Goal: Task Accomplishment & Management: Manage account settings

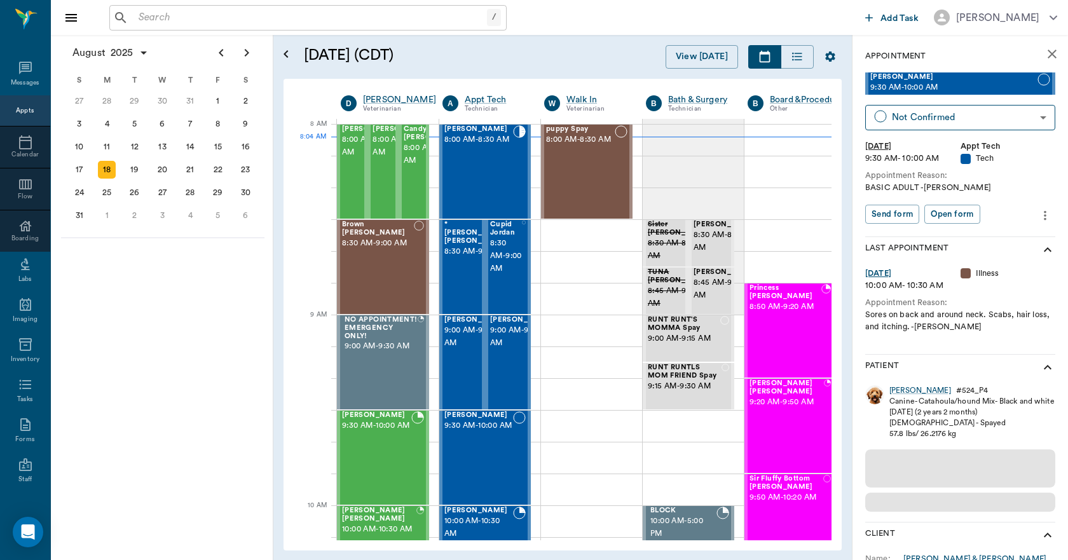
scroll to position [0, 1]
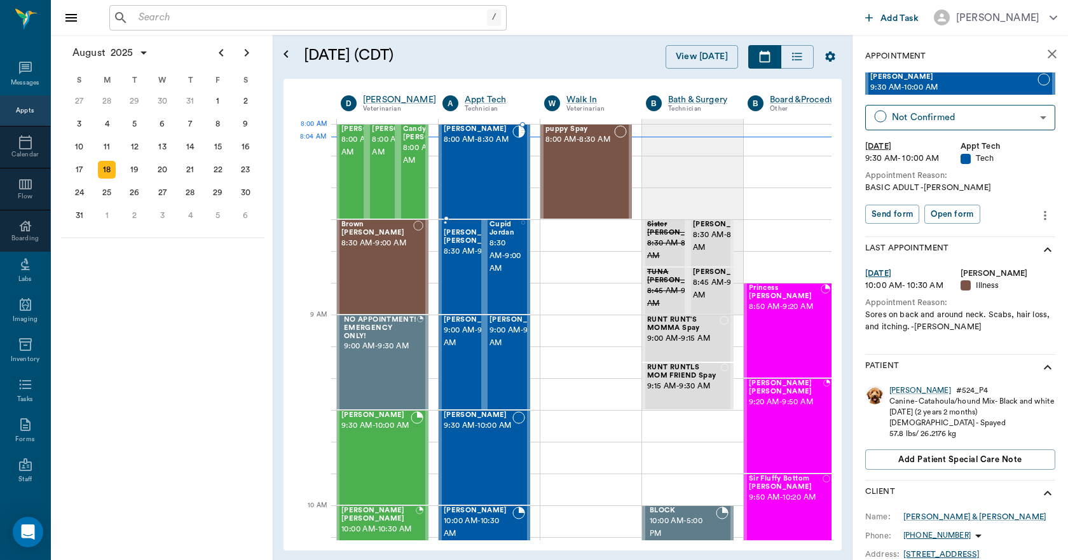
click at [506, 146] on span "8:00 AM - 8:30 AM" at bounding box center [478, 140] width 69 height 13
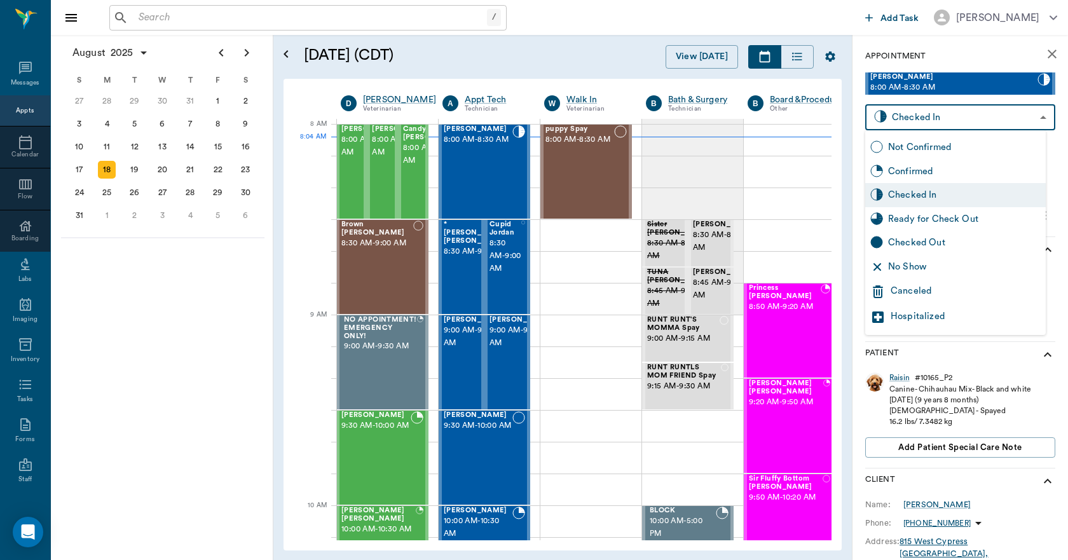
click at [1005, 113] on body "/ ​ Add Task [PERSON_NAME] Nectar Messages Appts Calendar Flow Boarding Labs Im…" at bounding box center [534, 280] width 1068 height 560
click at [971, 114] on div at bounding box center [534, 280] width 1068 height 560
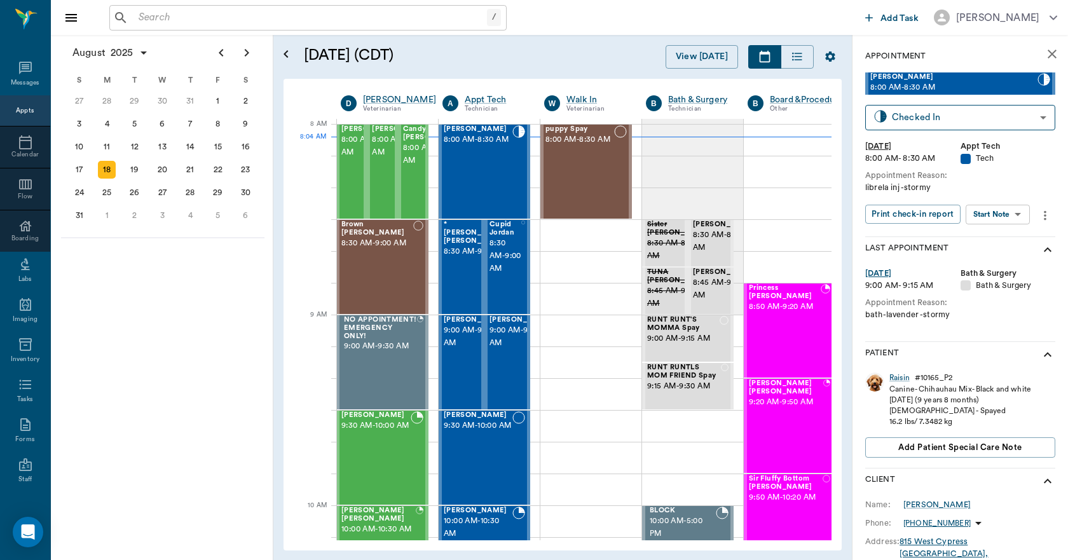
click at [1044, 216] on icon "more" at bounding box center [1045, 215] width 3 height 10
click at [973, 305] on li "Edit appointment" at bounding box center [988, 298] width 127 height 24
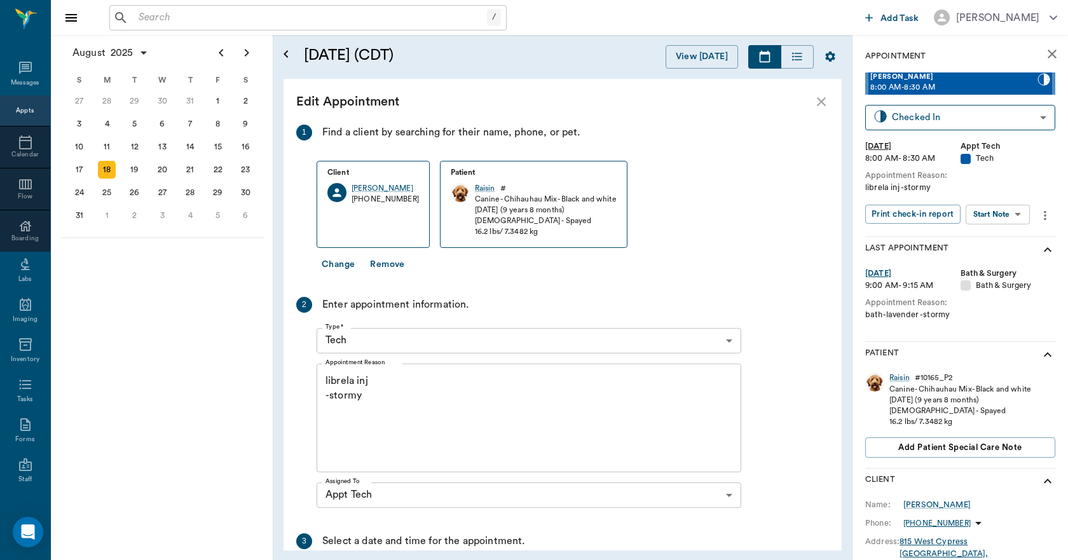
click at [433, 334] on body "/ ​ Add Task [PERSON_NAME] Nectar Messages Appts Calendar Flow Boarding Labs Im…" at bounding box center [534, 280] width 1068 height 560
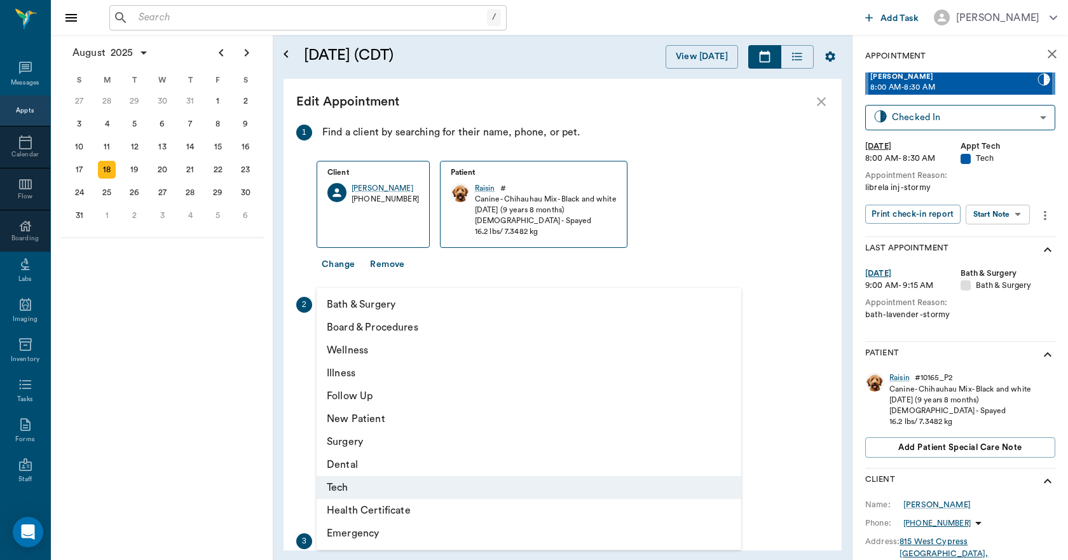
click at [345, 395] on li "Follow Up" at bounding box center [529, 396] width 425 height 23
type input "65d2be4f46e3a538d89b8c16"
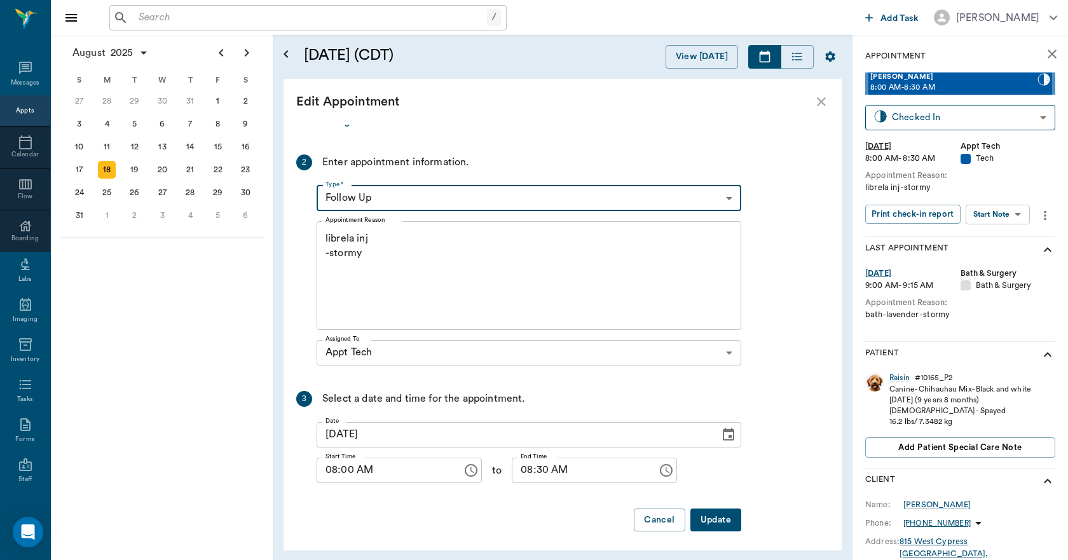
scroll to position [146, 0]
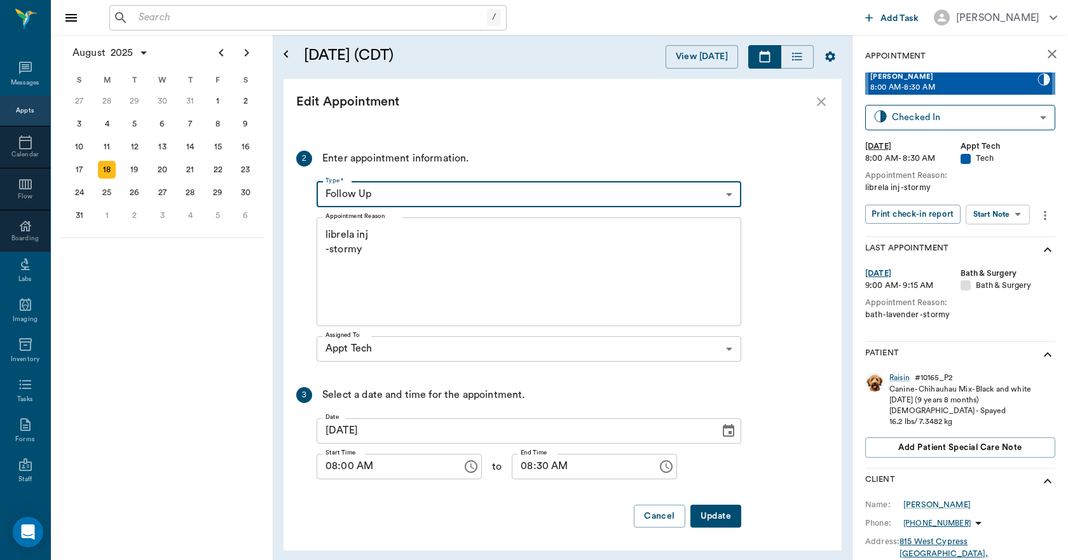
click at [720, 516] on button "Update" at bounding box center [715, 517] width 51 height 24
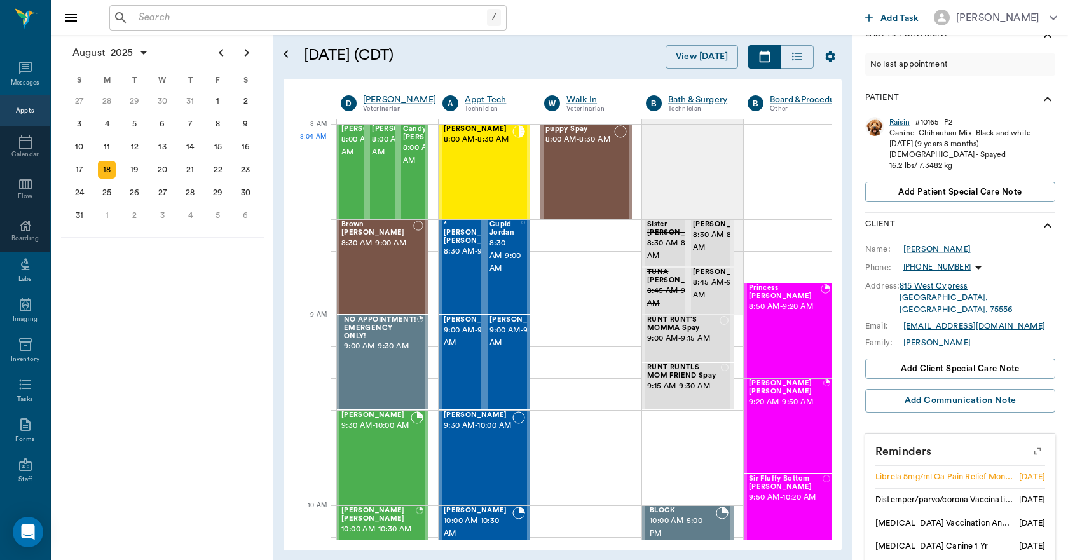
scroll to position [218, 0]
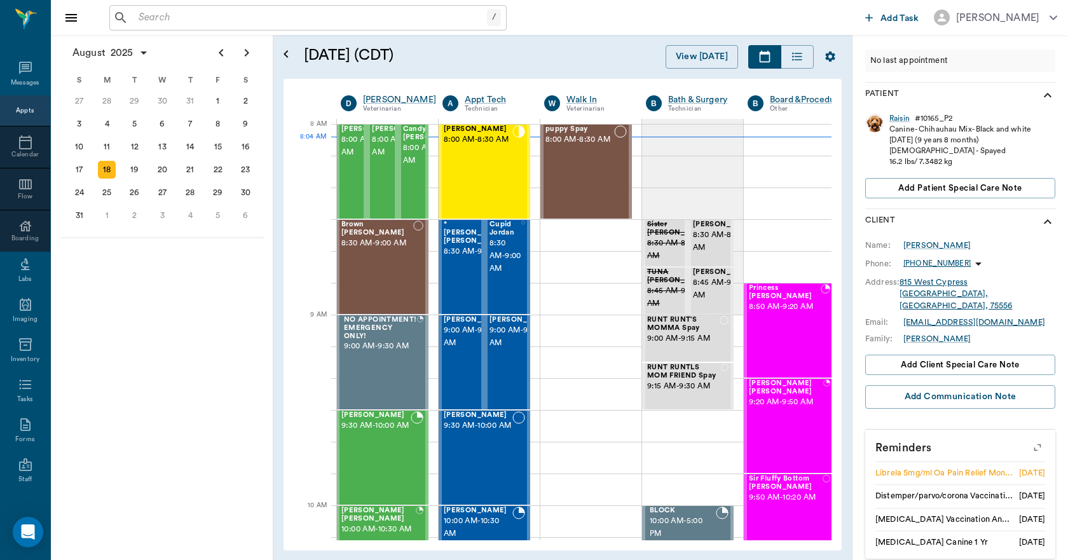
click at [1029, 439] on icon "button" at bounding box center [1038, 448] width 18 height 18
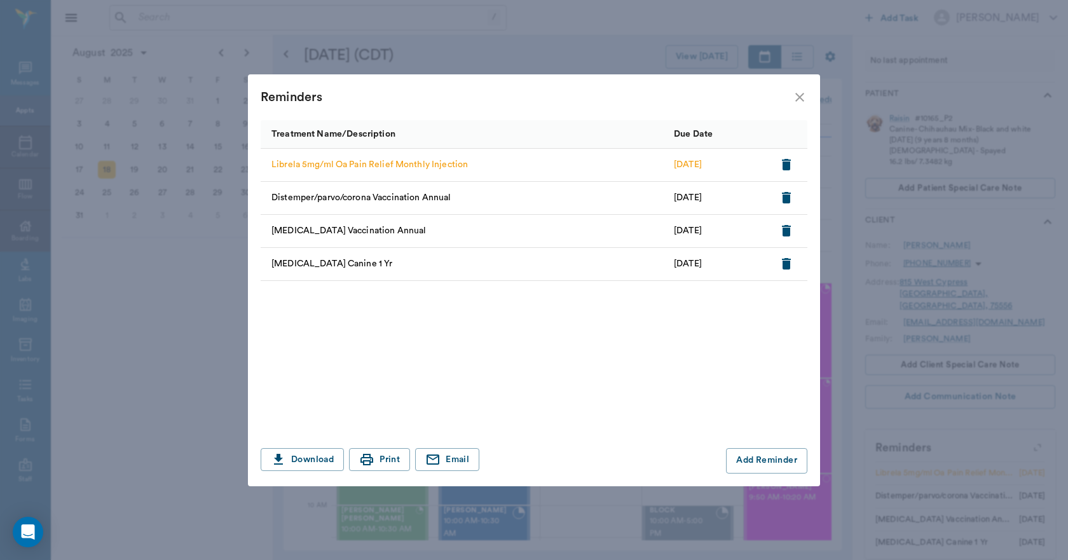
click at [795, 93] on icon "close" at bounding box center [799, 97] width 15 height 15
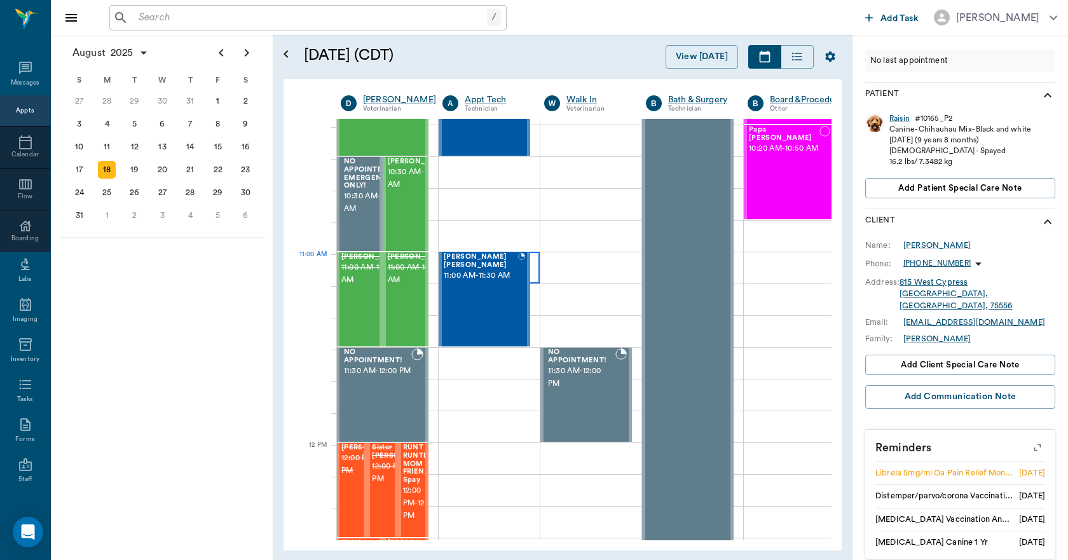
scroll to position [445, 1]
click at [461, 164] on div at bounding box center [489, 172] width 101 height 32
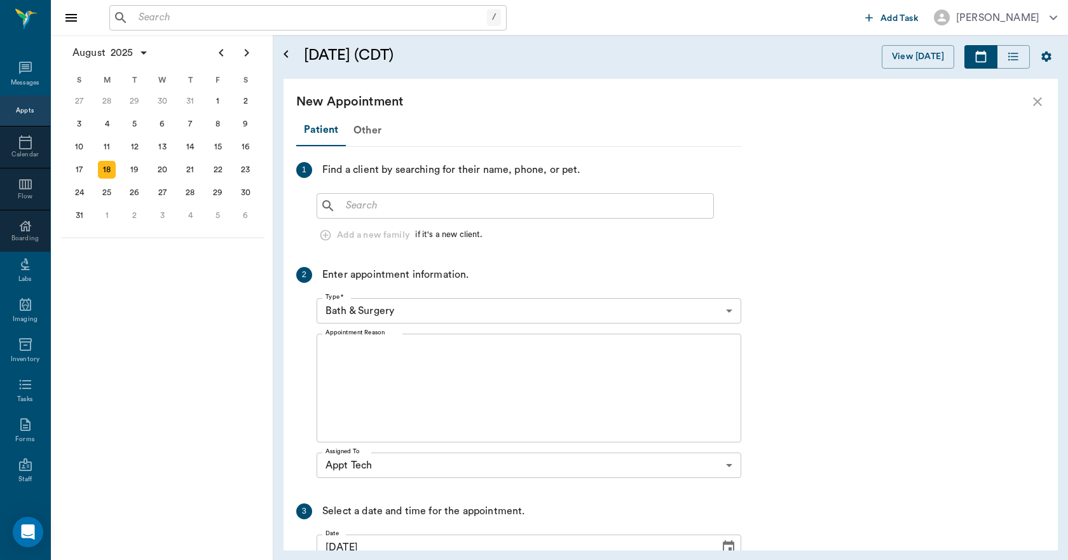
scroll to position [445, 0]
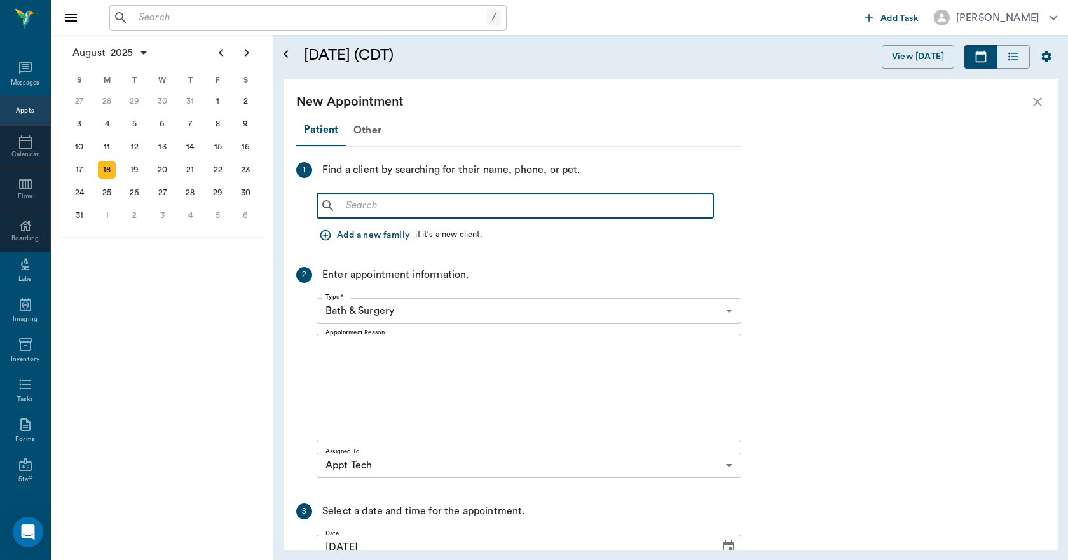
click at [453, 205] on input "text" at bounding box center [525, 206] width 368 height 18
type input "C"
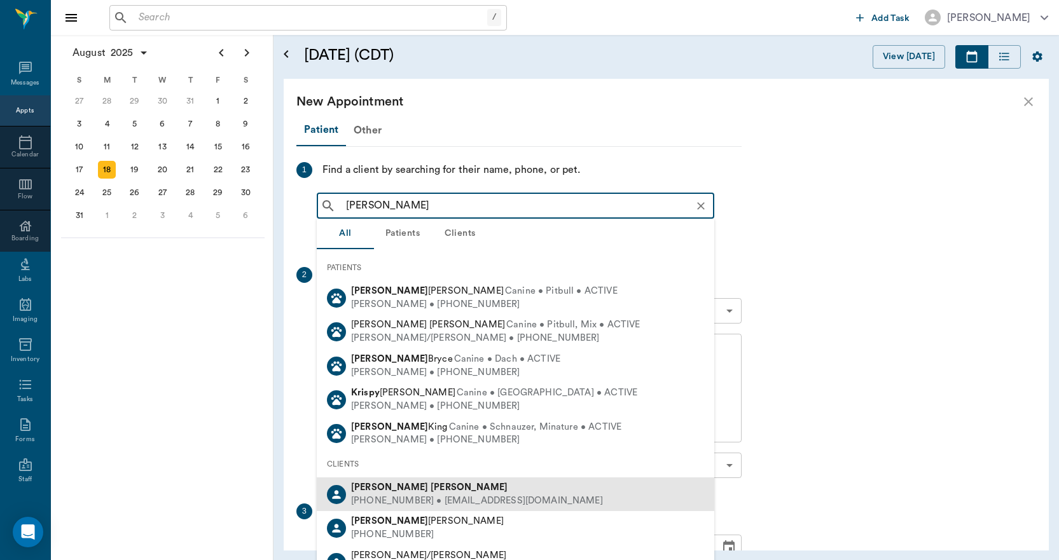
click at [408, 490] on div "[PERSON_NAME]" at bounding box center [477, 487] width 252 height 13
type input "[PERSON_NAME]"
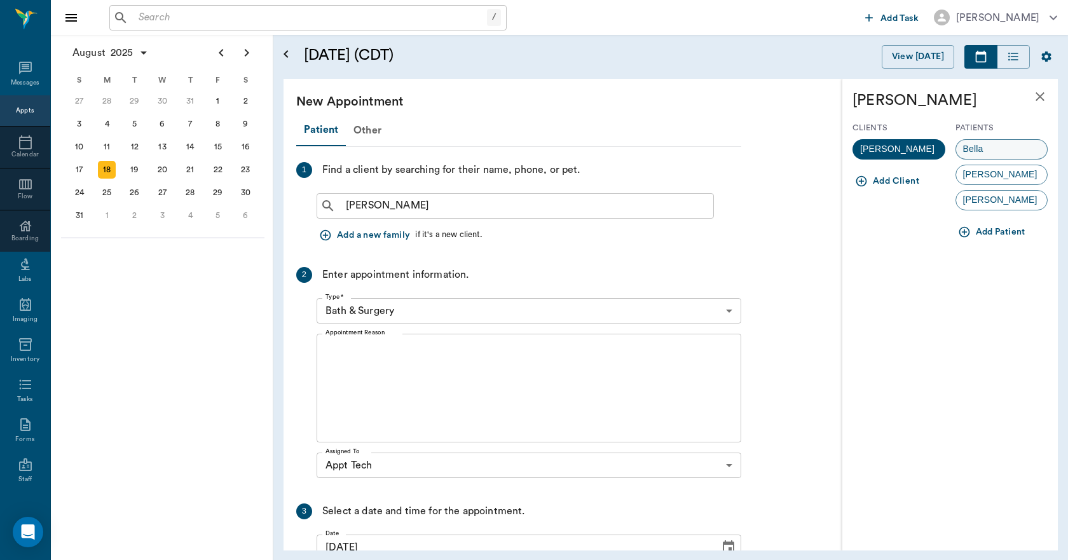
click at [984, 149] on span "Bella" at bounding box center [973, 148] width 34 height 13
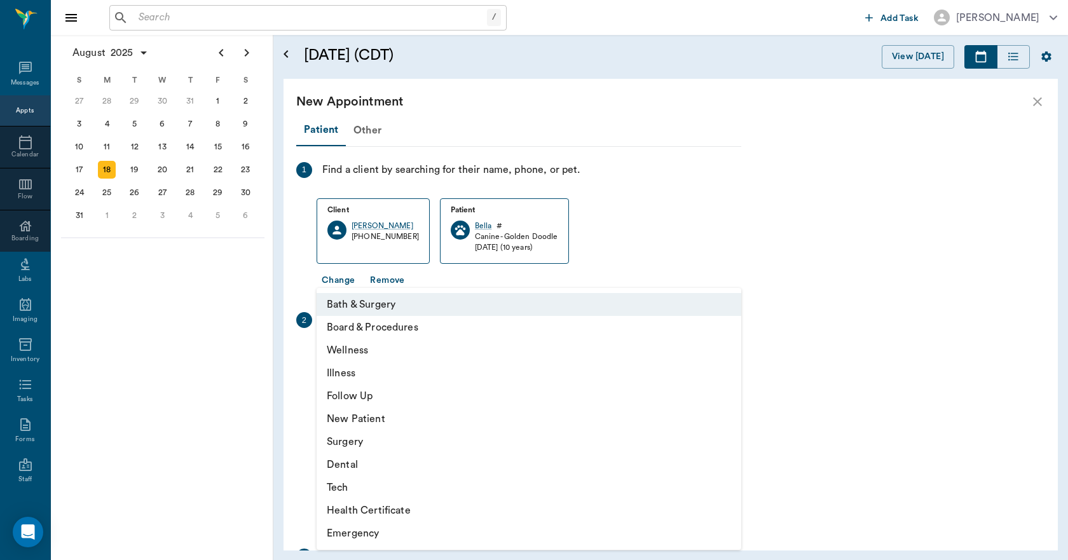
click at [442, 354] on body "/ ​ Add Task [PERSON_NAME] Nectar Messages Appts Calendar Flow Boarding Labs Im…" at bounding box center [534, 280] width 1068 height 560
click at [349, 492] on li "Tech" at bounding box center [529, 487] width 425 height 23
type input "65d2be4f46e3a538d89b8c1a"
type input "11:00 AM"
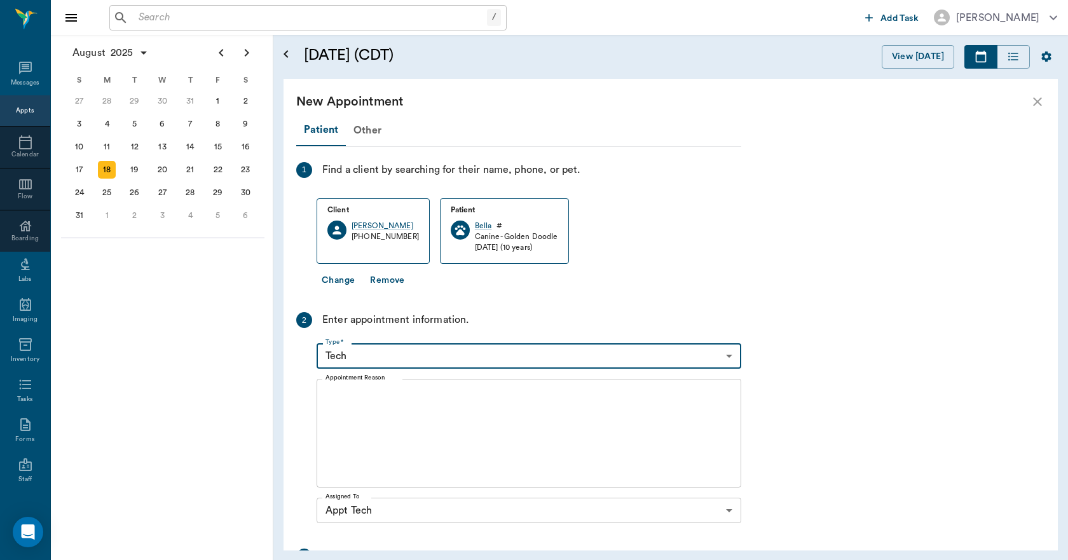
click at [396, 432] on textarea "Appointment Reason" at bounding box center [529, 434] width 407 height 88
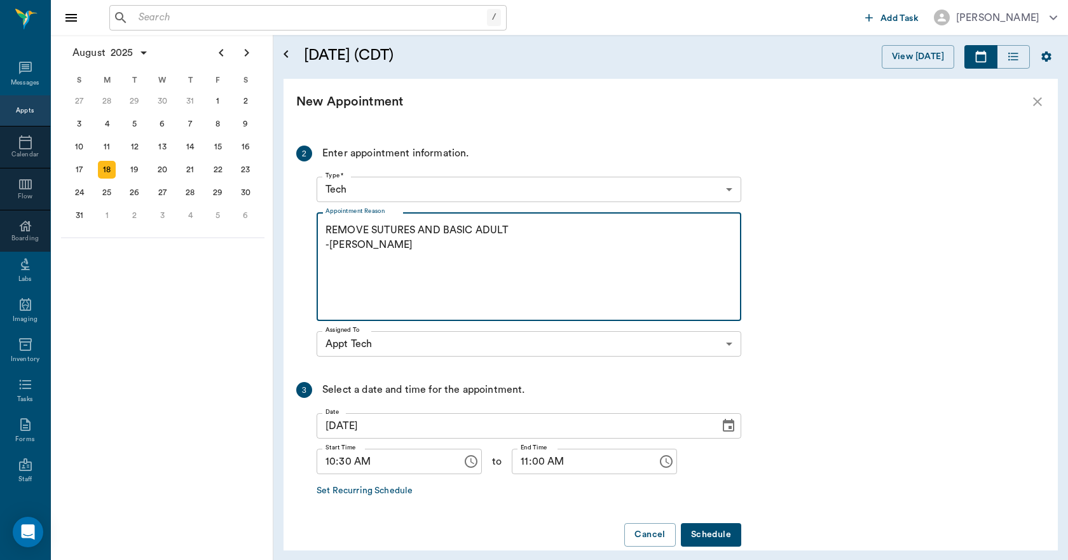
scroll to position [186, 0]
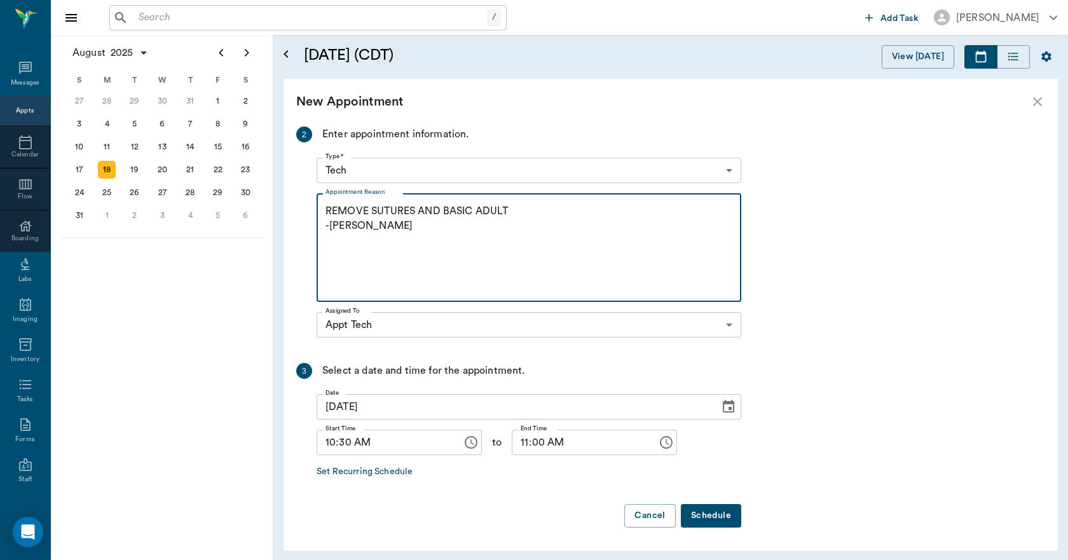
type textarea "REMOVE SUTURES AND BASIC ADULT -[PERSON_NAME]"
click at [713, 511] on button "Schedule" at bounding box center [711, 516] width 60 height 24
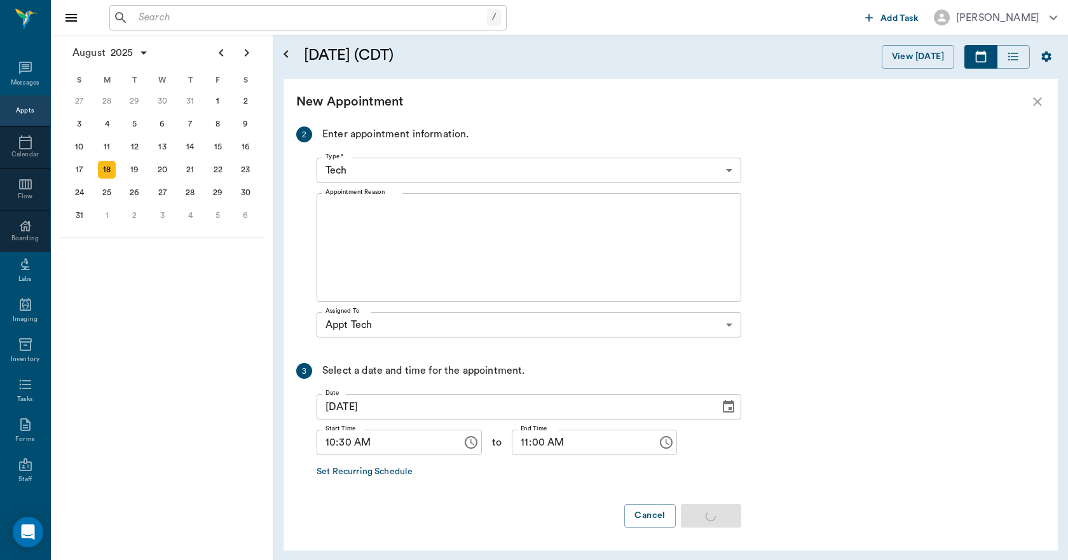
scroll to position [0, 0]
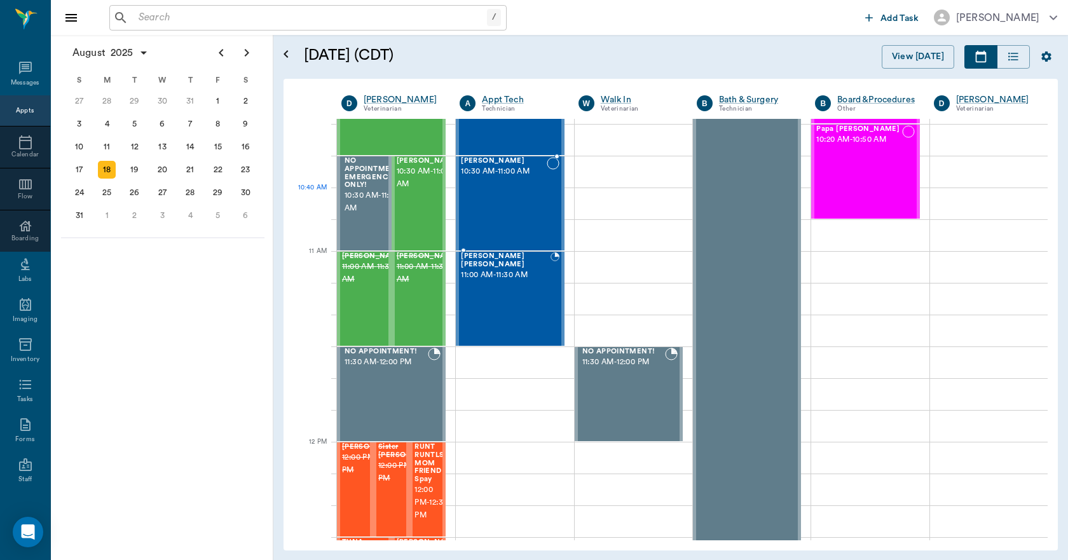
click at [483, 201] on div "[PERSON_NAME] 10:30 AM - 11:00 AM" at bounding box center [503, 203] width 85 height 93
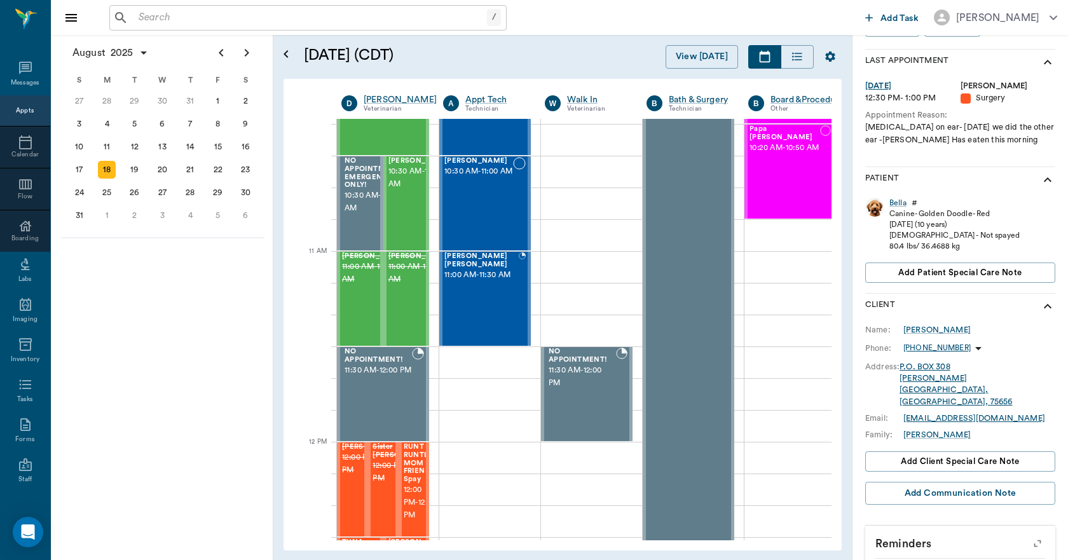
scroll to position [271, 0]
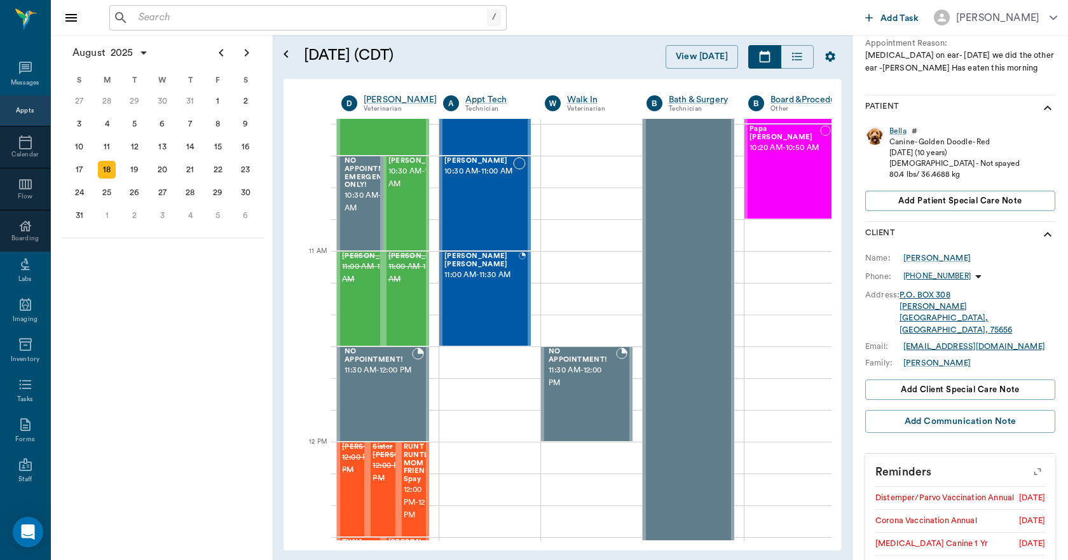
click at [1031, 463] on icon "button" at bounding box center [1038, 472] width 18 height 18
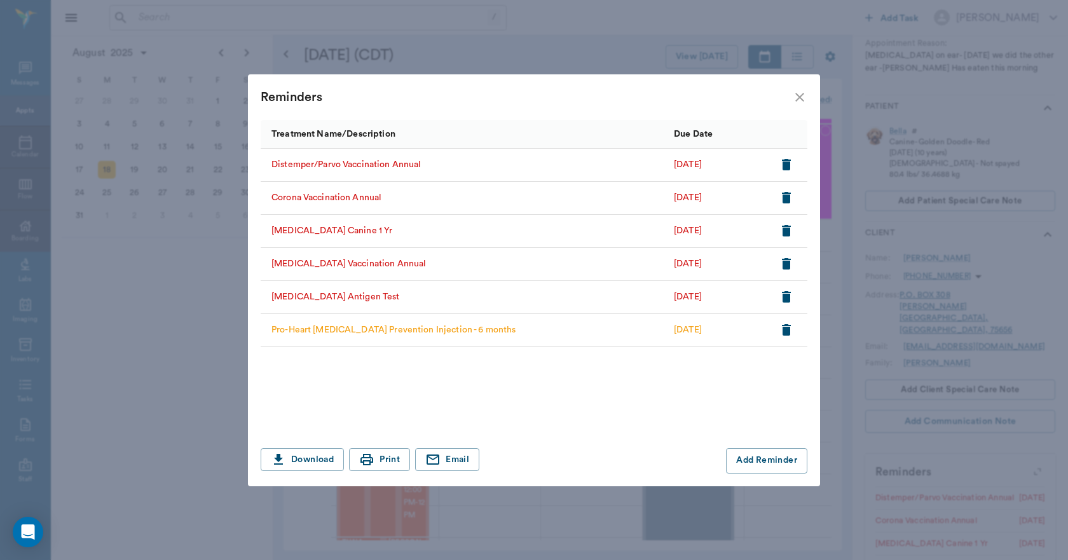
click at [799, 95] on icon "close" at bounding box center [799, 97] width 15 height 15
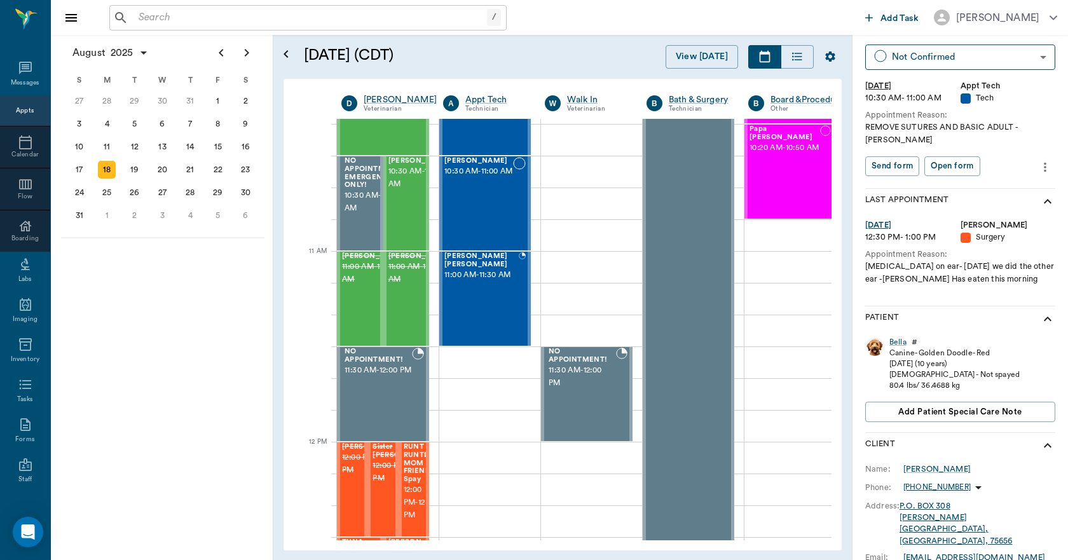
scroll to position [0, 0]
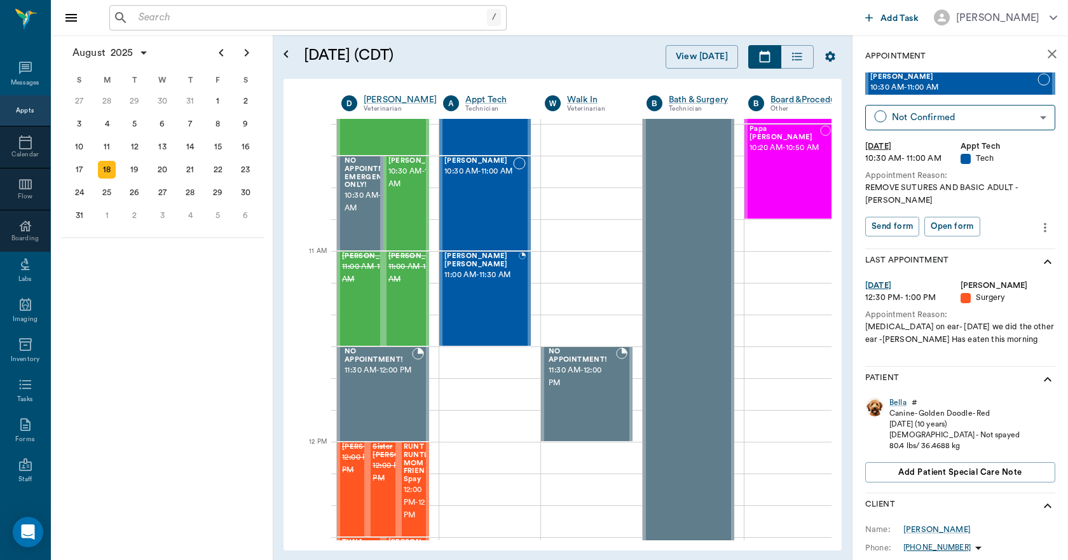
click at [1040, 217] on button "more" at bounding box center [1045, 228] width 20 height 22
click at [983, 233] on span "Edit appointment" at bounding box center [982, 237] width 107 height 13
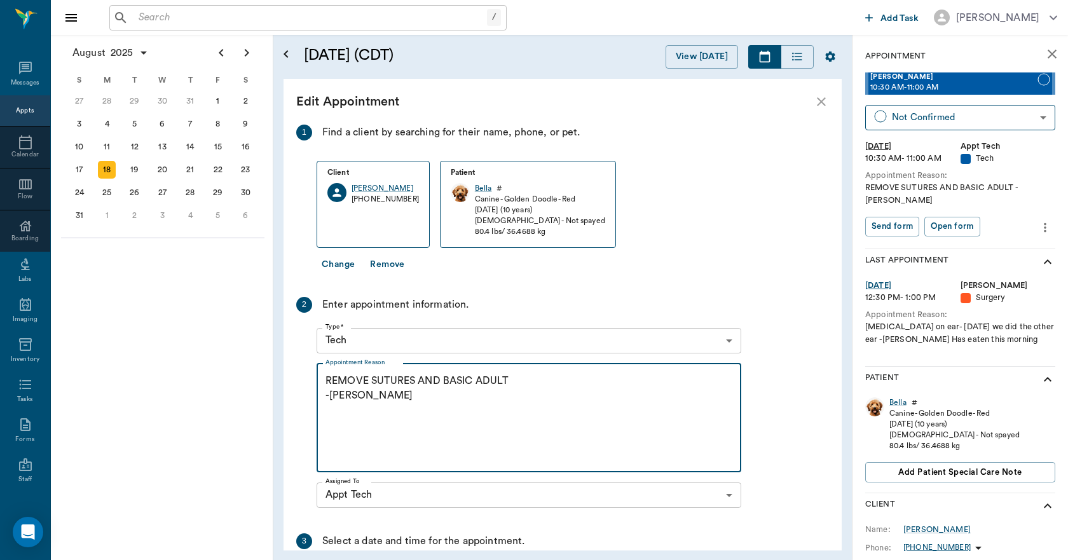
click at [548, 387] on textarea "REMOVE SUTURES AND BASIC ADULT -[PERSON_NAME]" at bounding box center [529, 418] width 407 height 88
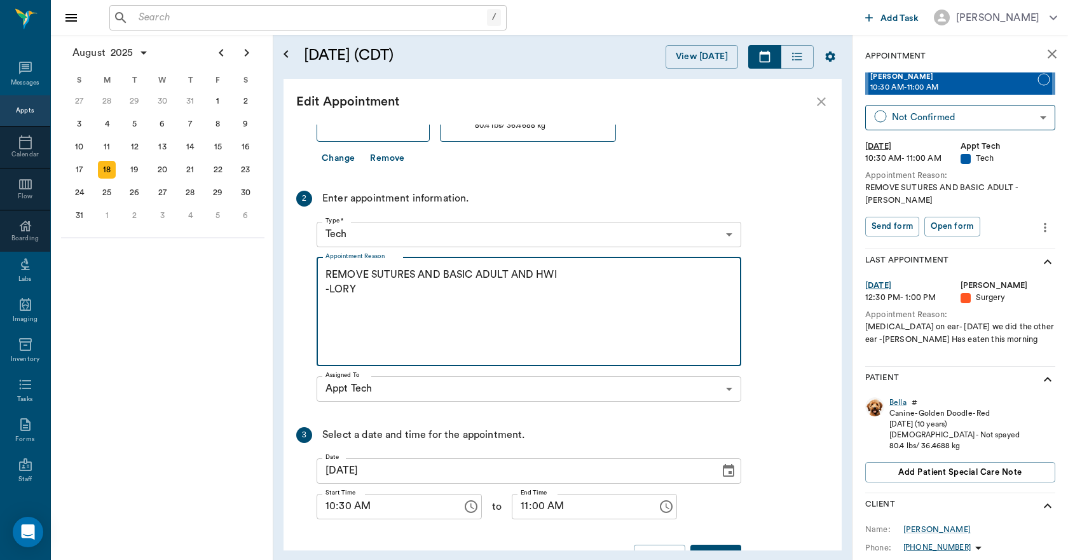
scroll to position [146, 0]
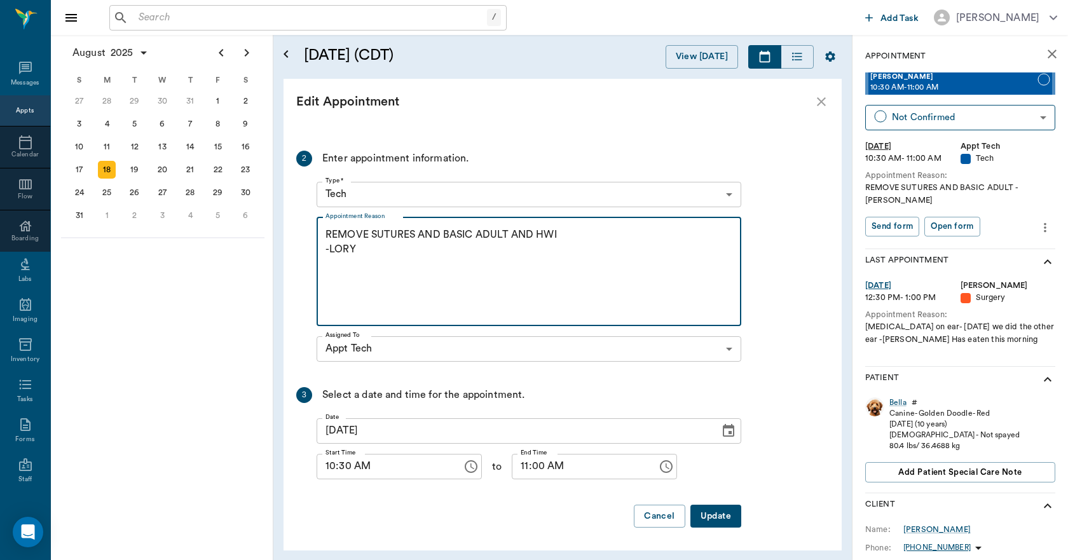
type textarea "REMOVE SUTURES AND BASIC ADULT AND HWI -LORY"
click at [722, 511] on button "Update" at bounding box center [715, 517] width 51 height 24
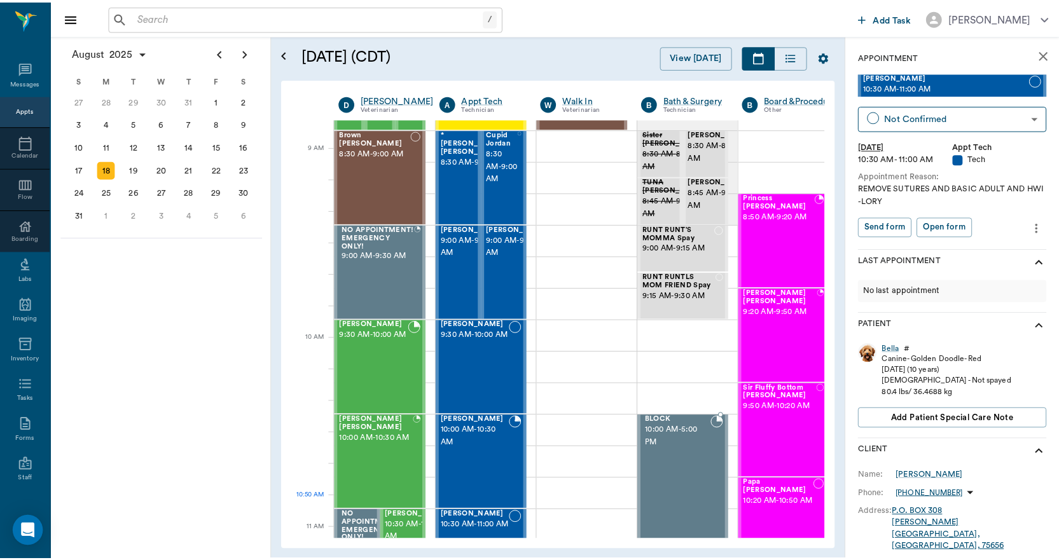
scroll to position [0, 0]
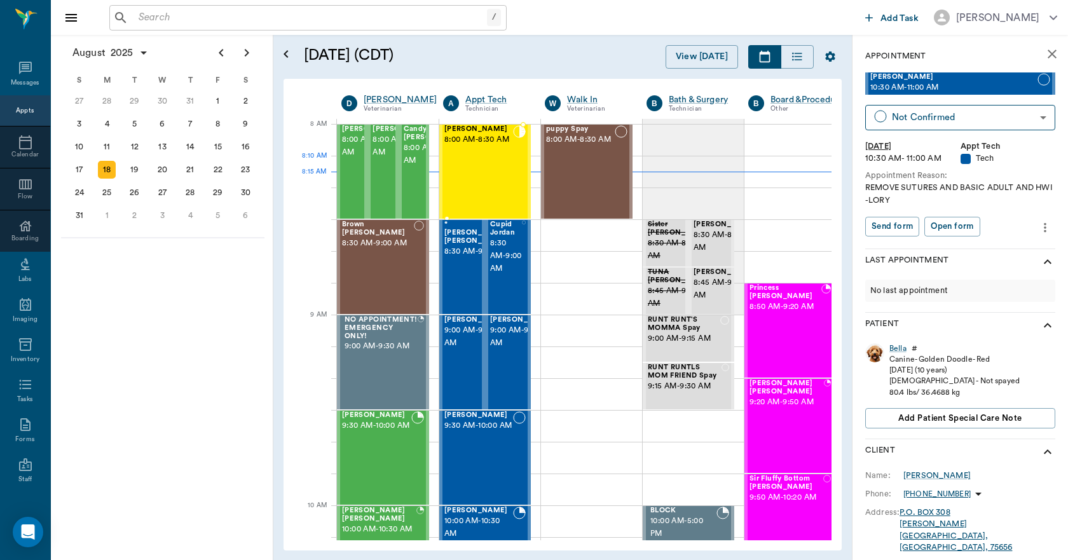
click at [476, 165] on div "[PERSON_NAME] 8:00 AM - 8:30 AM" at bounding box center [478, 171] width 69 height 93
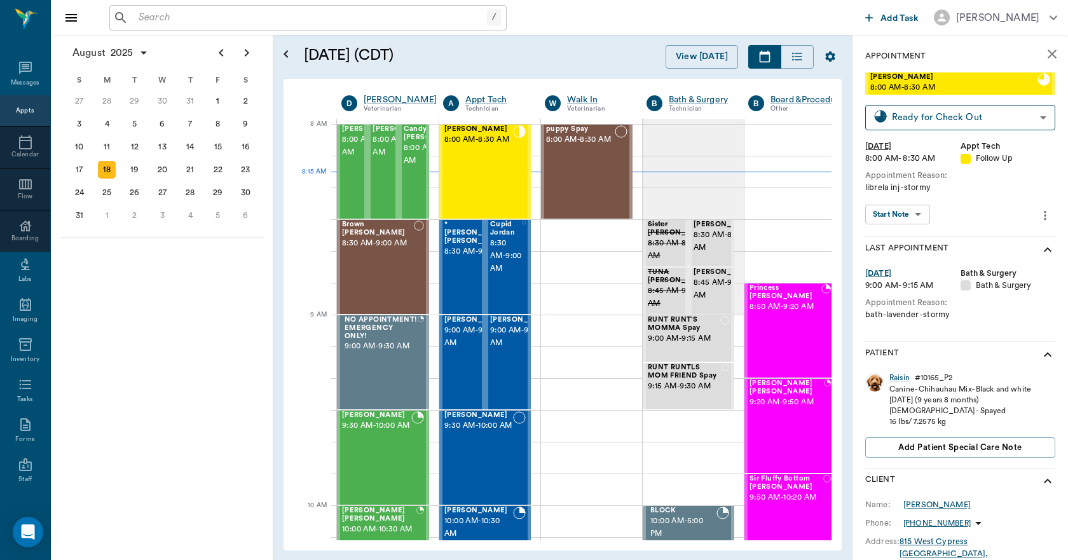
click at [916, 502] on div "[PERSON_NAME]" at bounding box center [936, 504] width 67 height 11
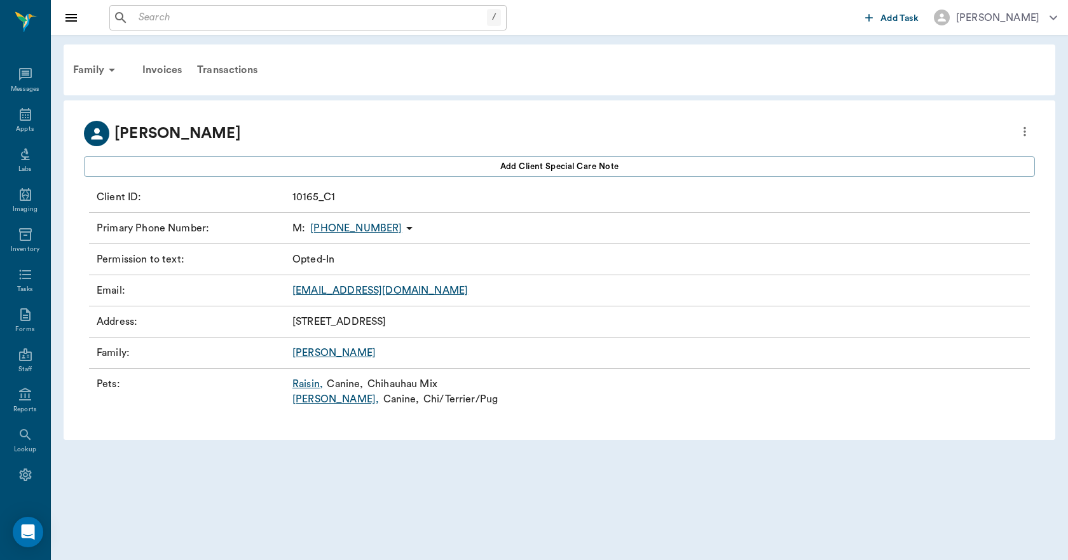
click at [307, 400] on link "[PERSON_NAME] ," at bounding box center [335, 399] width 86 height 15
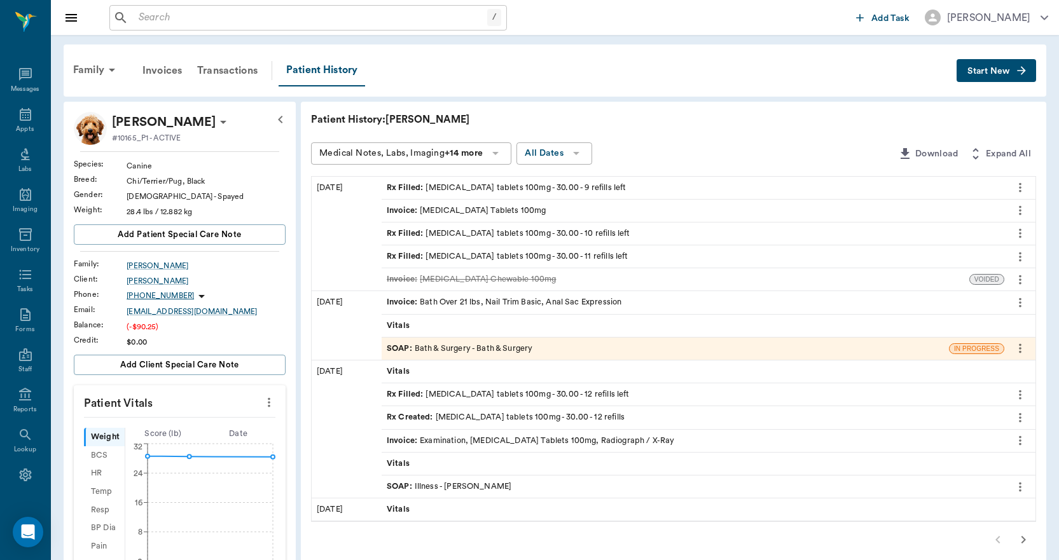
click at [428, 76] on div "Family Invoices Transactions Patient History" at bounding box center [510, 71] width 891 height 32
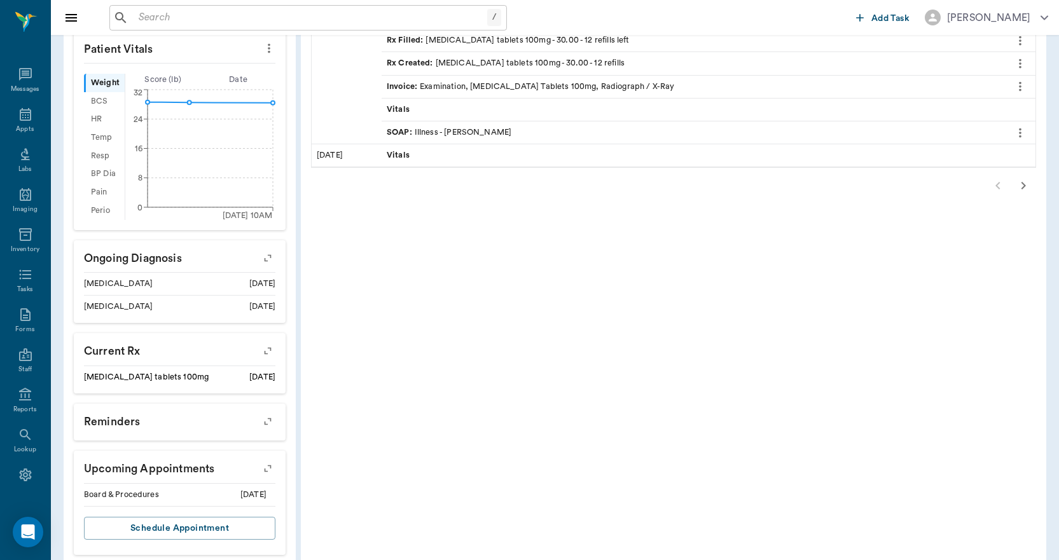
scroll to position [374, 0]
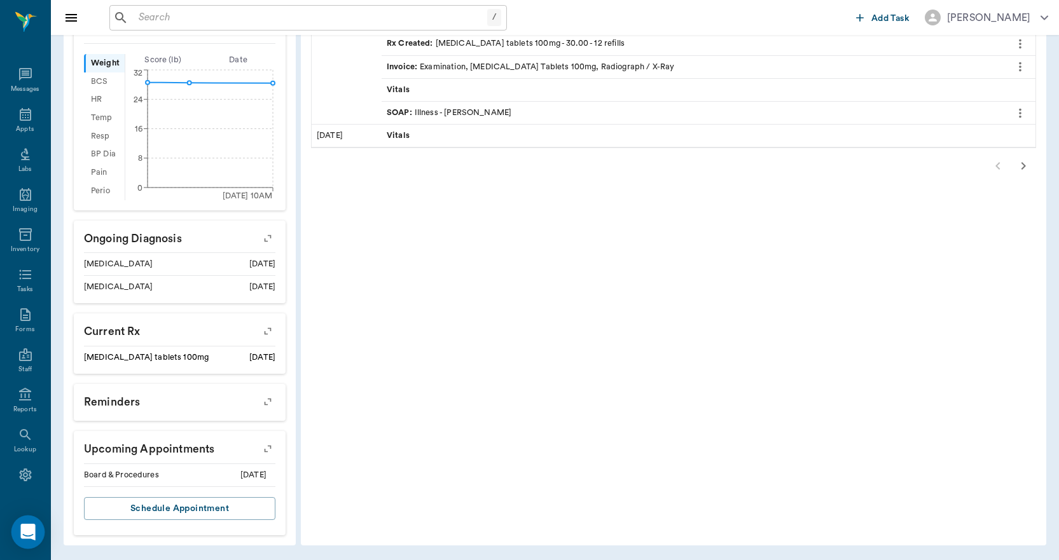
click at [31, 526] on icon "Open Intercom Messenger" at bounding box center [27, 532] width 15 height 17
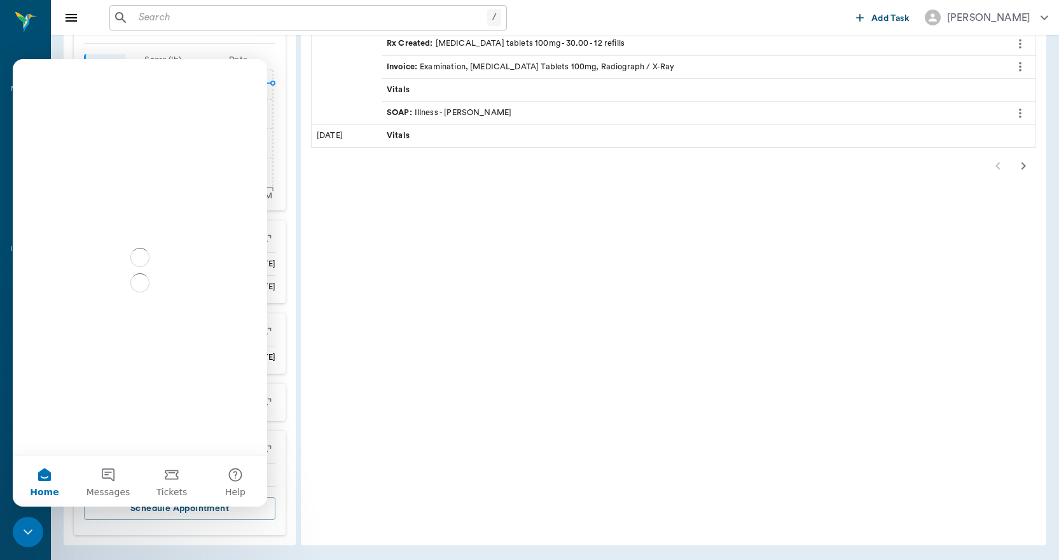
scroll to position [0, 0]
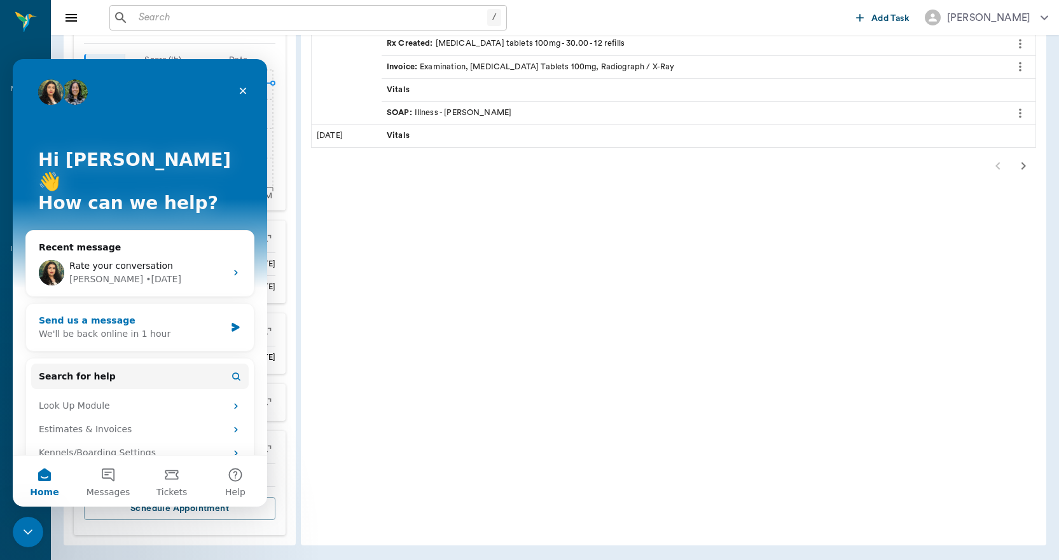
click at [161, 327] on div "We'll be back online in 1 hour" at bounding box center [132, 333] width 186 height 13
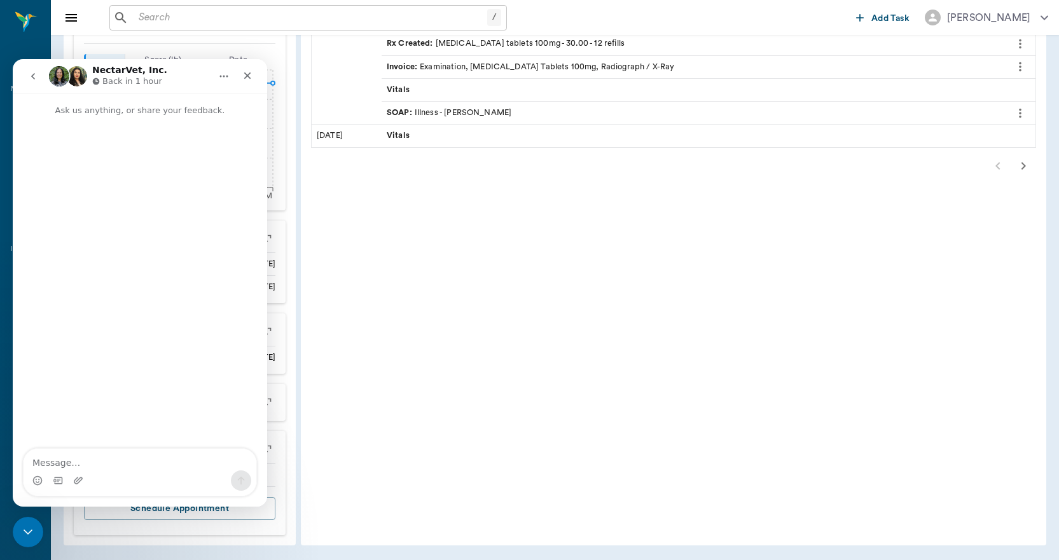
type textarea "g"
click at [225, 449] on textarea "Good morning, this is [PERSON_NAME]. We had another situatation where" at bounding box center [140, 453] width 233 height 34
click at [81, 468] on textarea "Good morning, this is [PERSON_NAME]. We had another situation where" at bounding box center [140, 453] width 233 height 34
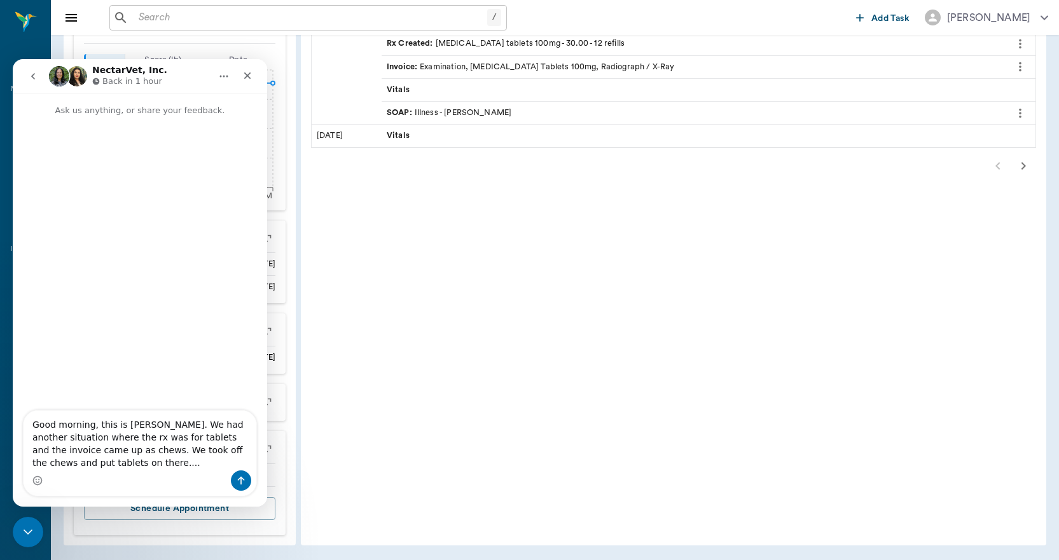
type textarea "Good morning, this is [PERSON_NAME]. We had another situation where the rx was …"
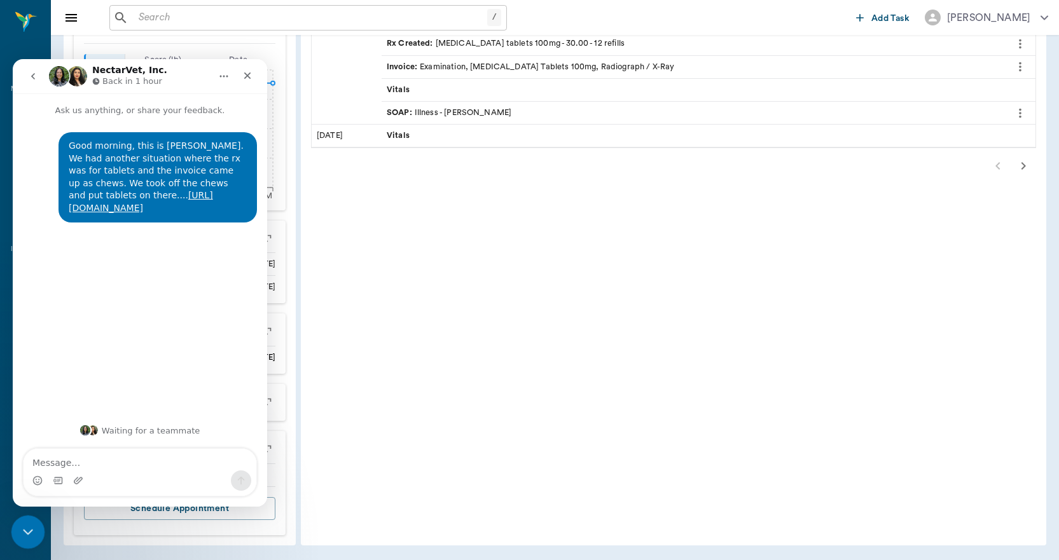
click at [22, 523] on icon "Close Intercom Messenger" at bounding box center [25, 530] width 15 height 15
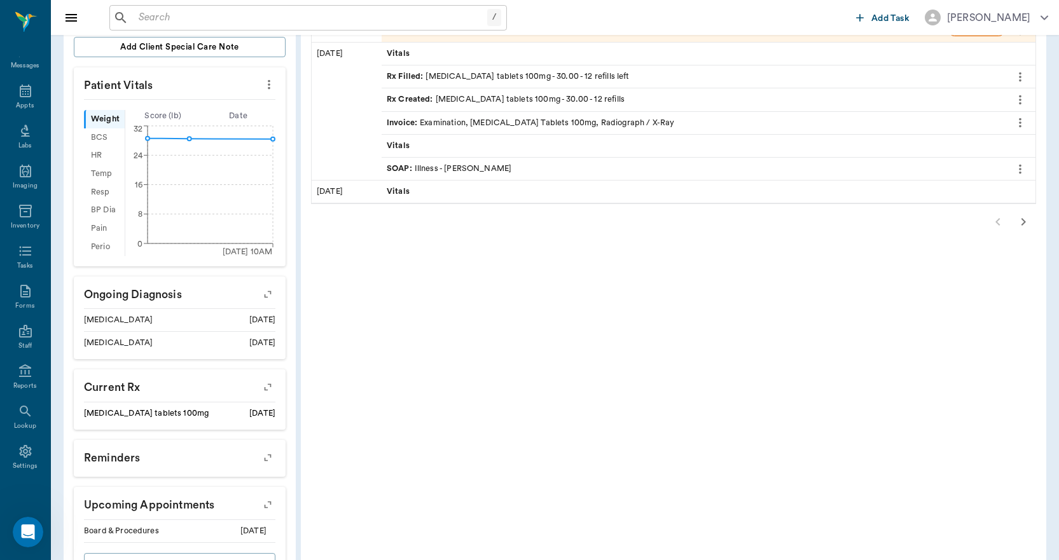
scroll to position [374, 0]
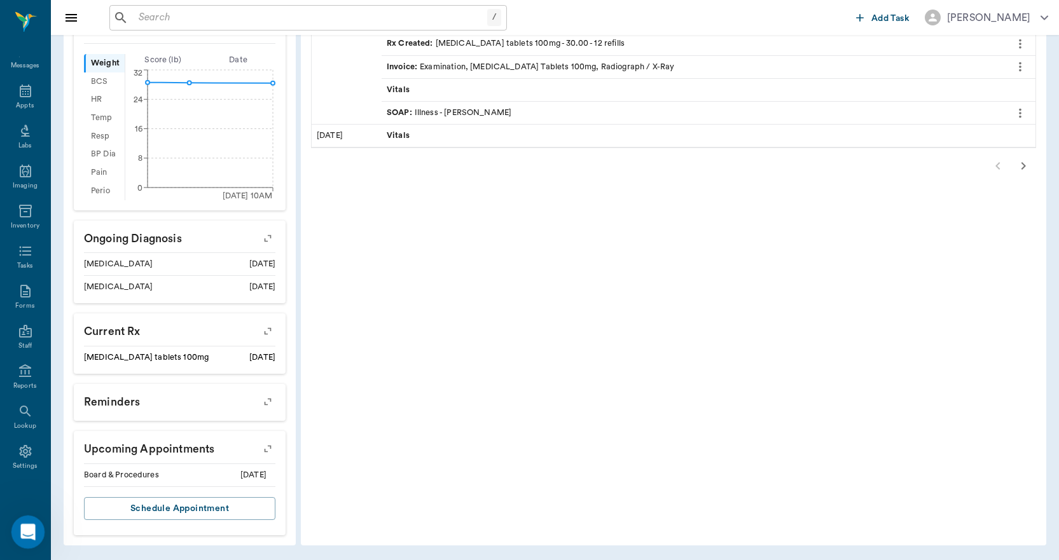
click at [28, 536] on icon "Open Intercom Messenger" at bounding box center [26, 530] width 21 height 21
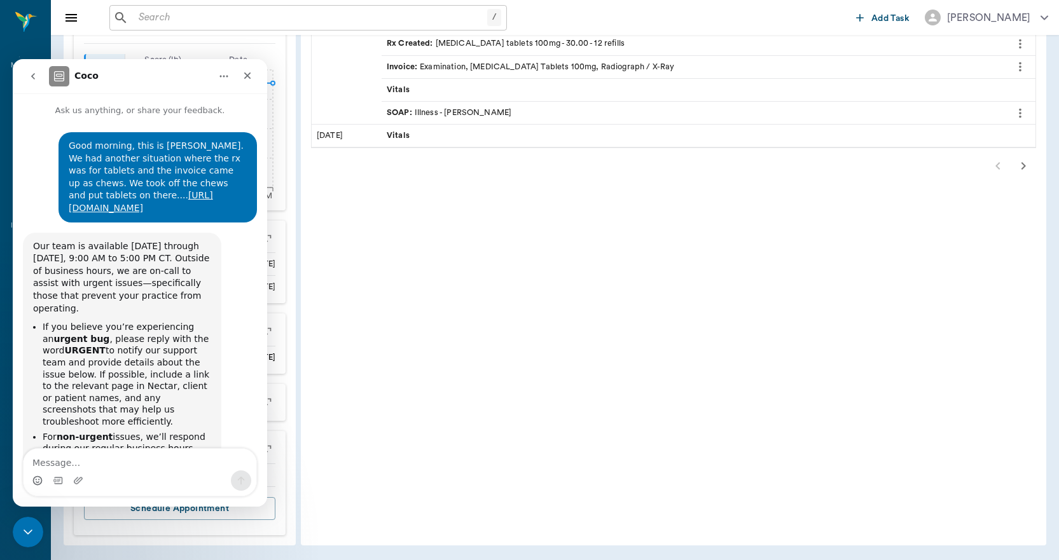
scroll to position [47, 0]
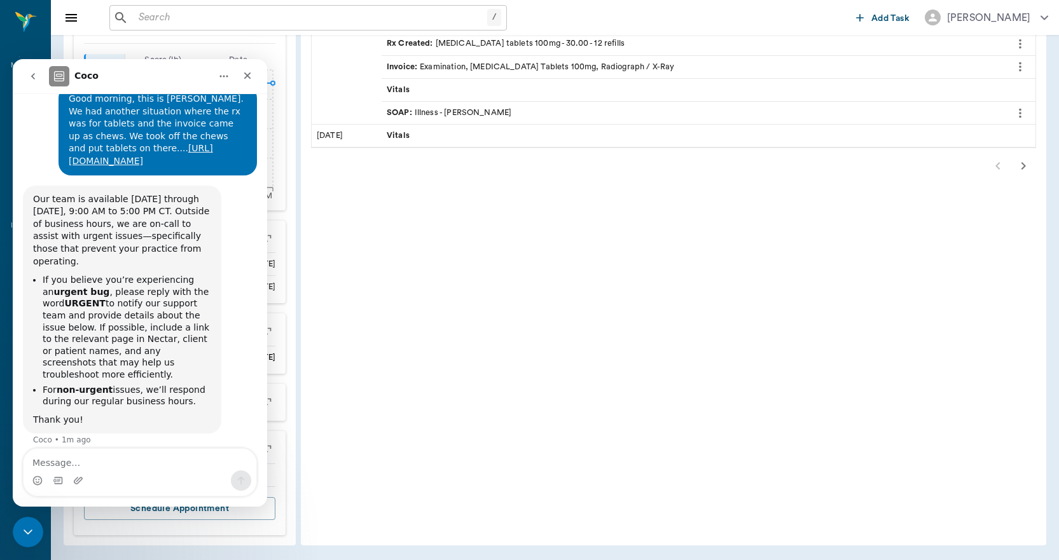
click at [29, 76] on icon "go back" at bounding box center [33, 76] width 10 height 10
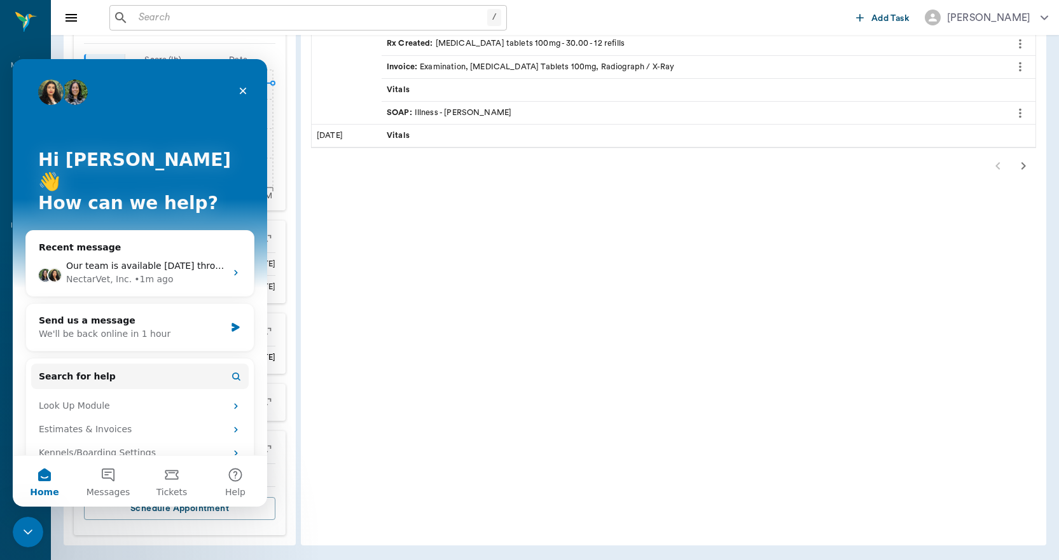
scroll to position [0, 0]
click at [113, 479] on button "Messages" at bounding box center [108, 481] width 64 height 51
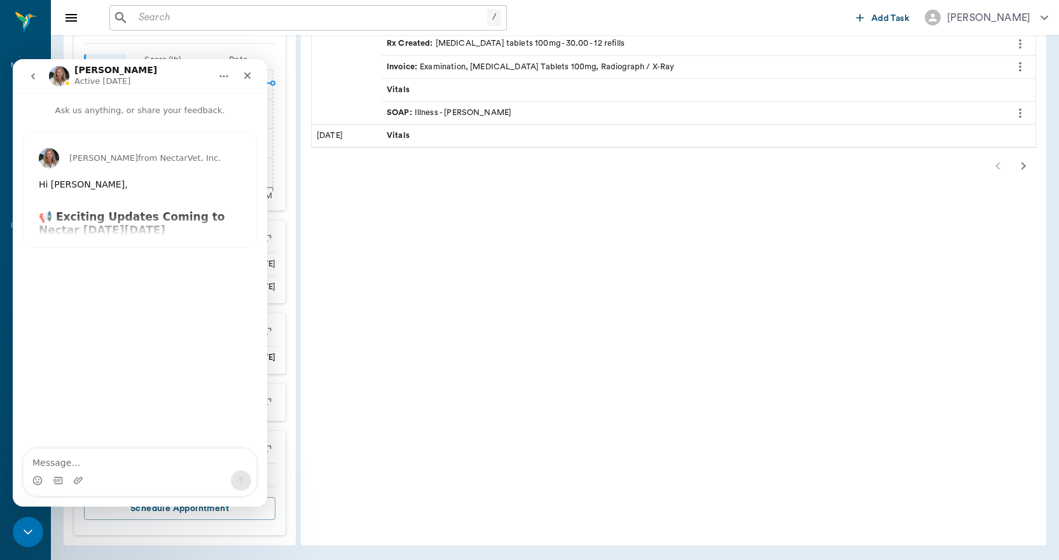
click at [130, 210] on div "[PERSON_NAME] from NectarVet, Inc. Hi [PERSON_NAME], ​ 📢 Exciting Updates Comin…" at bounding box center [140, 190] width 233 height 114
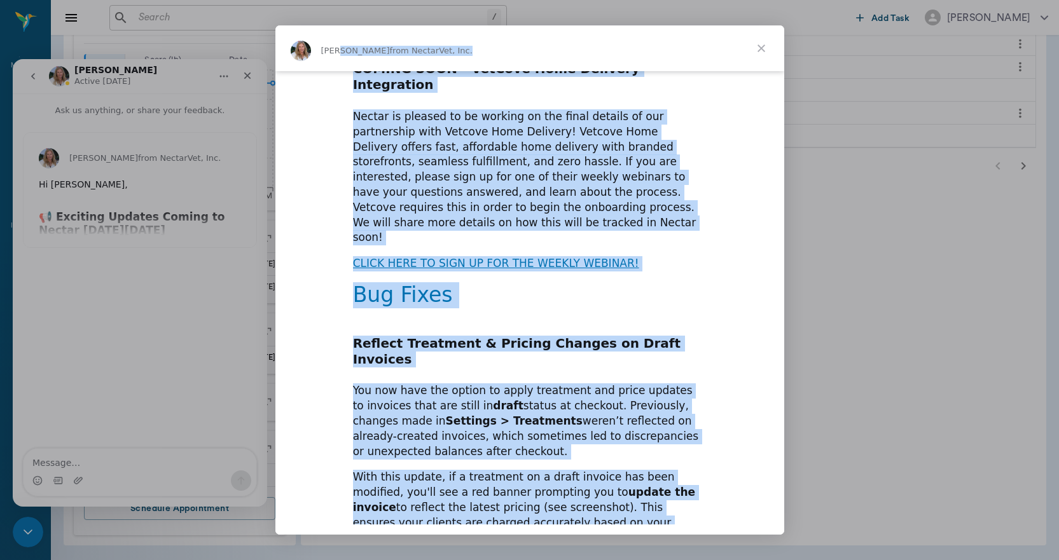
scroll to position [1454, 0]
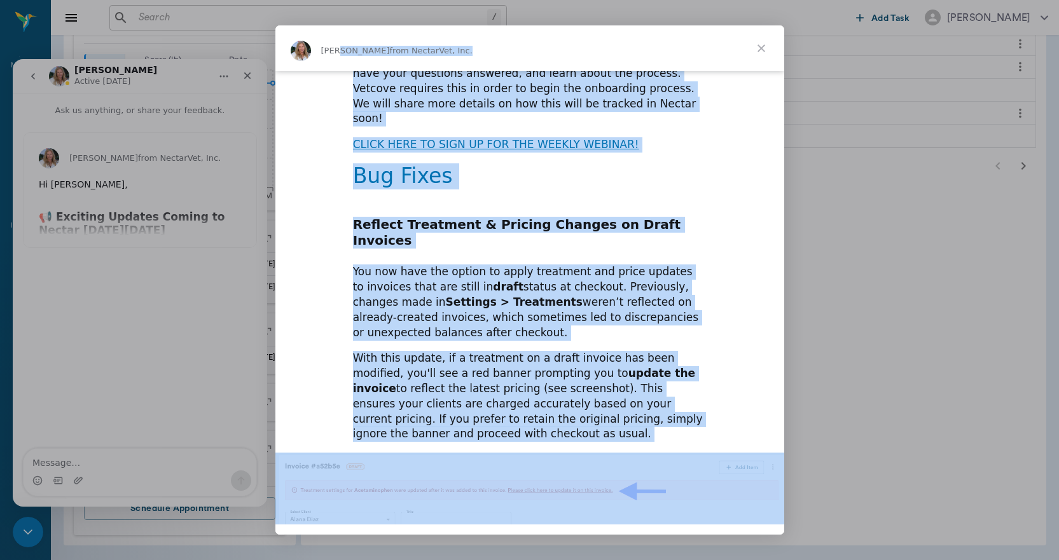
drag, startPoint x: 336, startPoint y: 49, endPoint x: 605, endPoint y: 528, distance: 549.1
click at [605, 527] on div "[PERSON_NAME] from NectarVet, Inc. Hi [PERSON_NAME], ​ 📢 Exciting Updates Comin…" at bounding box center [529, 279] width 509 height 509
click at [554, 453] on img "Intercom messenger" at bounding box center [529, 525] width 509 height 144
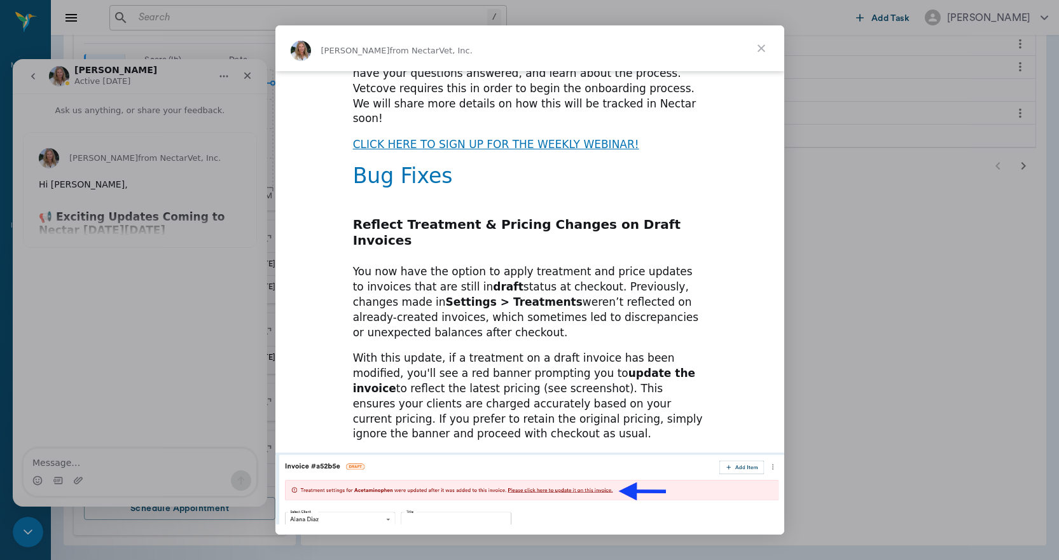
click at [551, 453] on img "Intercom messenger" at bounding box center [529, 525] width 509 height 144
click at [388, 453] on img "Intercom messenger" at bounding box center [529, 525] width 509 height 144
click at [565, 453] on img "Intercom messenger" at bounding box center [529, 525] width 509 height 144
click at [562, 453] on img "Intercom messenger" at bounding box center [529, 525] width 509 height 144
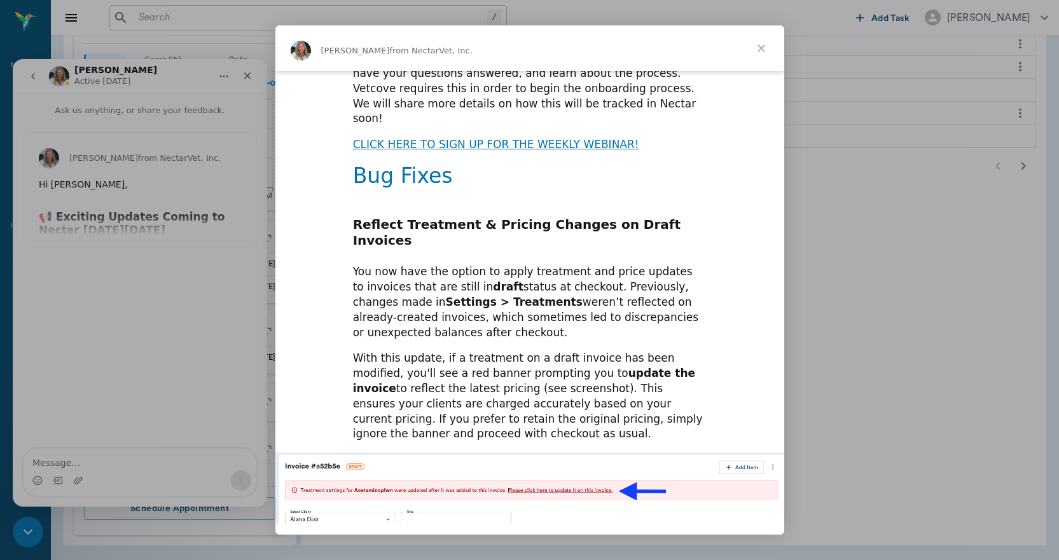
click at [402, 453] on img "Intercom messenger" at bounding box center [529, 525] width 509 height 144
drag, startPoint x: 422, startPoint y: 347, endPoint x: 440, endPoint y: 308, distance: 43.5
click at [440, 453] on img "Intercom messenger" at bounding box center [529, 525] width 509 height 144
click at [760, 45] on span "Close" at bounding box center [761, 48] width 46 height 46
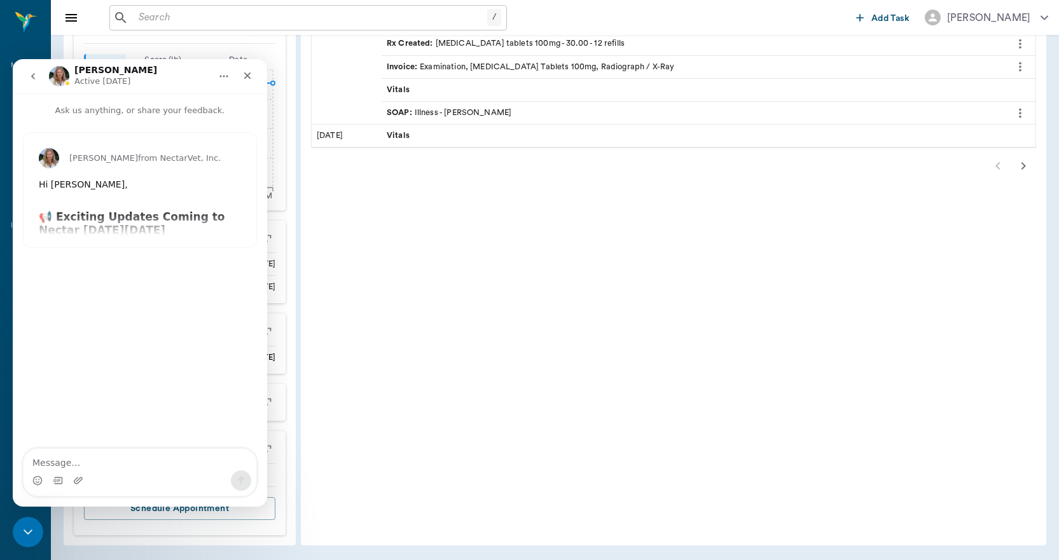
click at [24, 76] on button "go back" at bounding box center [33, 76] width 24 height 24
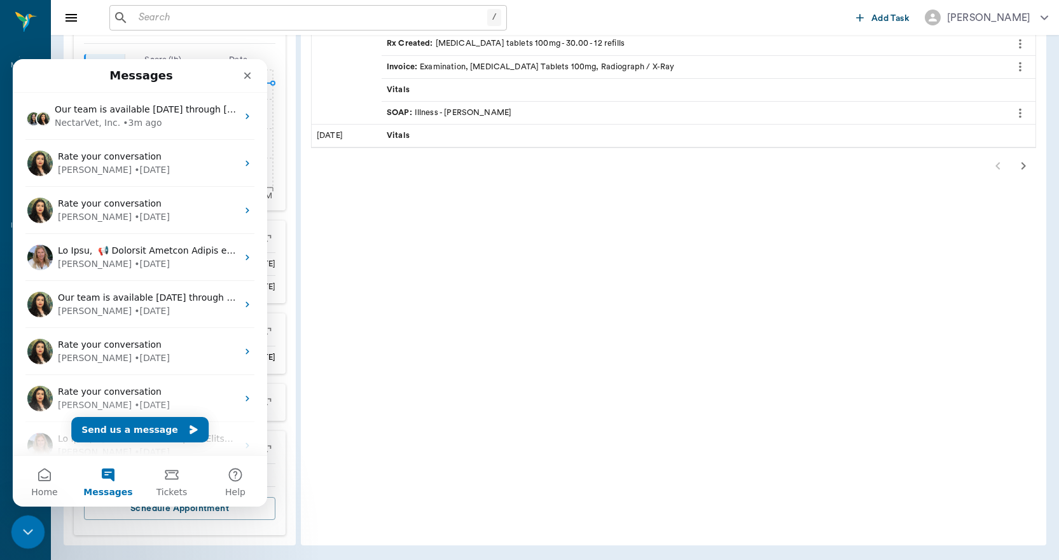
click at [25, 525] on icon "Close Intercom Messenger" at bounding box center [25, 530] width 15 height 15
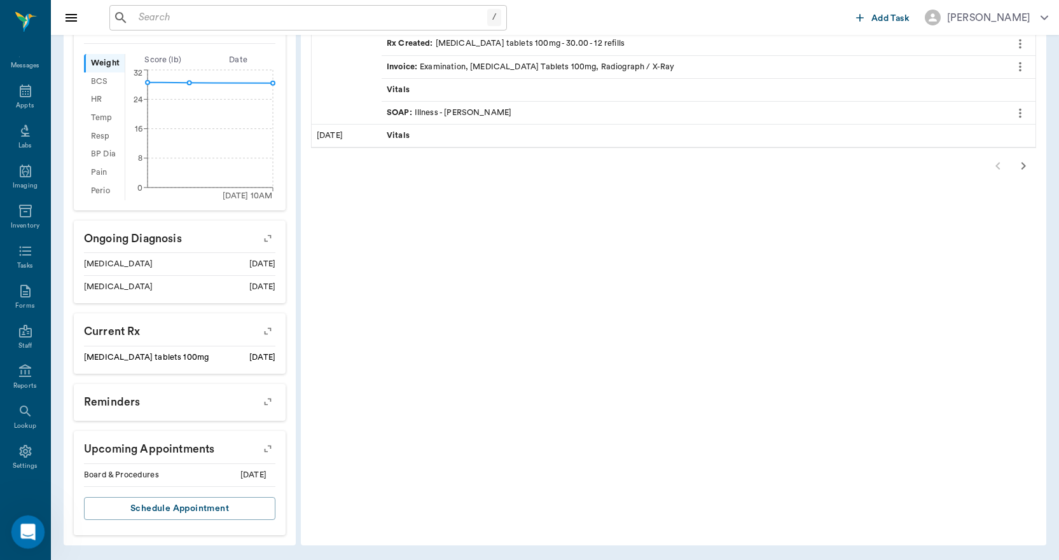
click at [20, 528] on icon "Open Intercom Messenger" at bounding box center [26, 530] width 21 height 21
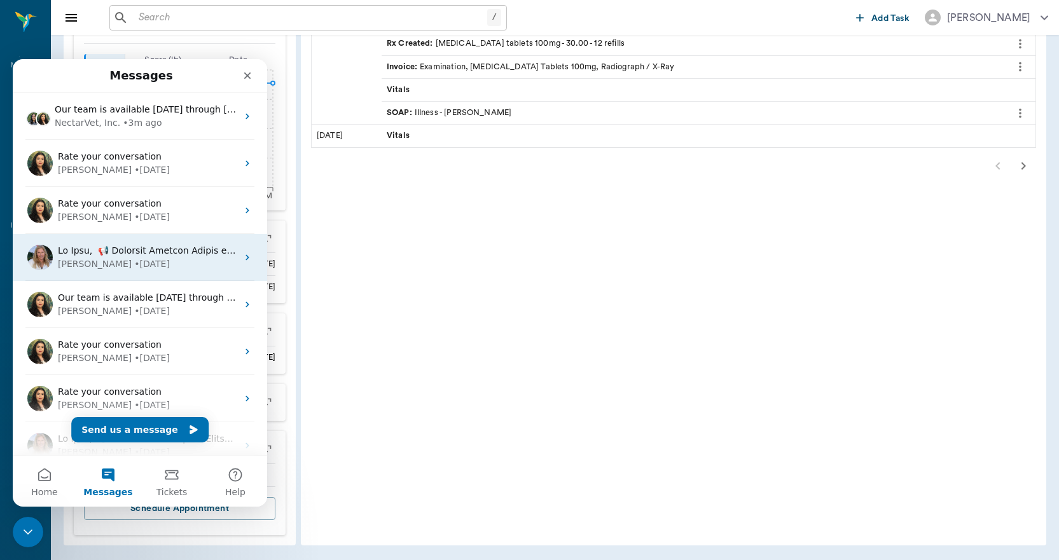
click at [122, 261] on div "[PERSON_NAME] • [DATE]" at bounding box center [147, 264] width 179 height 13
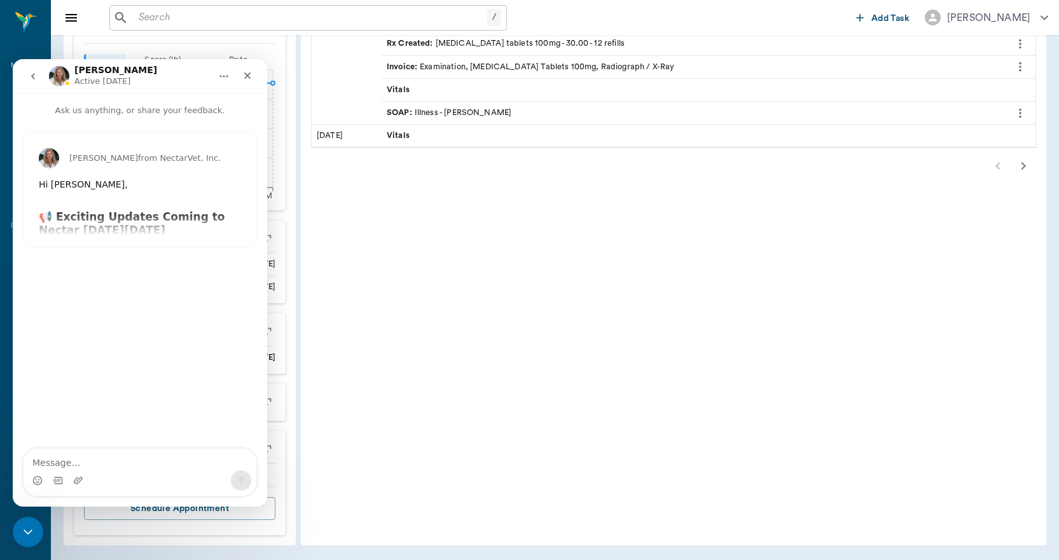
click at [52, 188] on div "Hi [PERSON_NAME], ​" at bounding box center [140, 191] width 202 height 25
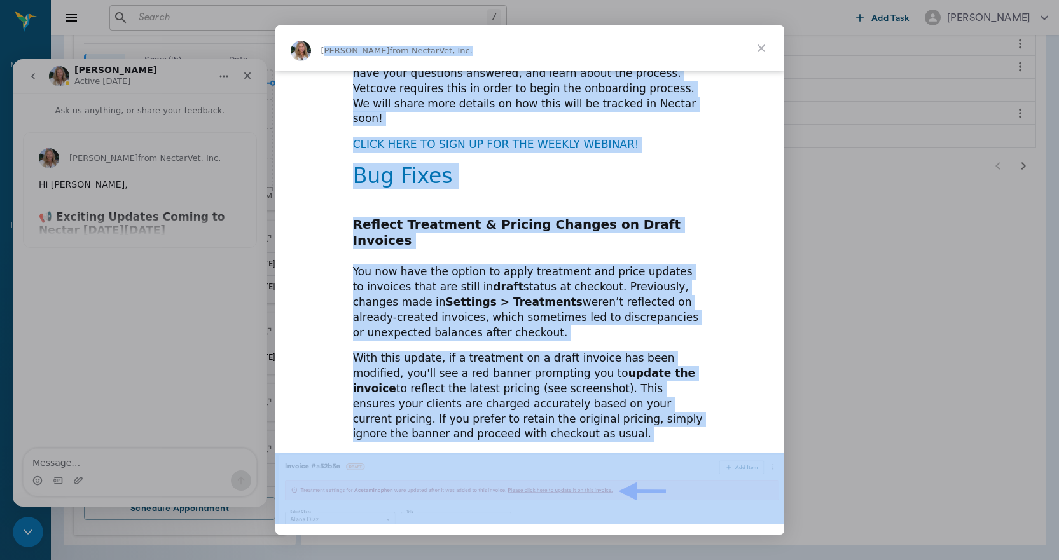
drag, startPoint x: 331, startPoint y: 64, endPoint x: 673, endPoint y: 502, distance: 555.4
click at [673, 502] on div "[PERSON_NAME] from NectarVet, Inc. Hi [PERSON_NAME], ​ 📢 Exciting Updates Comin…" at bounding box center [529, 279] width 509 height 509
click at [755, 41] on span "Close" at bounding box center [761, 48] width 46 height 46
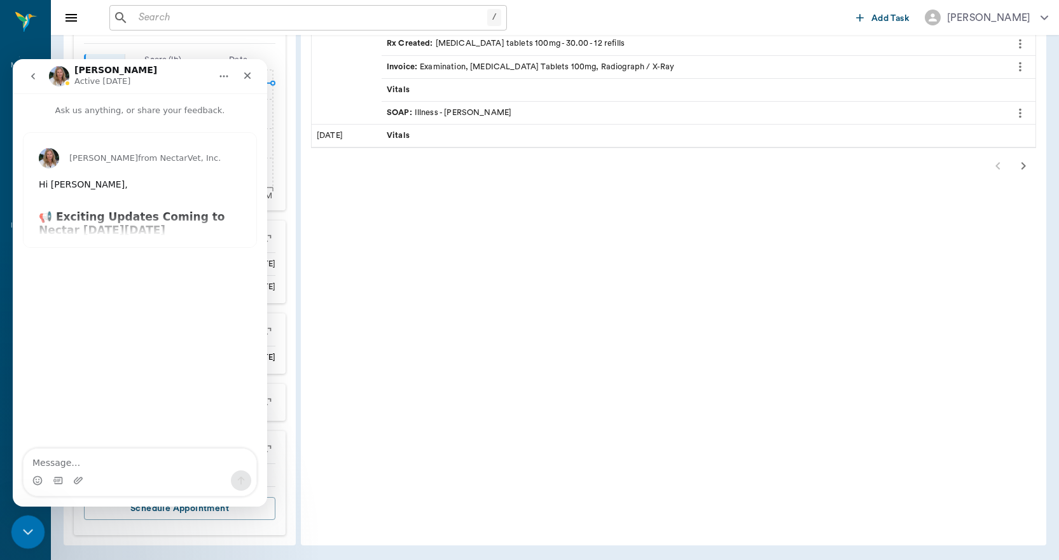
click at [31, 533] on icon "Close Intercom Messenger" at bounding box center [25, 530] width 15 height 15
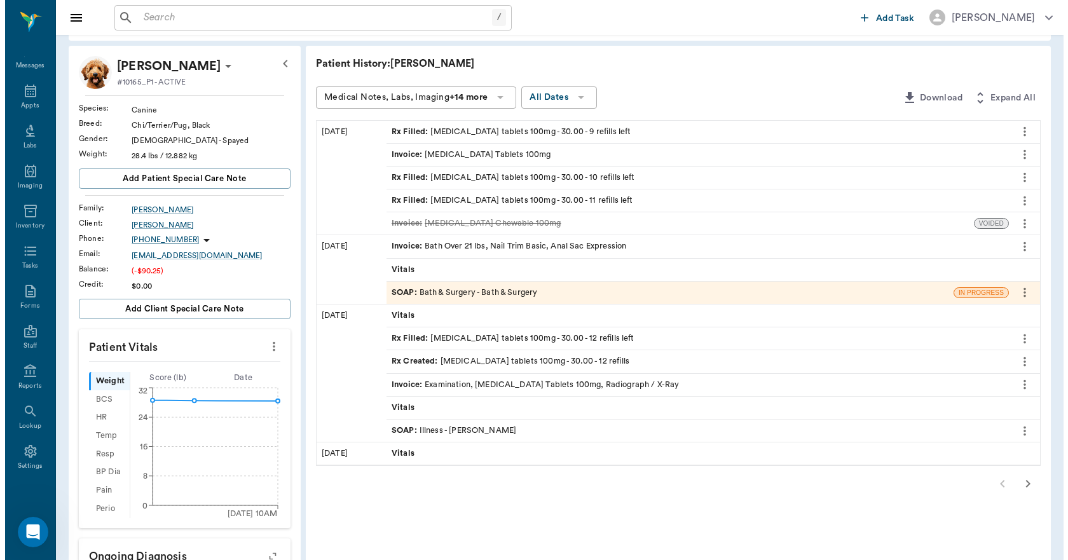
scroll to position [0, 0]
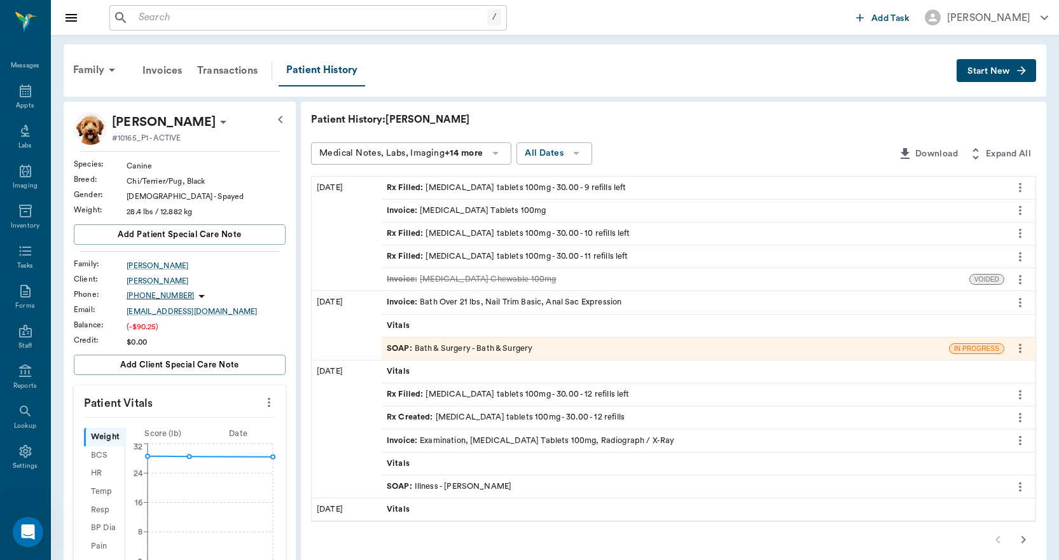
click at [517, 348] on div "SOAP : Bath & Surgery - Bath & Surgery" at bounding box center [460, 349] width 146 height 12
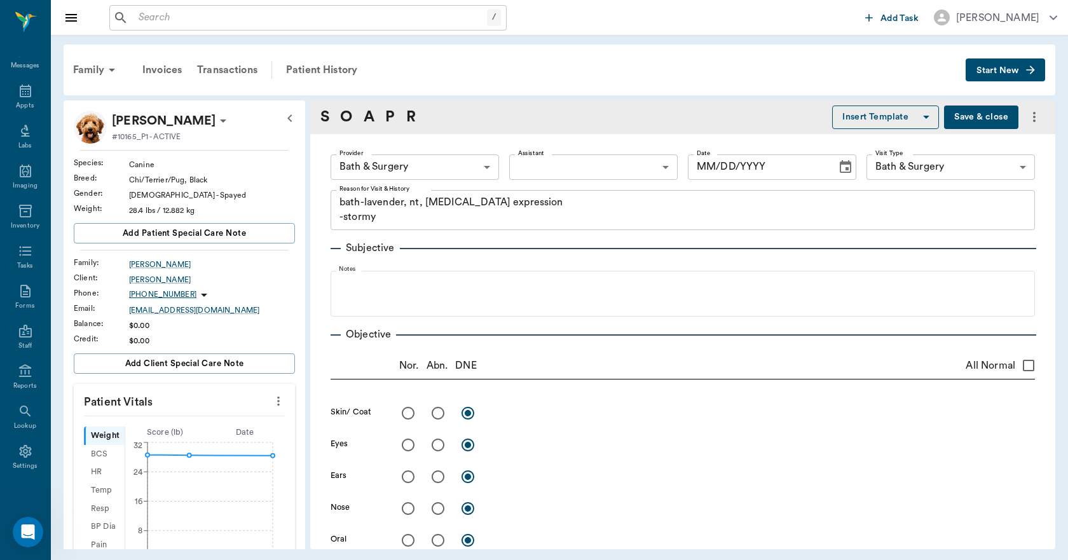
type textarea "bath-lavender, nt, [MEDICAL_DATA] expression -stormy"
type input "[DATE]"
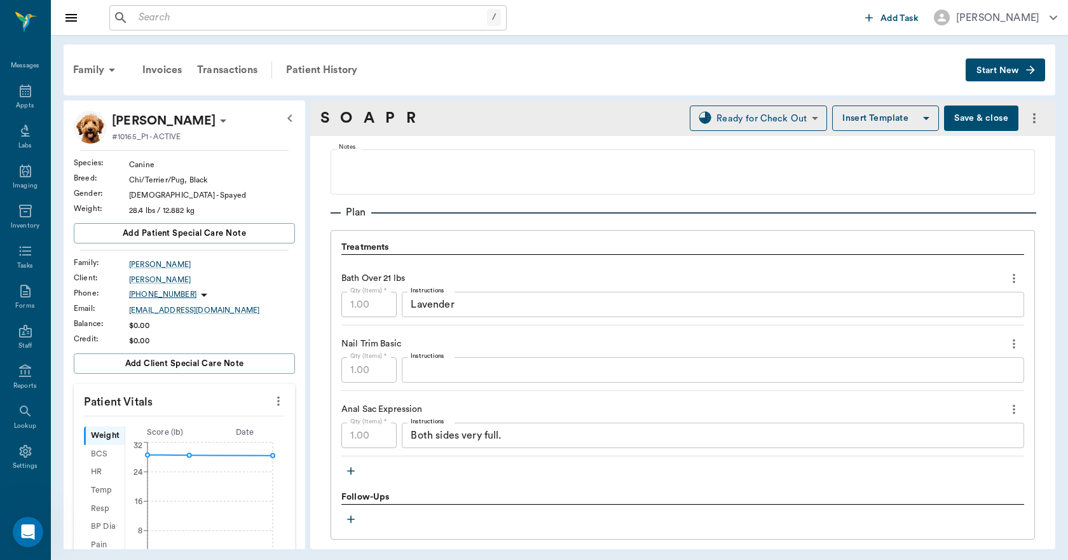
scroll to position [785, 0]
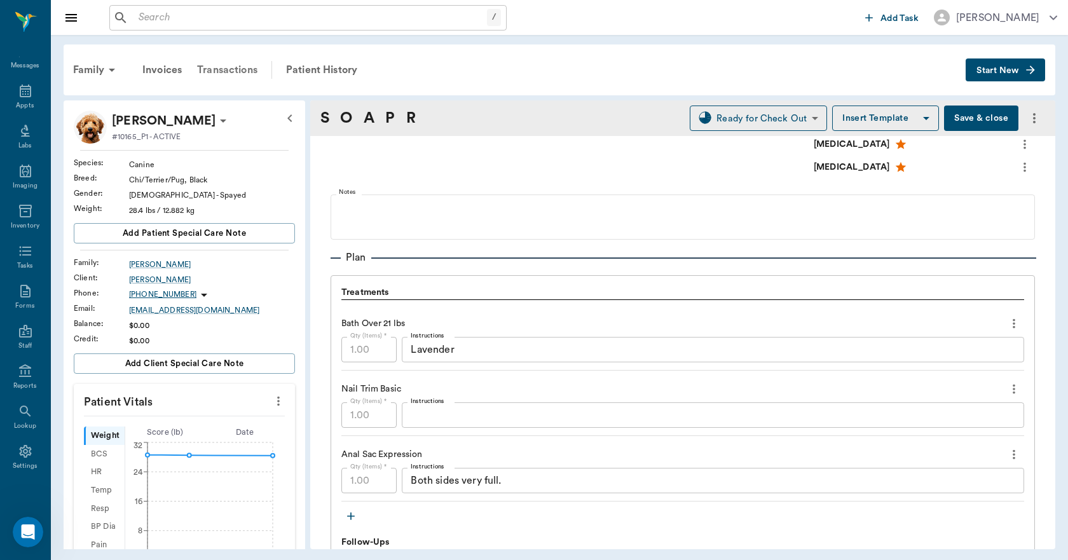
click at [245, 69] on div "Transactions" at bounding box center [227, 70] width 76 height 31
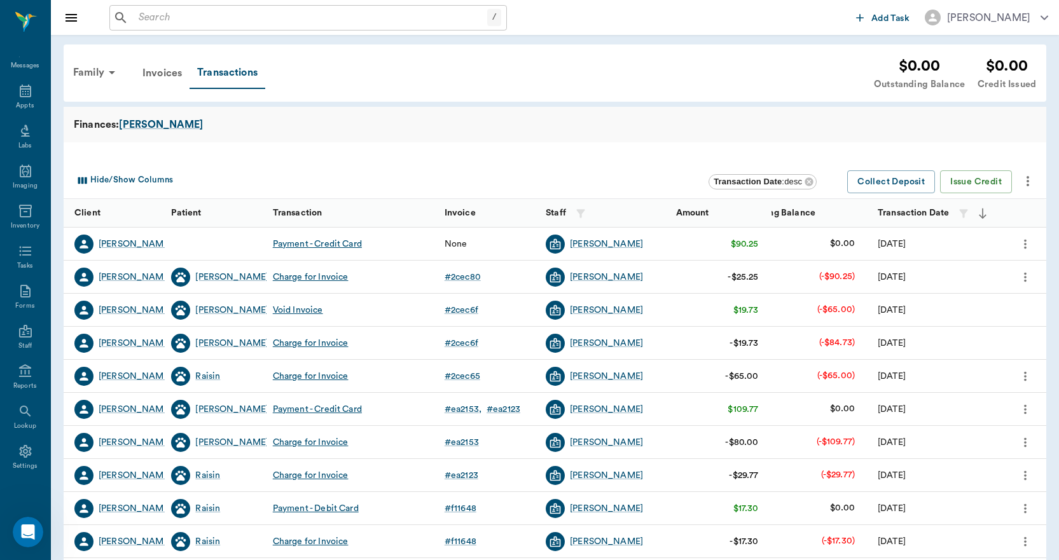
scroll to position [64, 0]
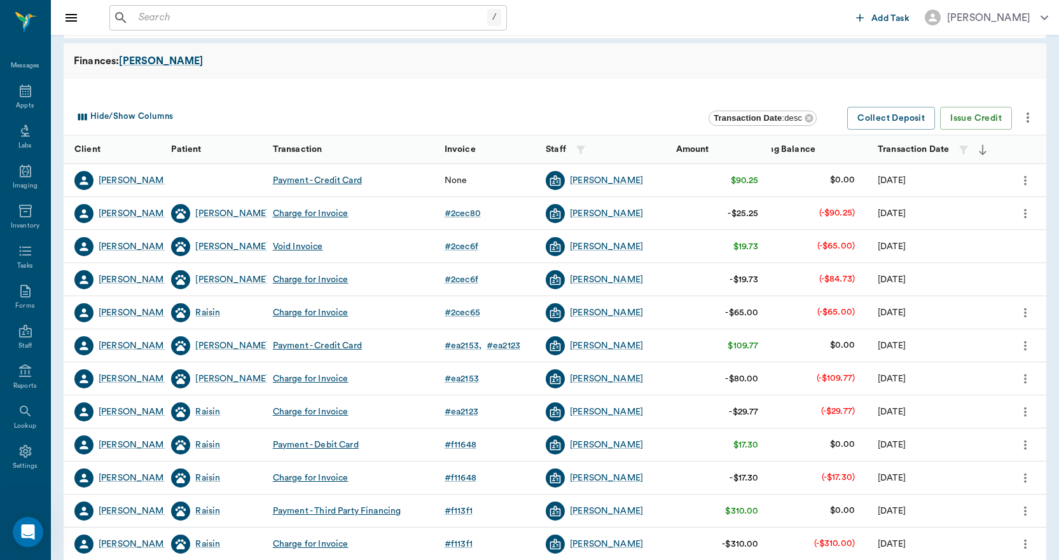
click at [1026, 180] on icon "more" at bounding box center [1025, 180] width 14 height 15
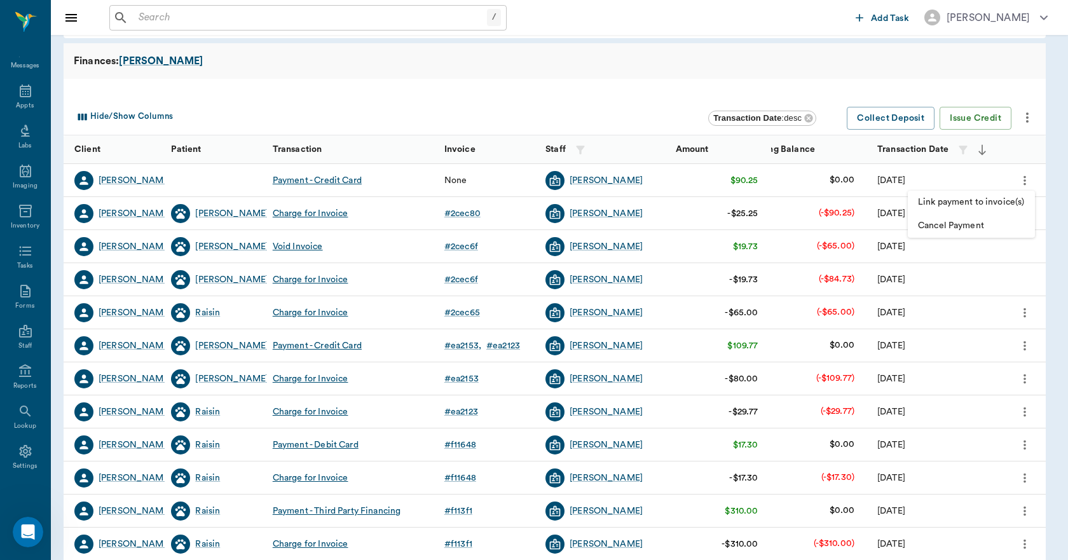
click at [1006, 200] on span "Link payment to invoice(s)" at bounding box center [971, 202] width 107 height 13
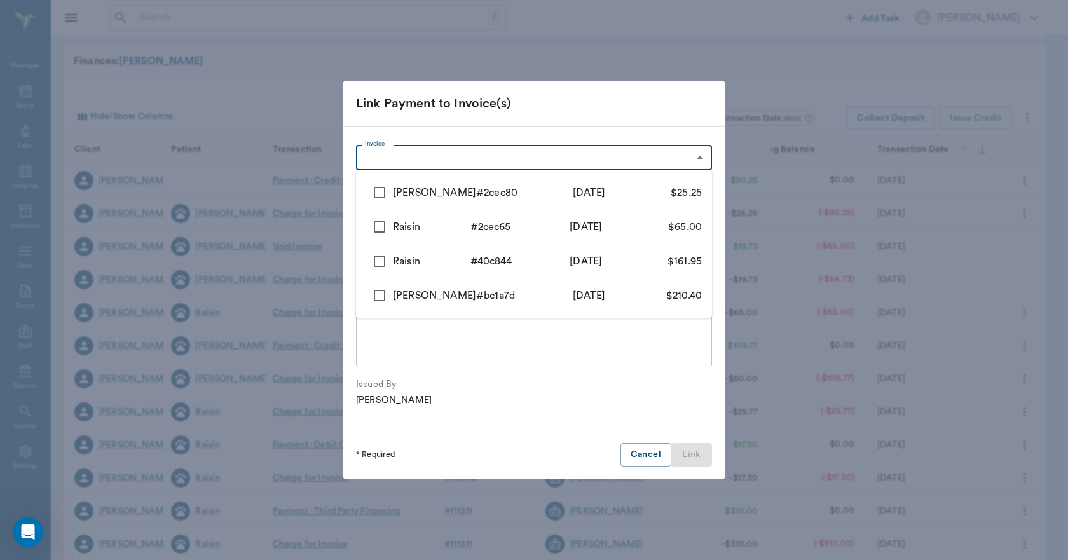
click at [692, 153] on body "/ ​ Add Task [PERSON_NAME] Nectar Messages Appts Labs Imaging Inventory Tasks F…" at bounding box center [534, 327] width 1068 height 782
click at [381, 194] on input "checkbox" at bounding box center [379, 192] width 27 height 27
checkbox input "true"
type input "68a32745bed7d00a812cec80"
type input "25.25"
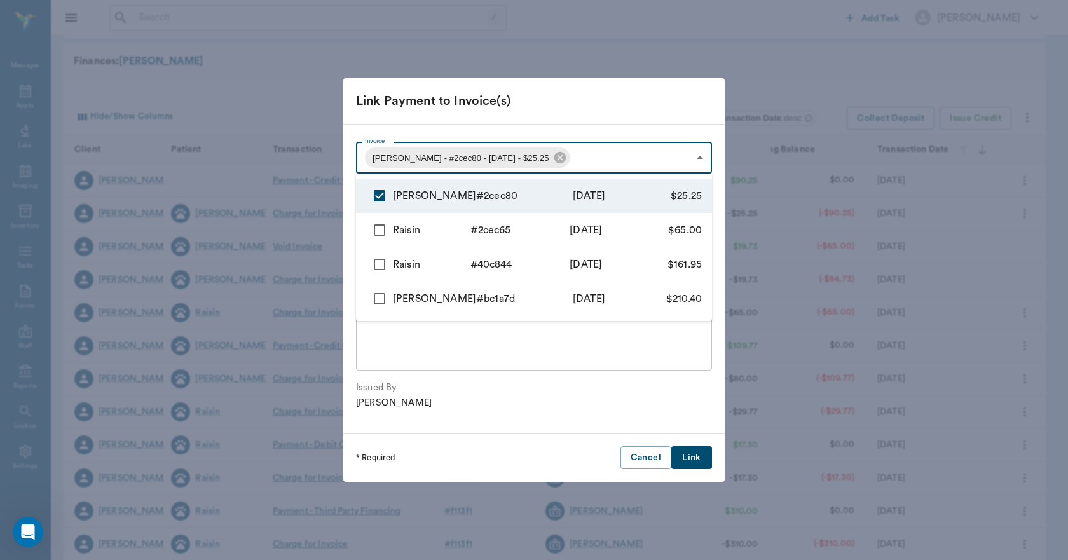
click at [378, 233] on input "checkbox" at bounding box center [379, 230] width 27 height 27
checkbox input "true"
type input "68a32745bed7d00a812cec80,68a32613bed7d00a812cec65"
type input "90.25"
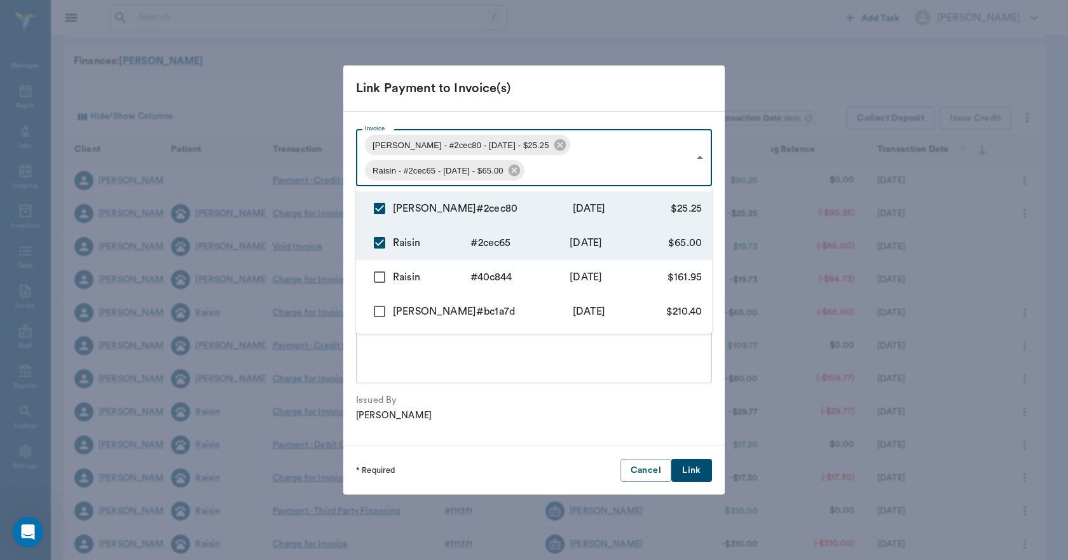
click at [698, 471] on div at bounding box center [534, 280] width 1068 height 560
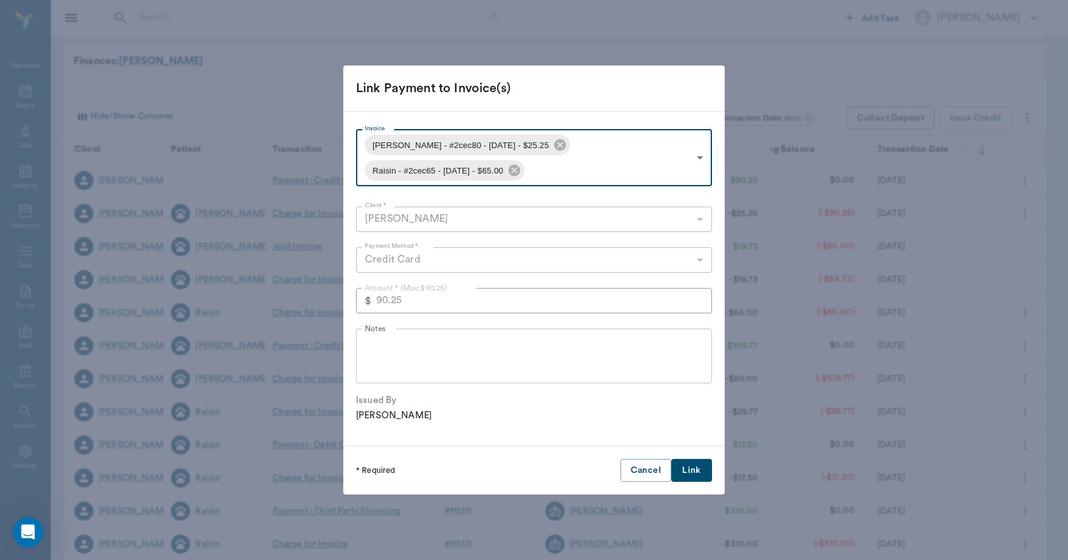
click at [704, 469] on button "Link" at bounding box center [691, 471] width 41 height 24
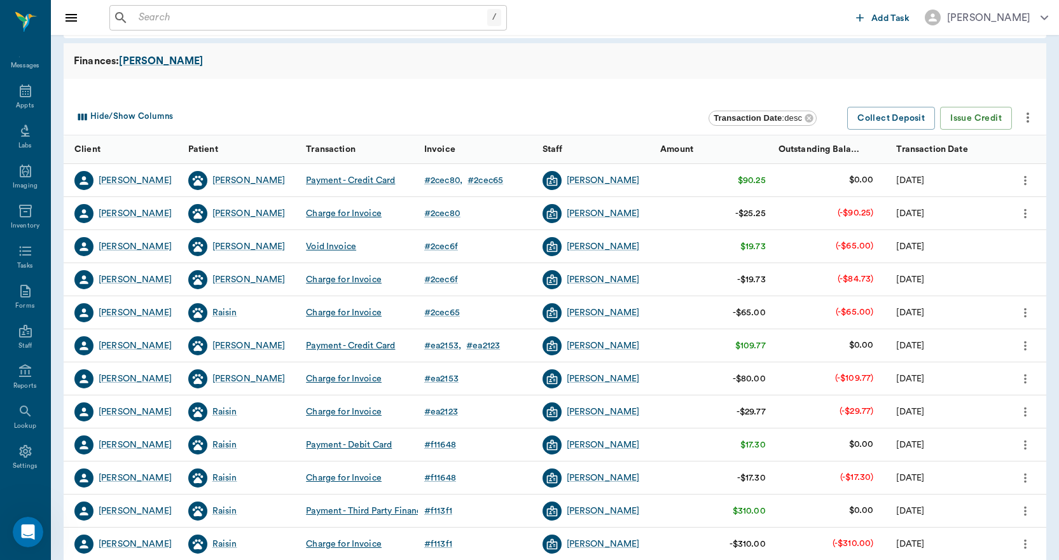
click at [1025, 175] on icon "more" at bounding box center [1025, 180] width 14 height 15
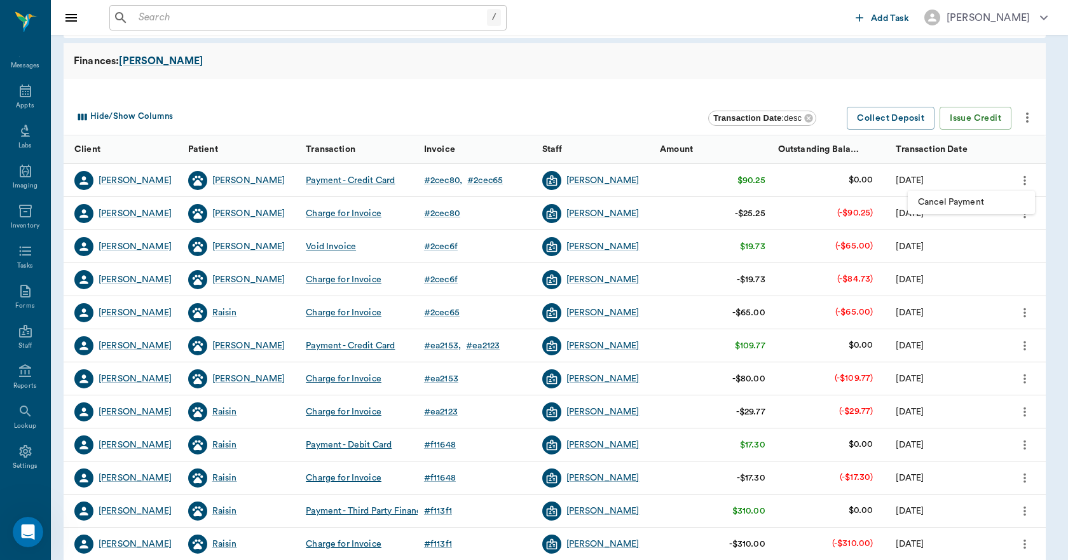
click at [668, 86] on div at bounding box center [534, 280] width 1068 height 560
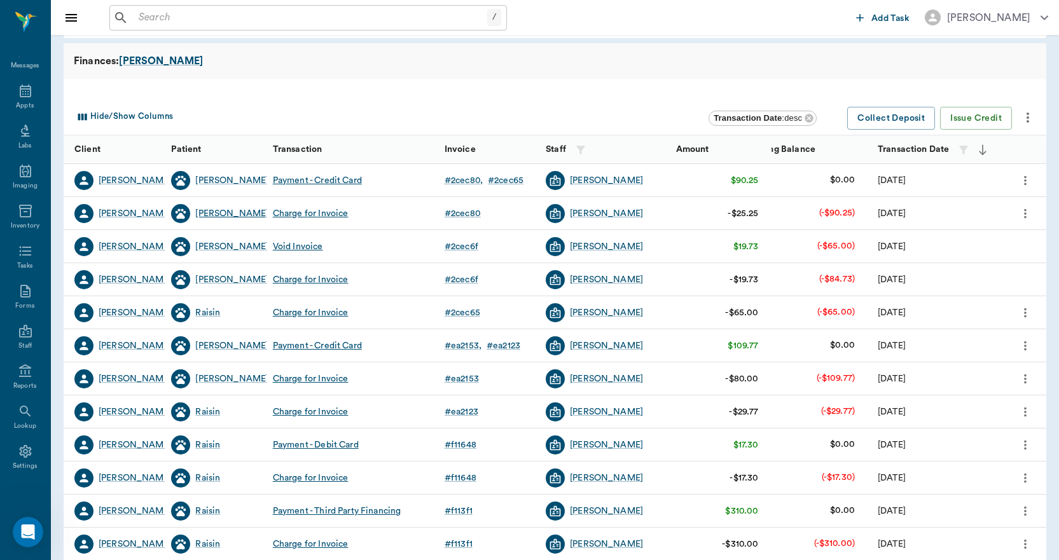
click at [206, 214] on div "[PERSON_NAME]" at bounding box center [231, 213] width 73 height 13
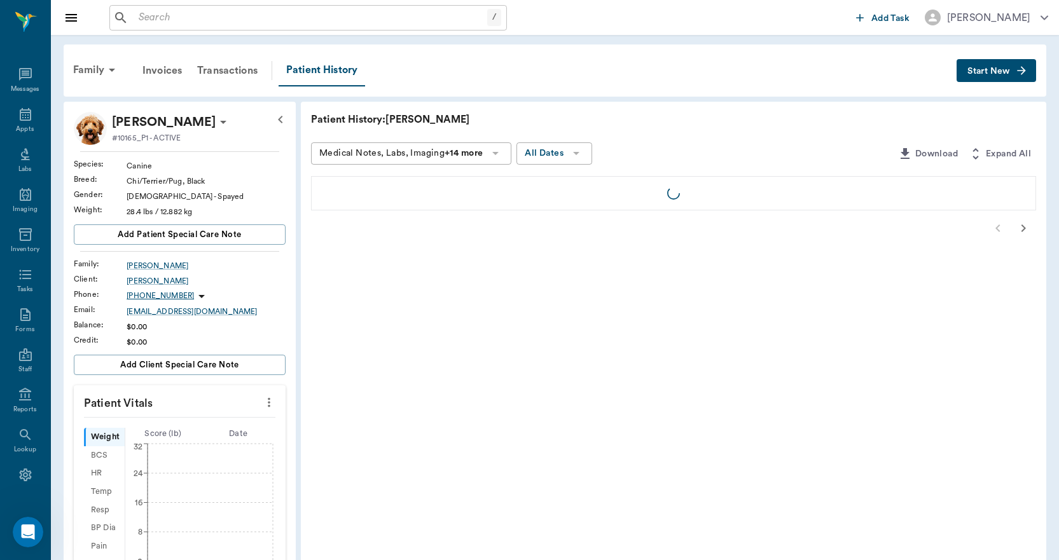
scroll to position [24, 0]
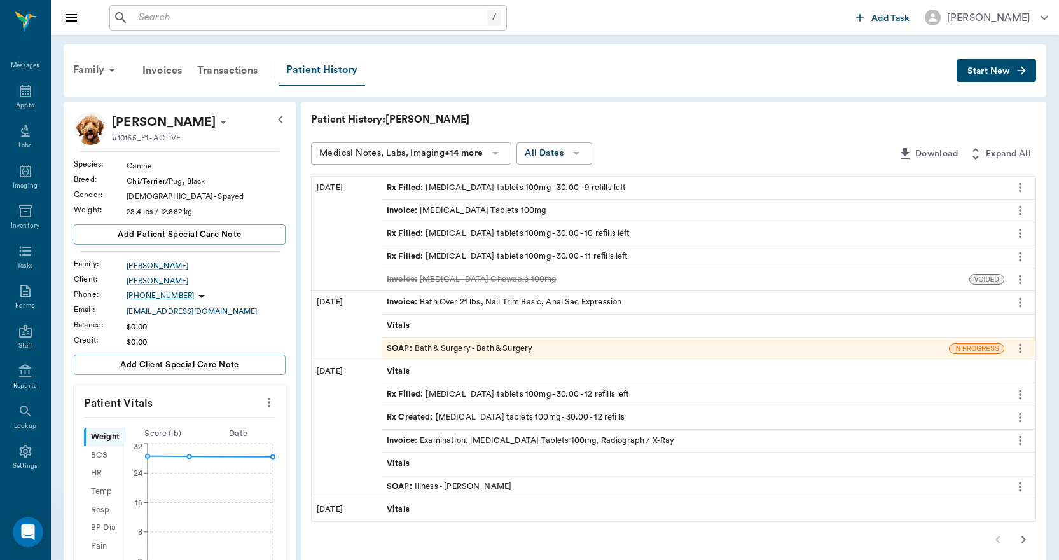
click at [462, 209] on div "Invoice : [MEDICAL_DATA] Tablets 100mg" at bounding box center [466, 211] width 159 height 12
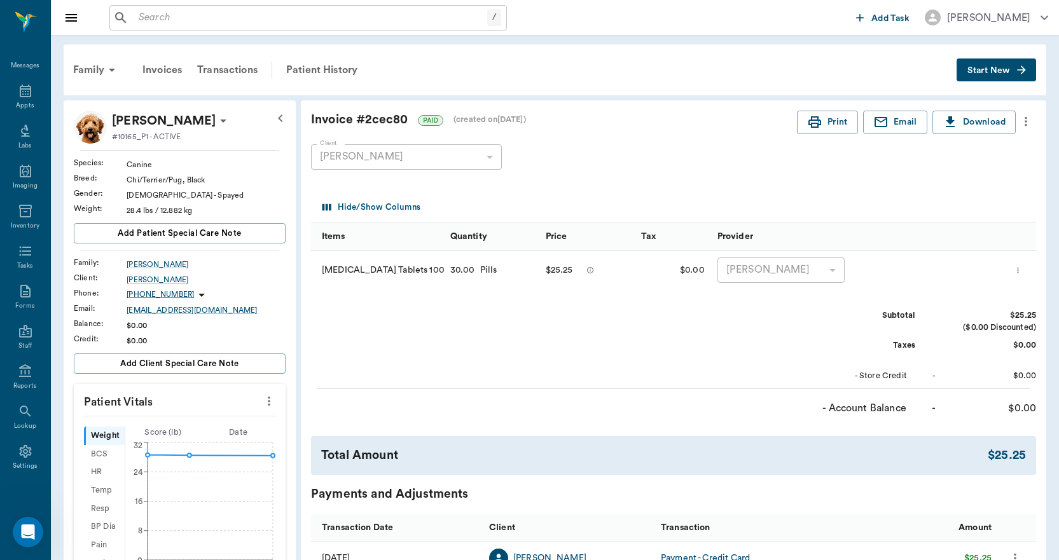
click at [1022, 120] on icon "more" at bounding box center [1026, 121] width 14 height 15
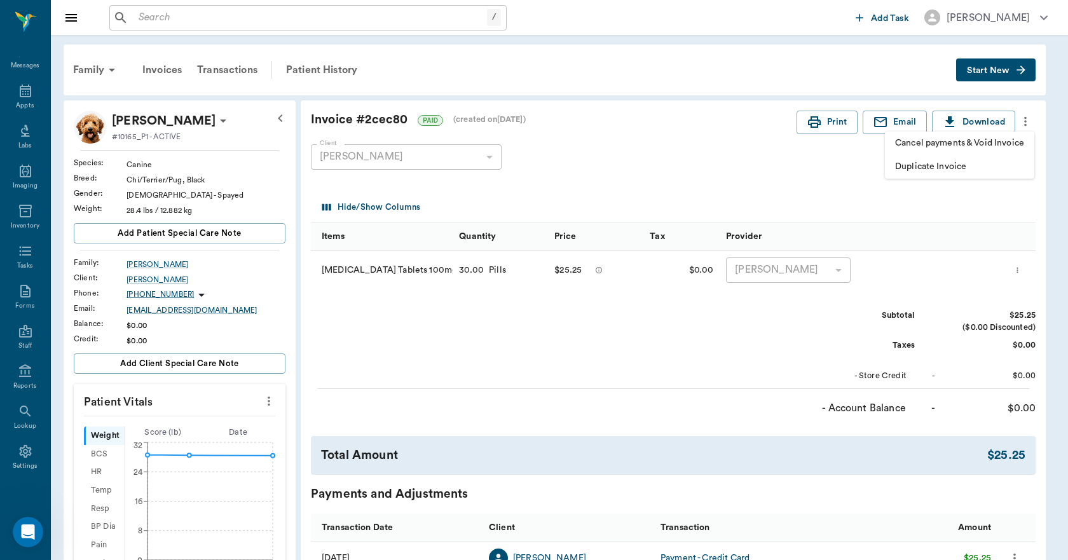
click at [771, 189] on div at bounding box center [534, 280] width 1068 height 560
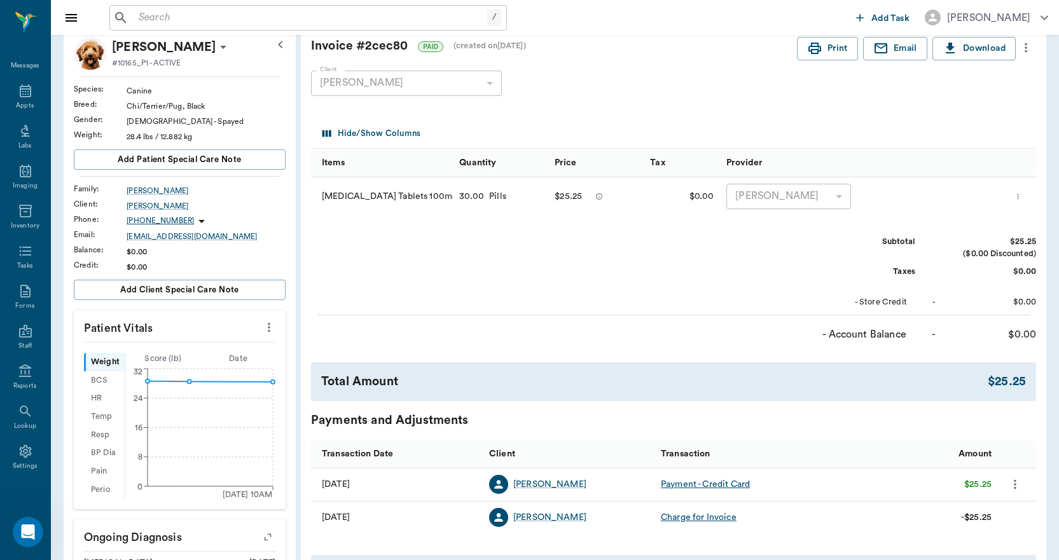
scroll to position [64, 0]
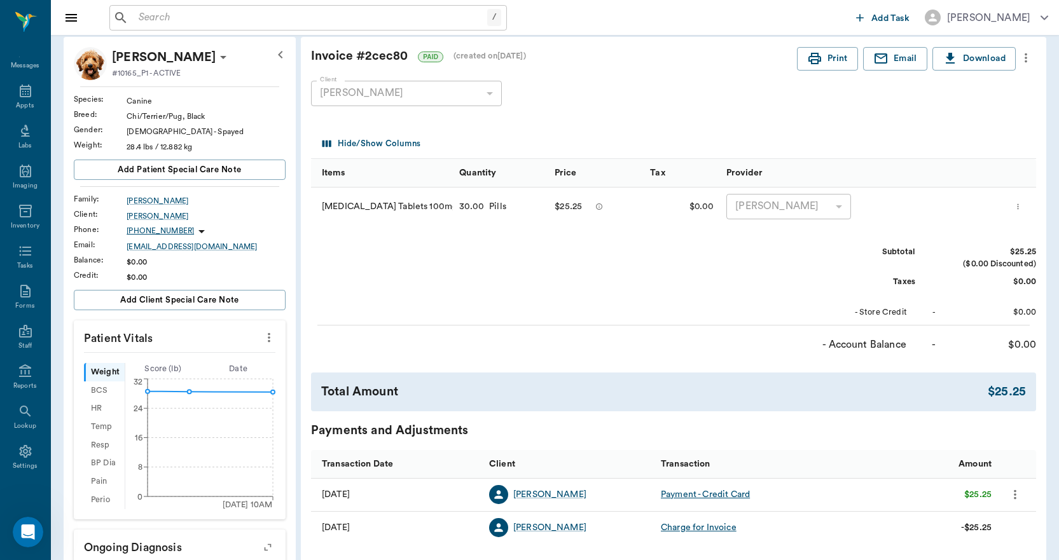
click at [1022, 207] on icon "more" at bounding box center [1017, 206] width 8 height 15
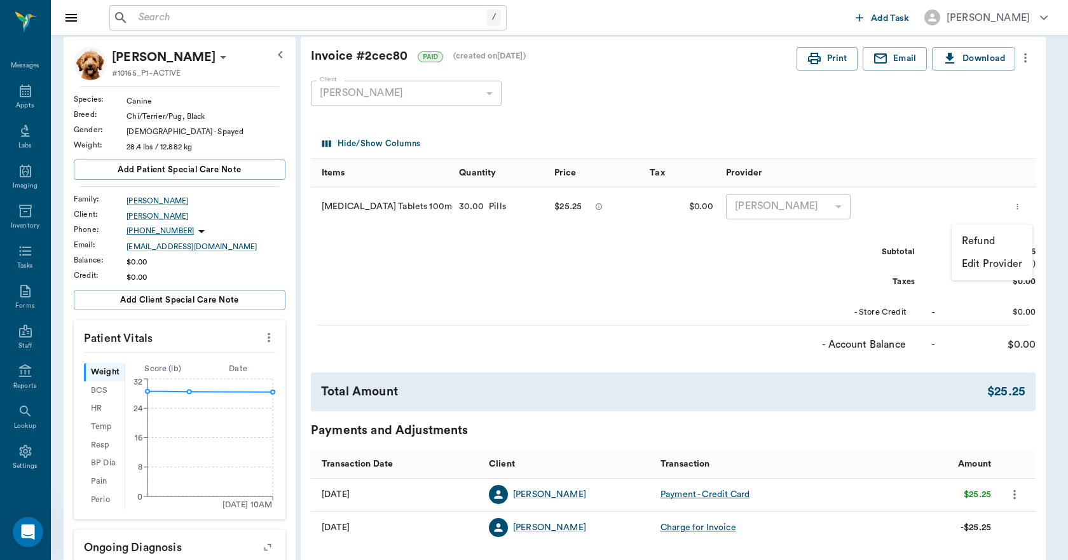
click at [769, 288] on div at bounding box center [534, 280] width 1068 height 560
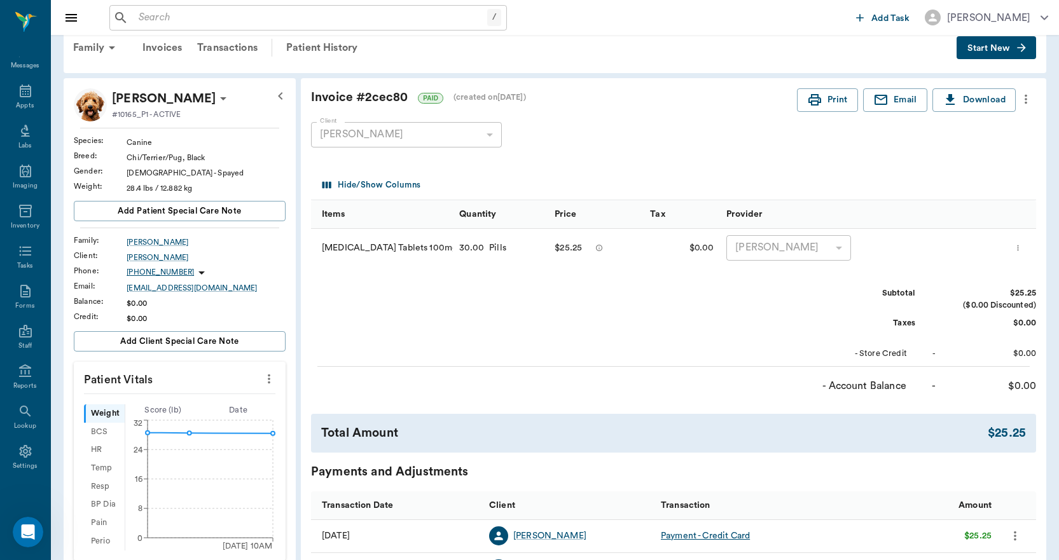
scroll to position [0, 0]
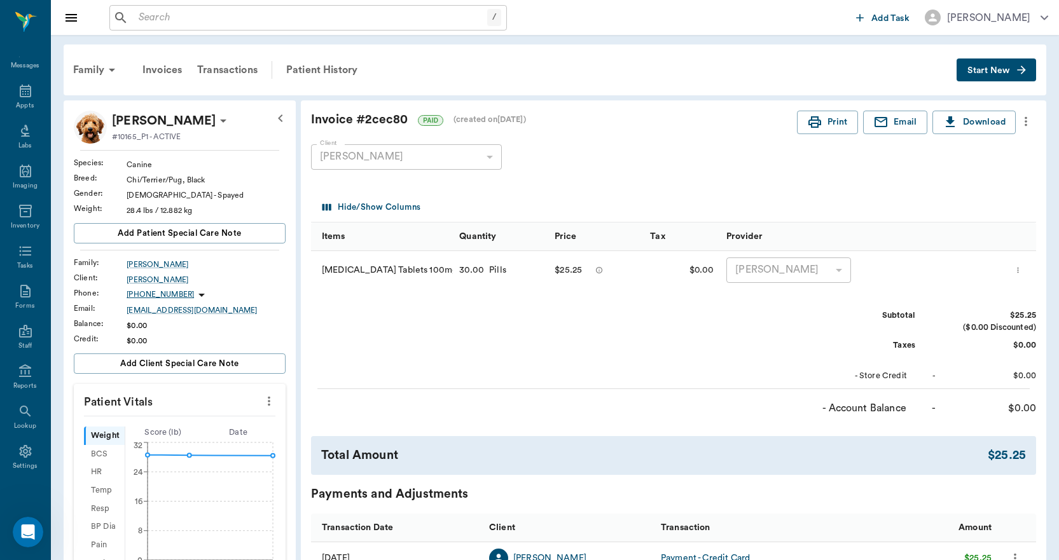
click at [1023, 115] on icon "more" at bounding box center [1026, 121] width 14 height 15
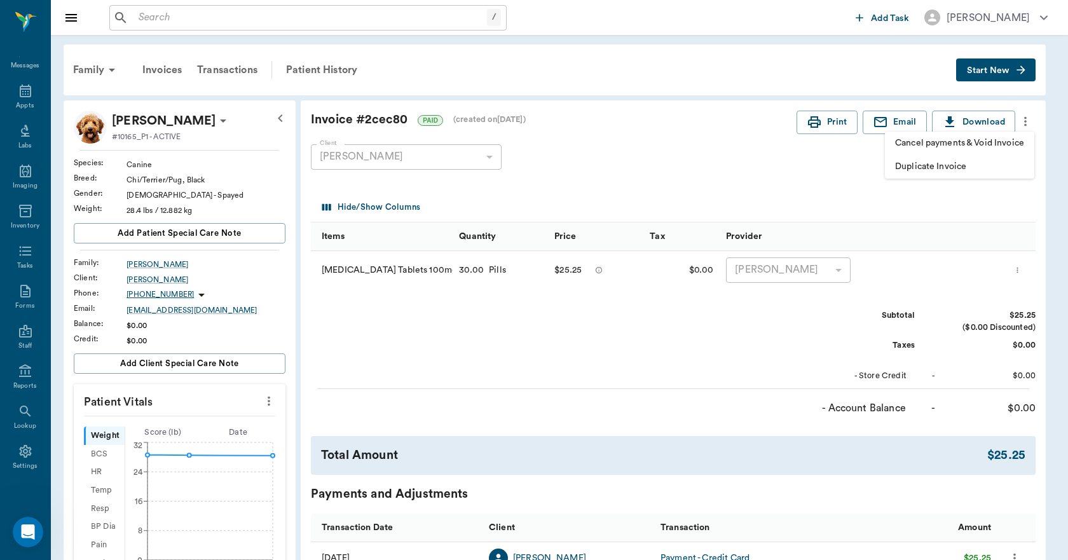
click at [761, 350] on div at bounding box center [534, 280] width 1068 height 560
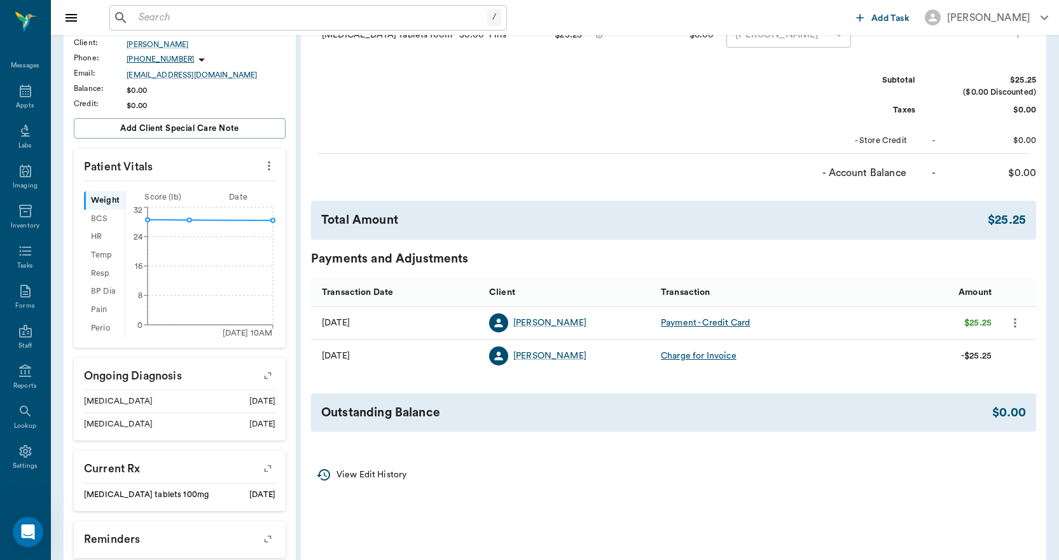
scroll to position [254, 0]
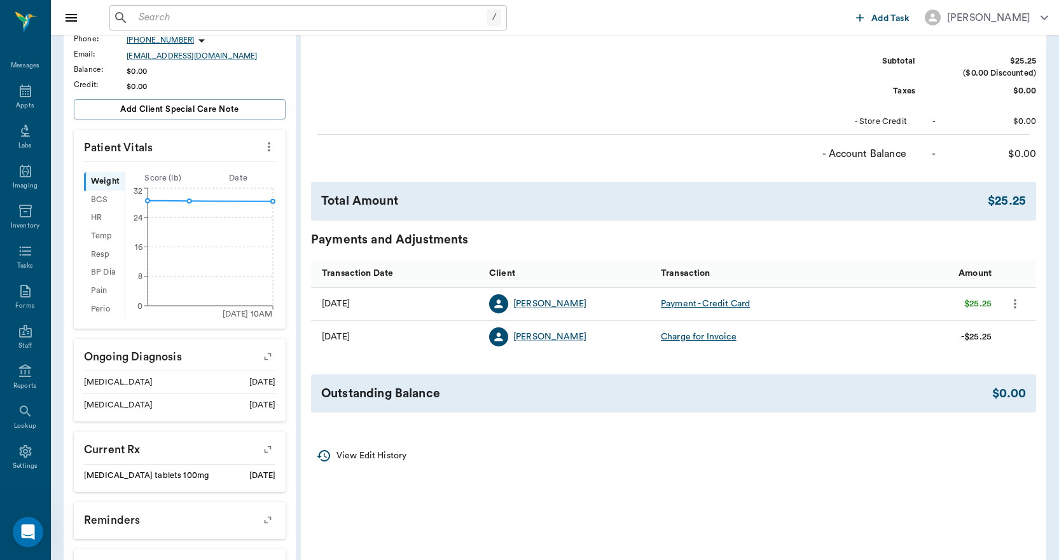
click at [787, 369] on div "Transaction Date Client Transaction Amount [DATE] [PERSON_NAME] Payment - Credi…" at bounding box center [673, 336] width 725 height 154
click at [1017, 305] on icon "more" at bounding box center [1015, 303] width 14 height 15
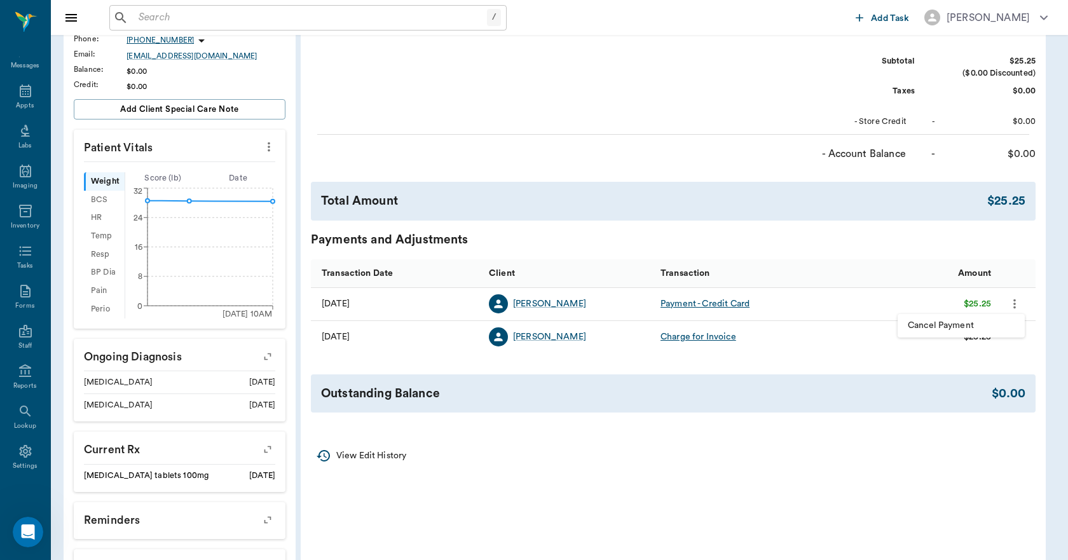
click at [943, 390] on div at bounding box center [534, 280] width 1068 height 560
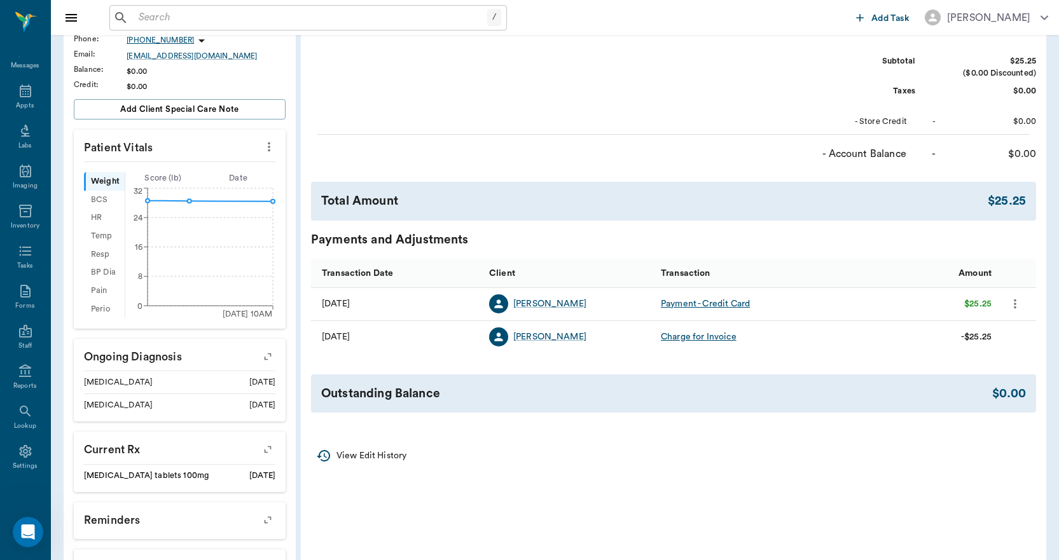
click at [395, 455] on p "View Edit History" at bounding box center [371, 456] width 70 height 13
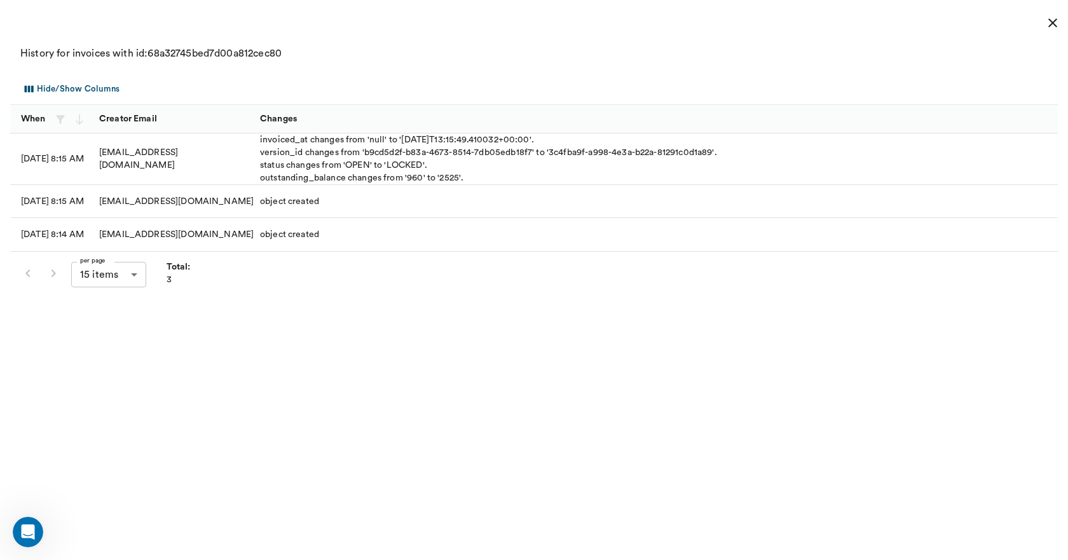
click at [1054, 24] on icon "close" at bounding box center [1052, 22] width 9 height 9
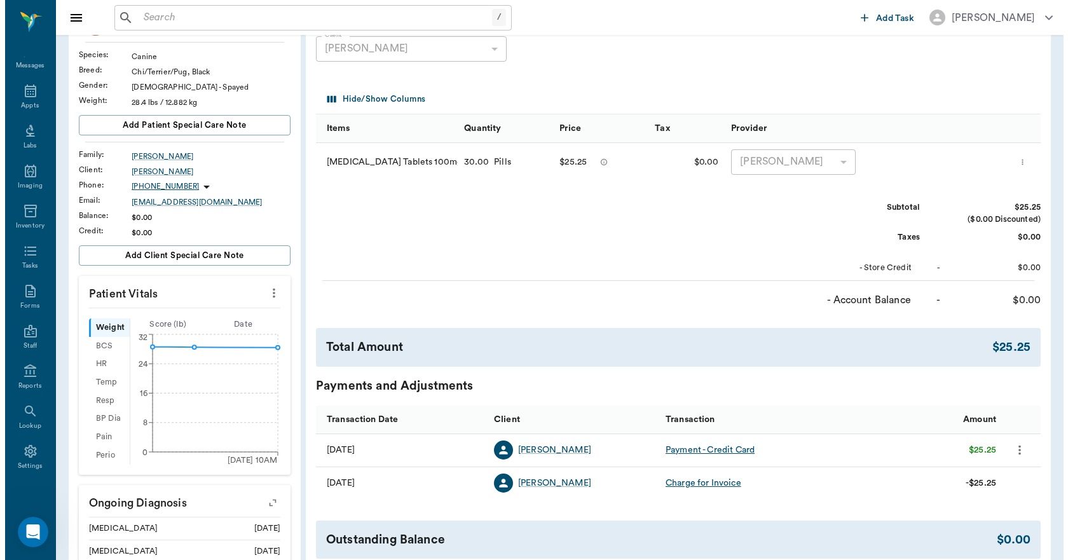
scroll to position [0, 0]
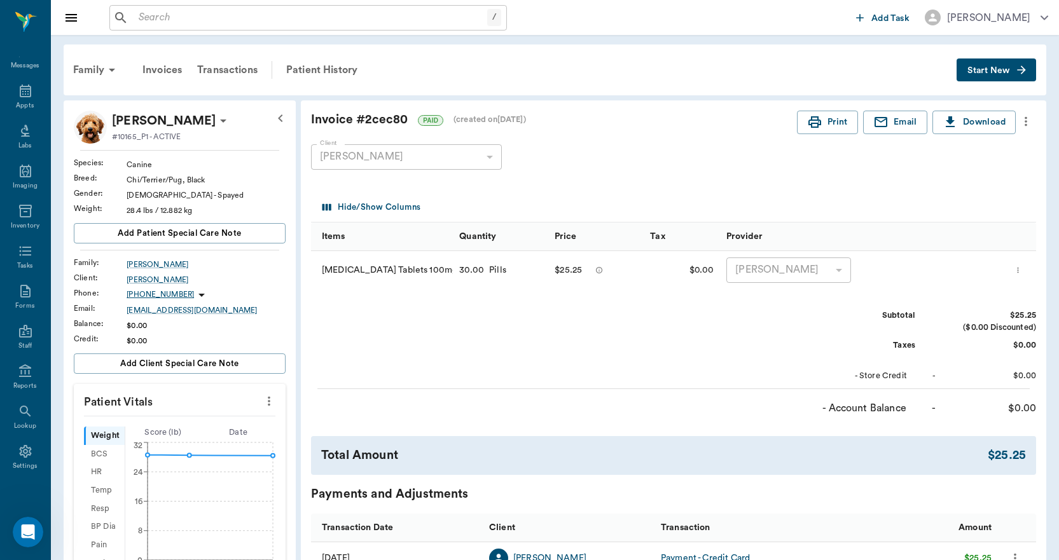
click at [493, 159] on div "[PERSON_NAME]" at bounding box center [406, 156] width 191 height 25
click at [628, 136] on div "Client [PERSON_NAME] 67f540f5be44300990ca4142 Client" at bounding box center [663, 157] width 704 height 46
click at [345, 66] on div "Patient History" at bounding box center [321, 70] width 86 height 31
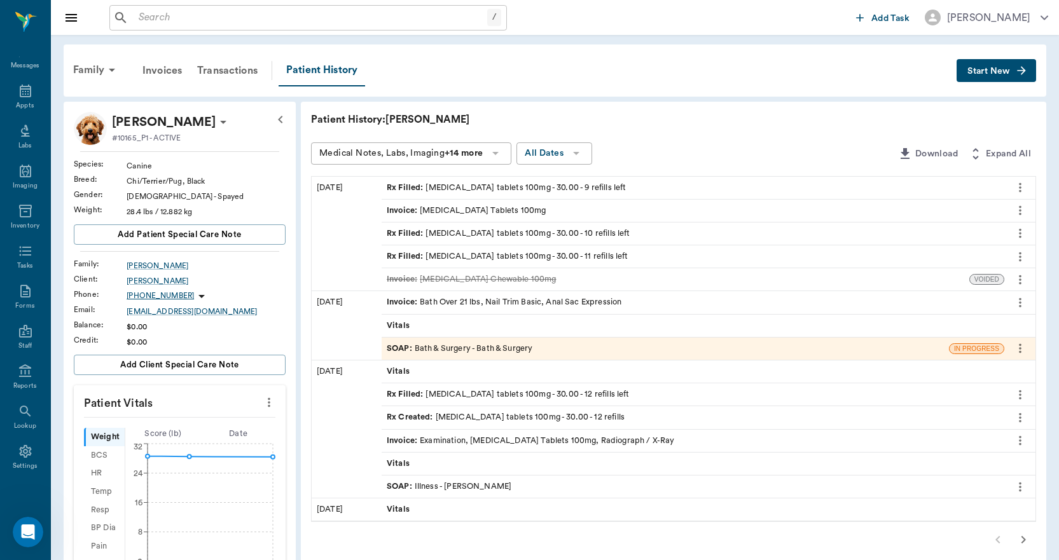
click at [496, 347] on div "SOAP : Bath & Surgery - Bath & Surgery" at bounding box center [460, 349] width 146 height 12
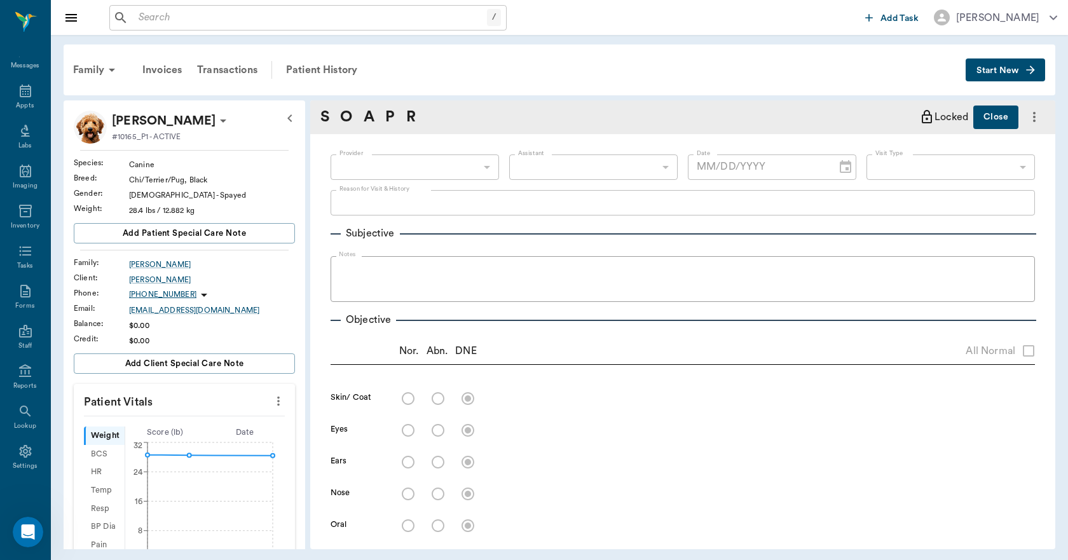
type input "63ec2f075fda476ae8351a4a"
type input "67479aab0de4f58b269e34fc"
type textarea "bath-lavender, nt, [MEDICAL_DATA] expression -stormy"
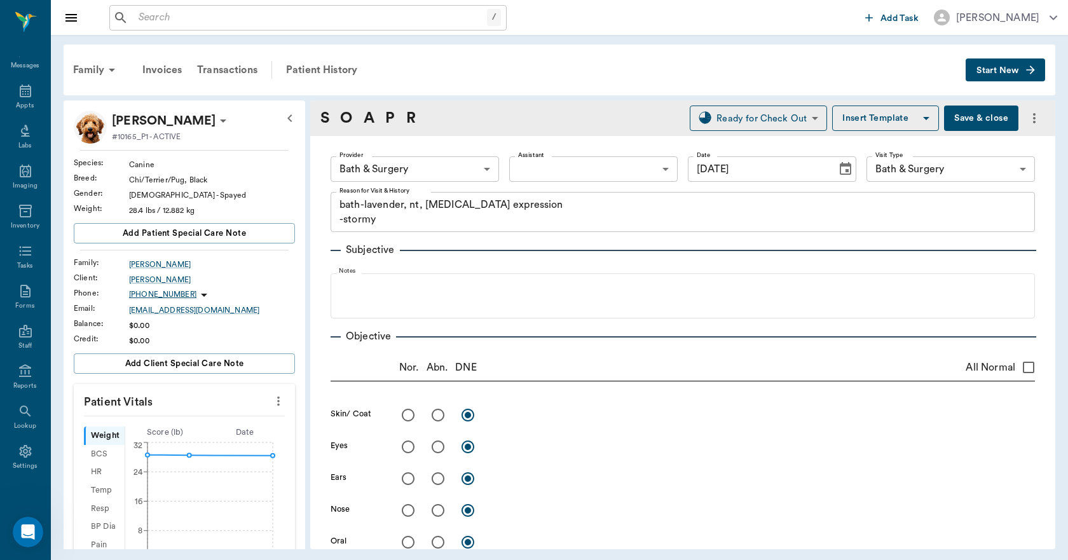
type input "[DATE]"
click at [335, 69] on div "Patient History" at bounding box center [321, 70] width 86 height 31
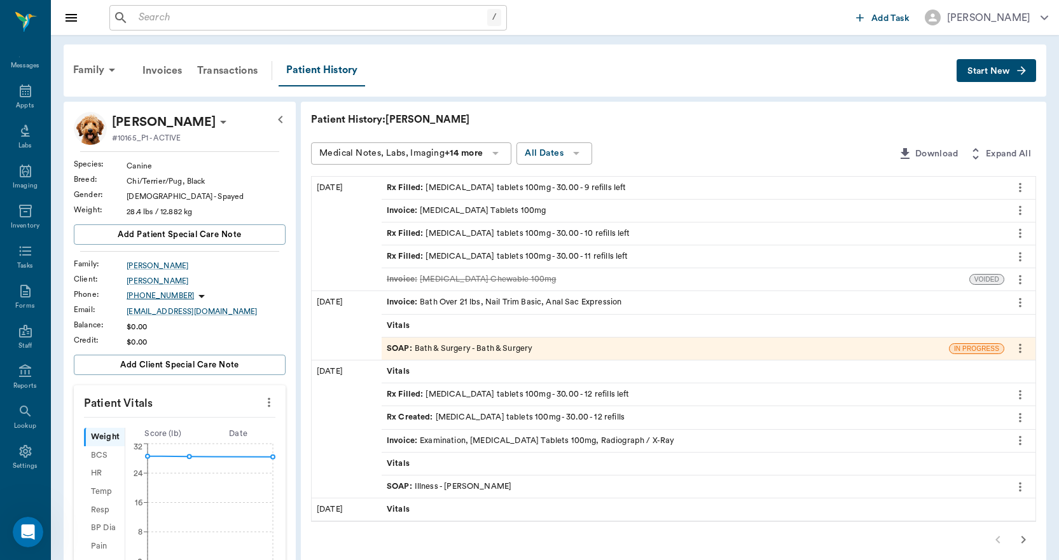
click at [480, 209] on div "Invoice : [MEDICAL_DATA] Tablets 100mg" at bounding box center [466, 211] width 159 height 12
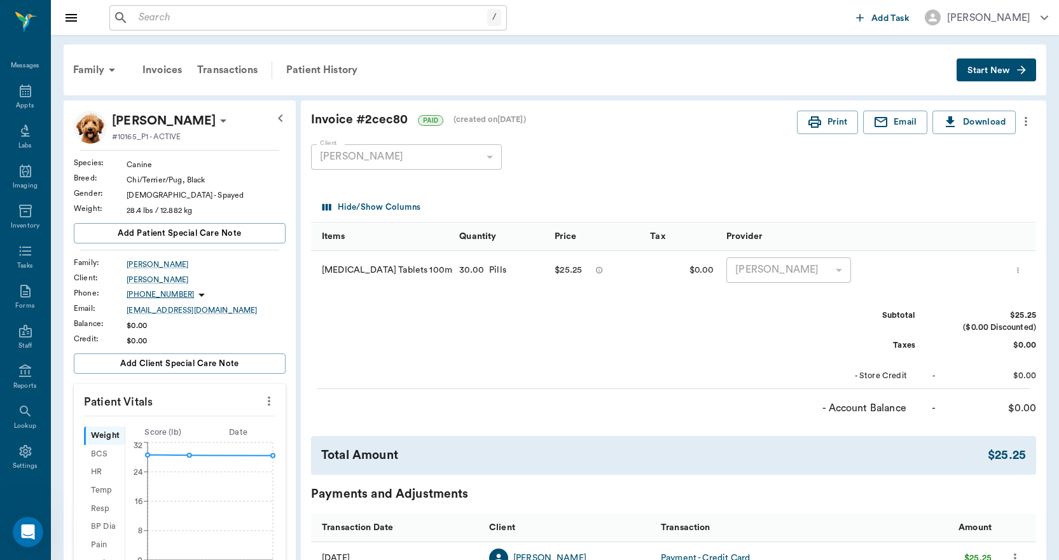
click at [1038, 120] on div "Invoice # 2cec80 PAID (created on [DATE] ) Print Email Download Client [PERSON_…" at bounding box center [673, 393] width 745 height 587
click at [1027, 127] on icon "more" at bounding box center [1026, 121] width 14 height 15
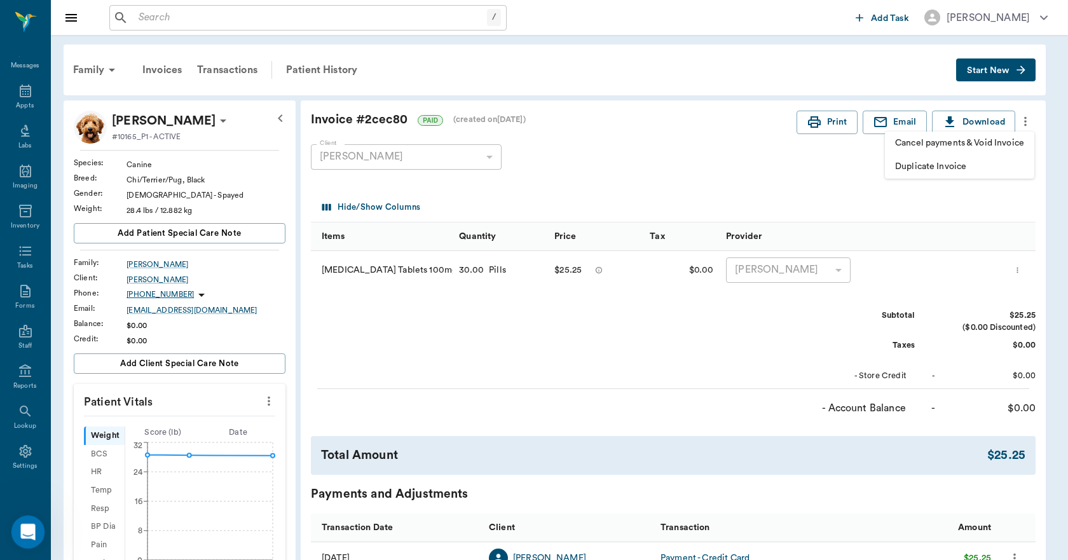
click at [26, 528] on icon "Open Intercom Messenger" at bounding box center [26, 530] width 21 height 21
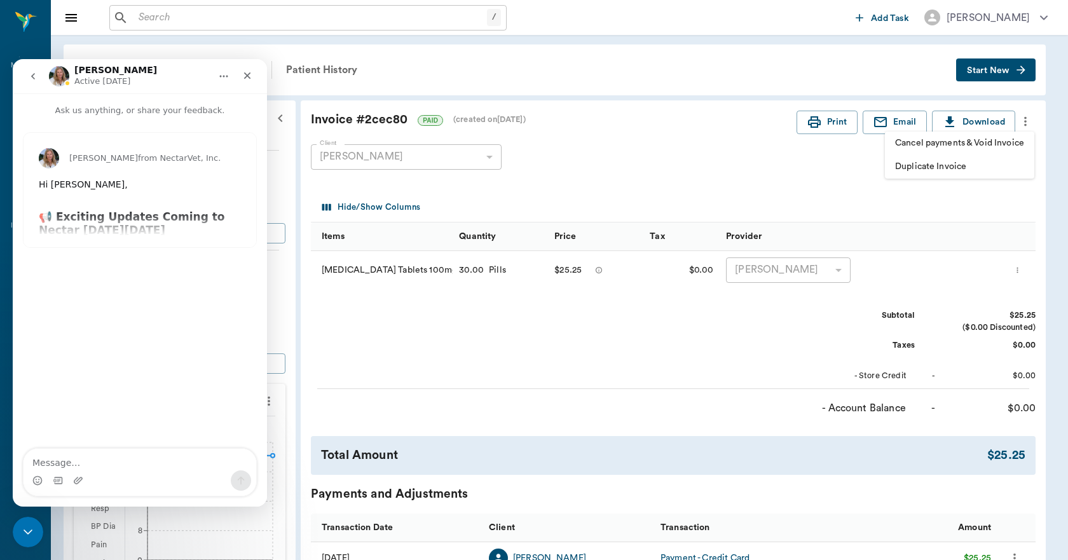
click at [38, 77] on button "go back" at bounding box center [33, 76] width 24 height 24
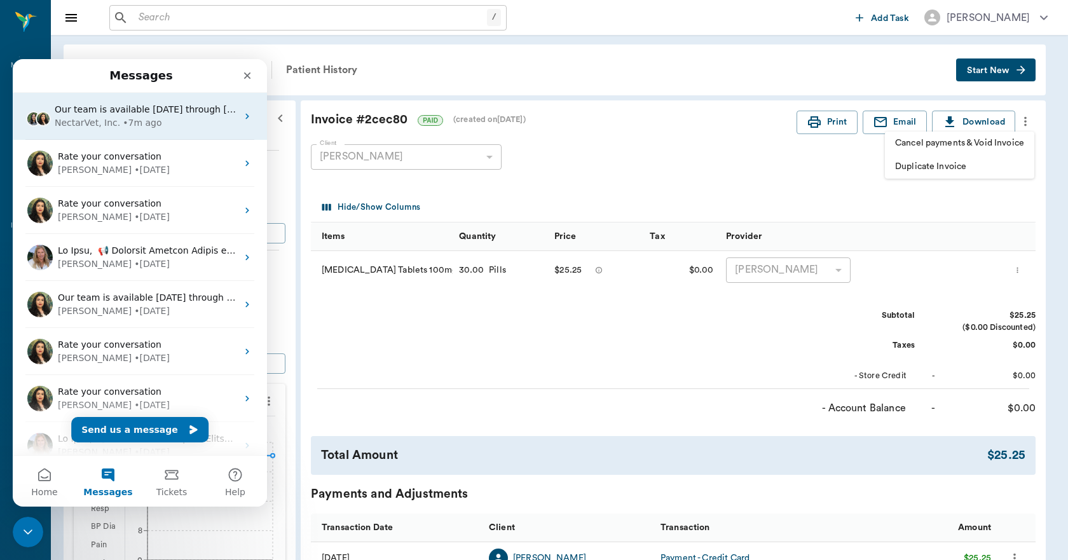
click at [139, 123] on div "• 7m ago" at bounding box center [142, 122] width 39 height 13
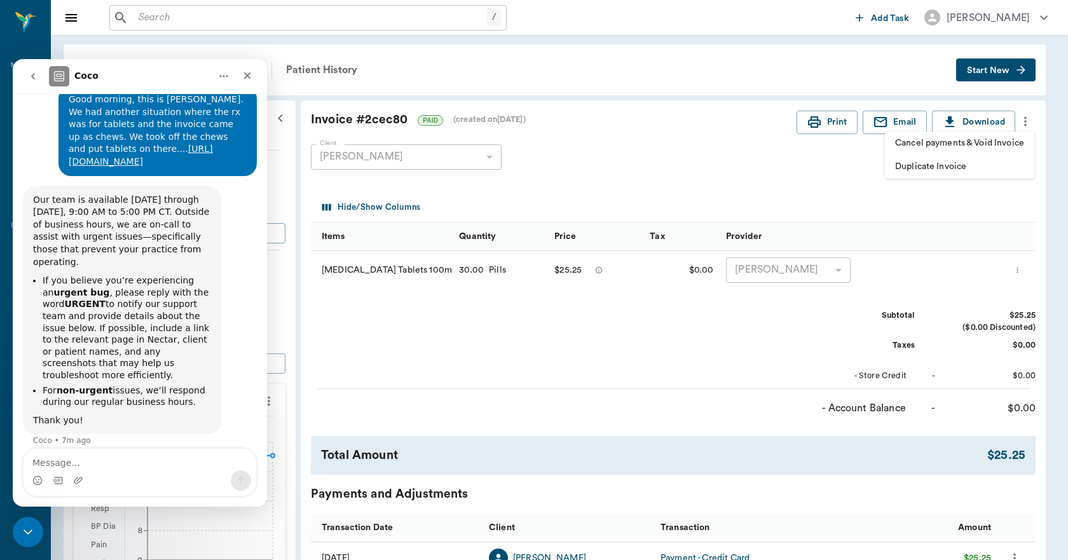
scroll to position [47, 0]
click at [123, 460] on textarea "Message…" at bounding box center [140, 460] width 233 height 22
type textarea "G"
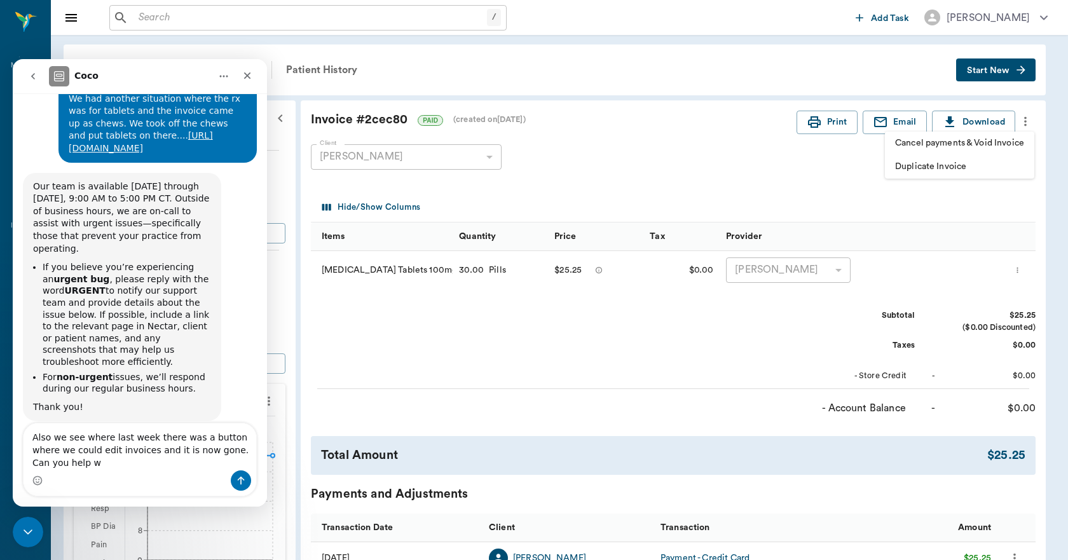
scroll to position [72, 0]
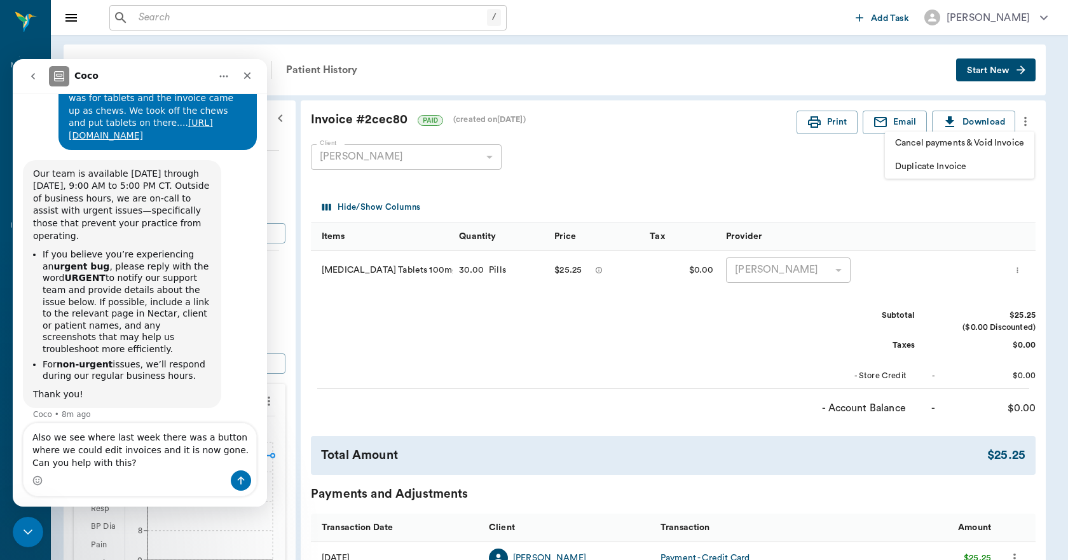
type textarea "Also we see where last week there was a button where we could edit invoices and…"
click at [245, 473] on button "Send a message…" at bounding box center [241, 481] width 20 height 20
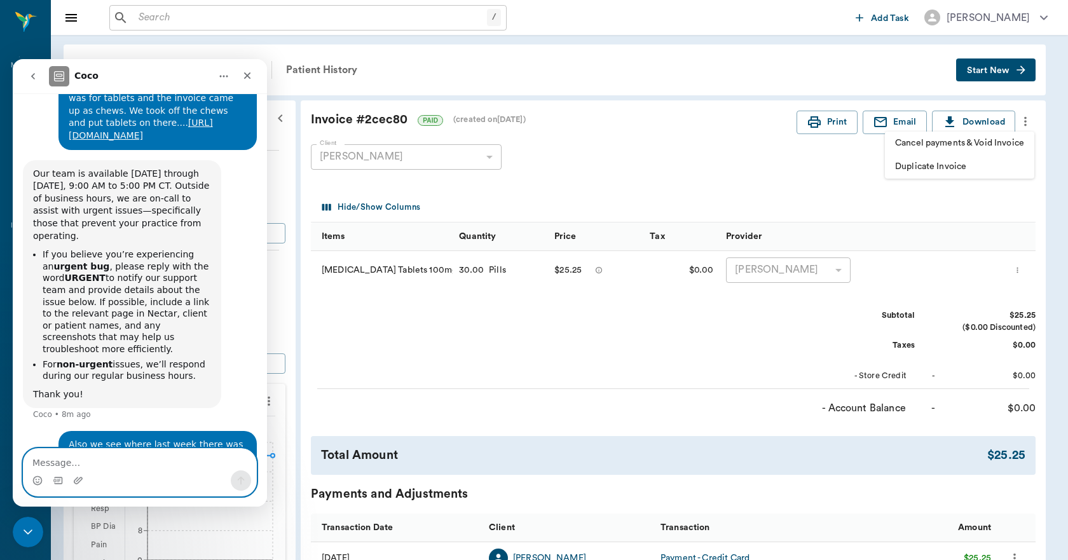
scroll to position [110, 0]
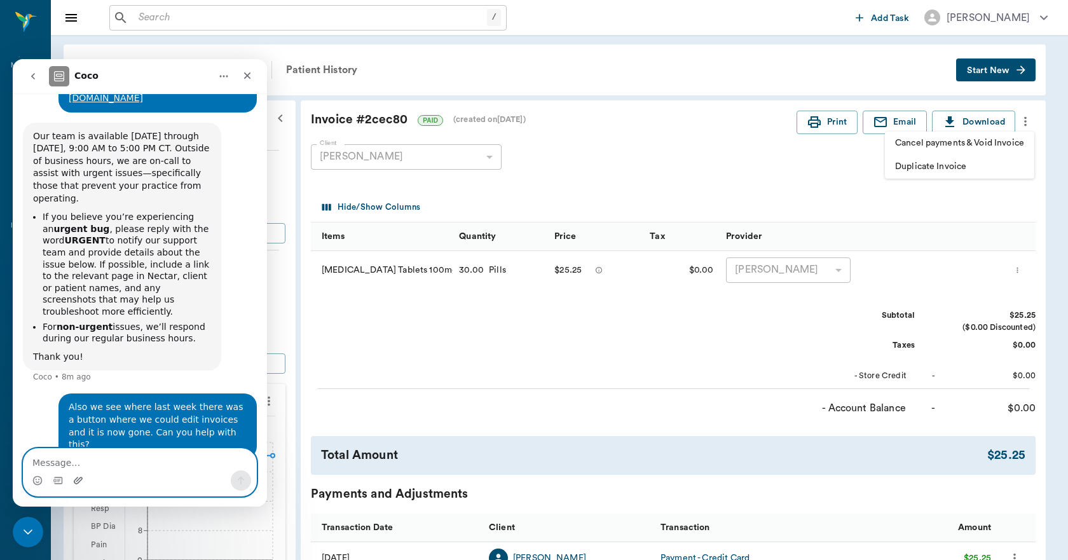
click at [80, 480] on icon "Upload attachment" at bounding box center [78, 481] width 10 height 10
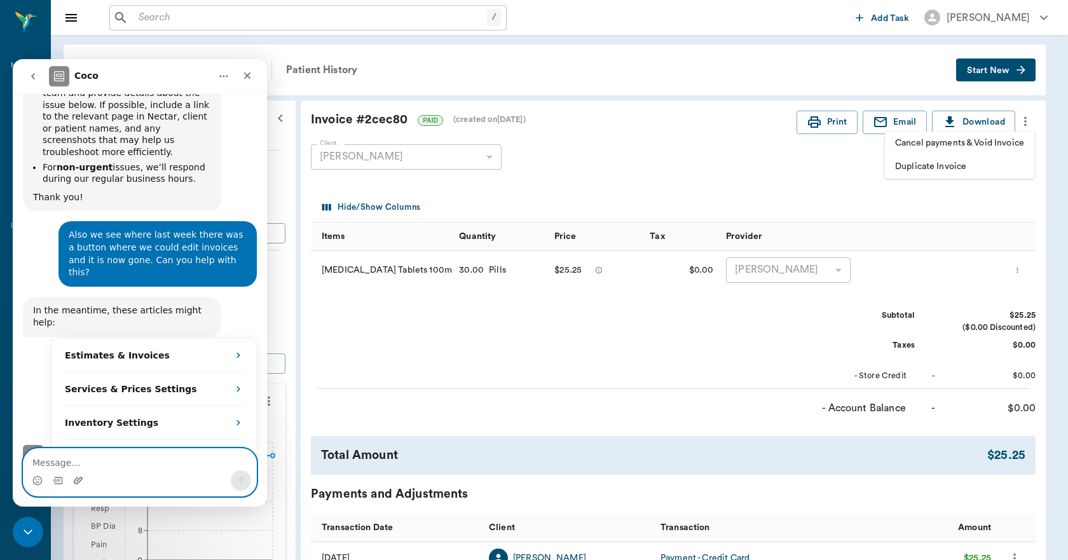
scroll to position [404, 0]
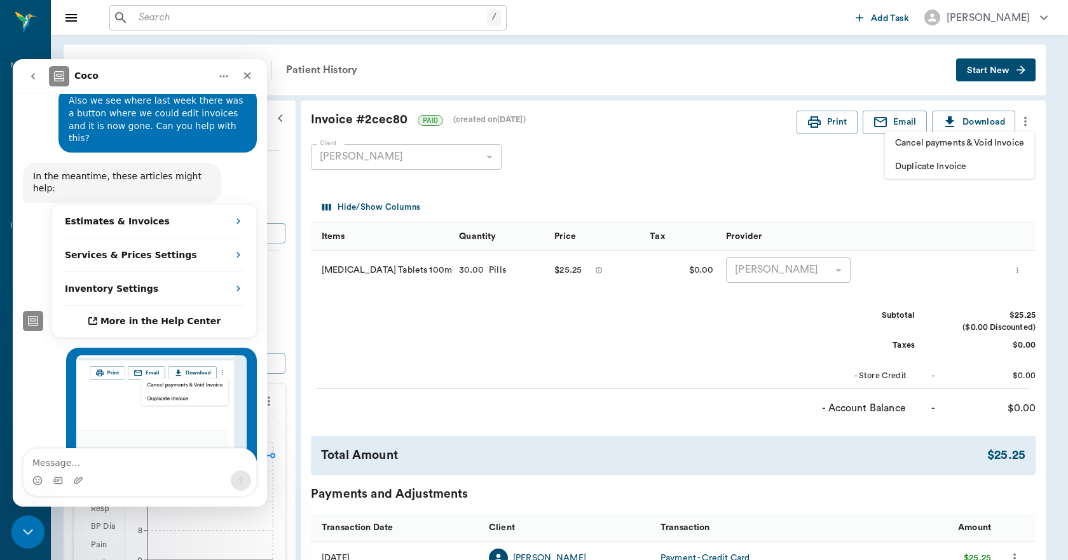
click at [31, 532] on icon "Close Intercom Messenger" at bounding box center [25, 530] width 15 height 15
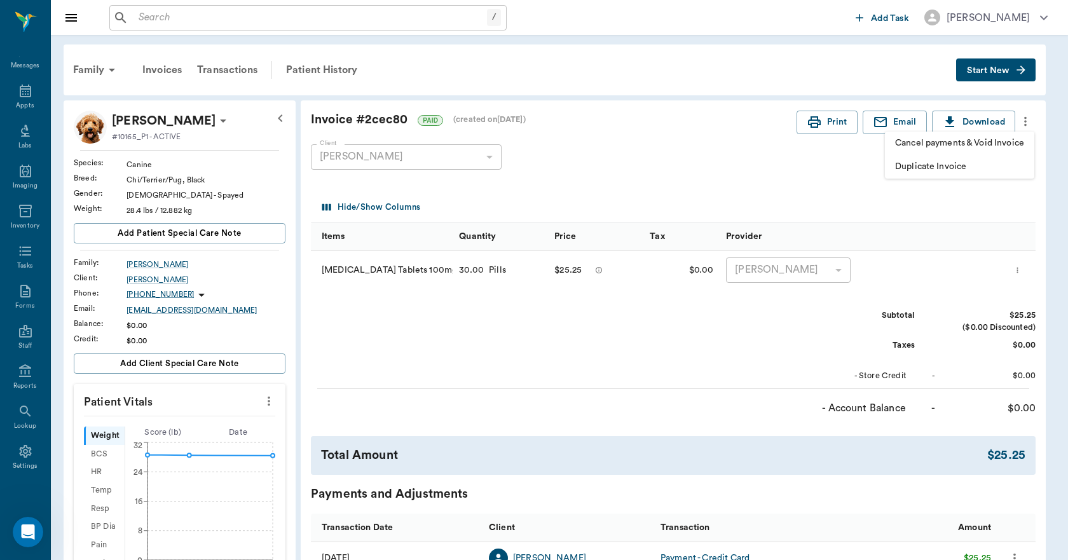
click at [619, 151] on div at bounding box center [534, 280] width 1068 height 560
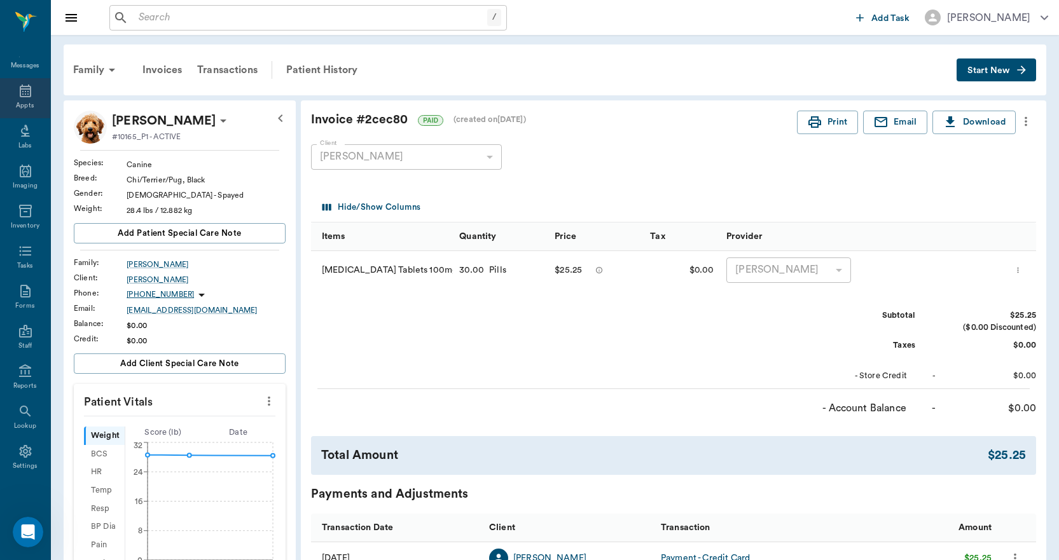
click at [20, 97] on icon at bounding box center [25, 90] width 15 height 15
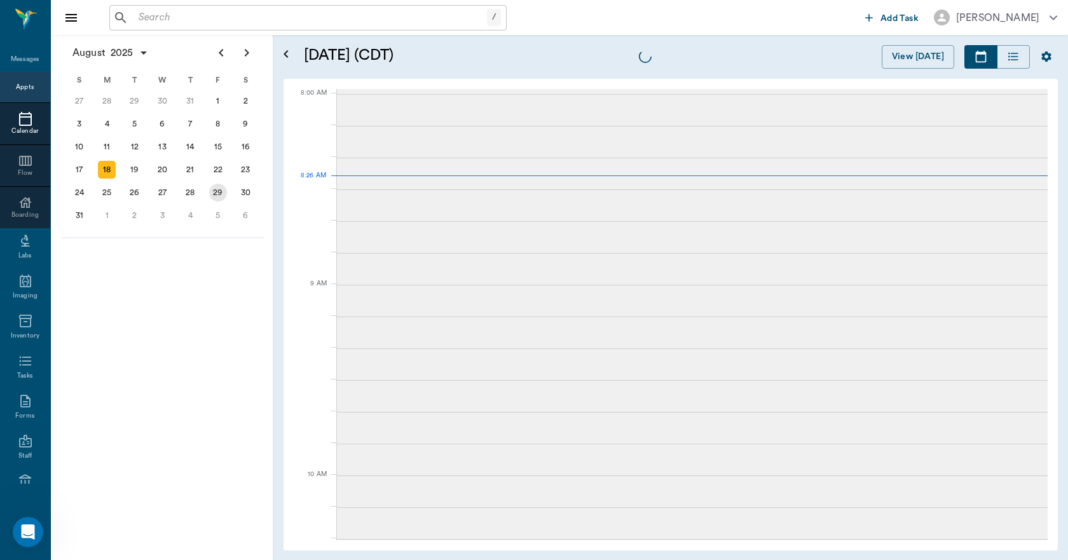
scroll to position [1, 0]
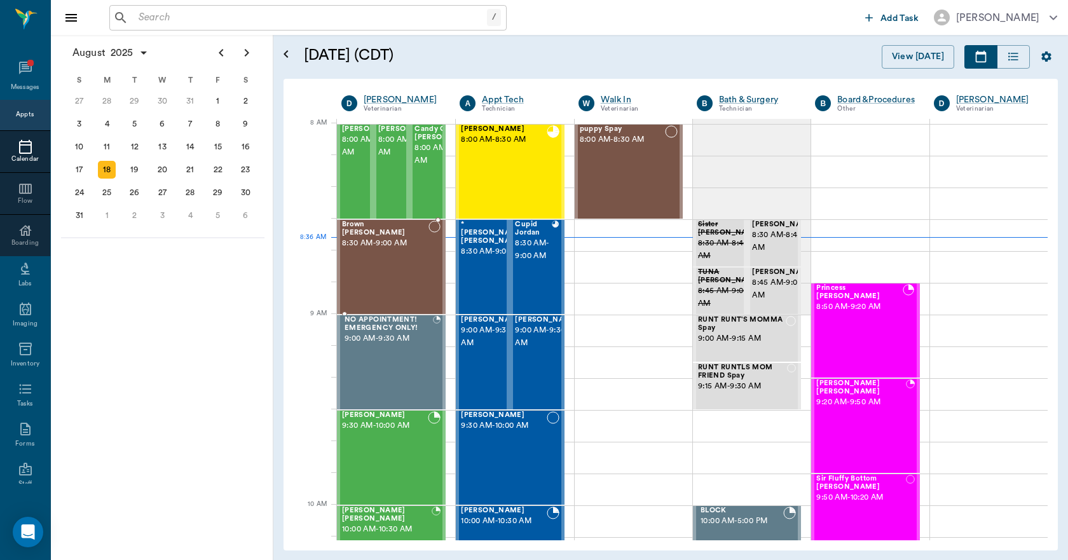
scroll to position [1, 0]
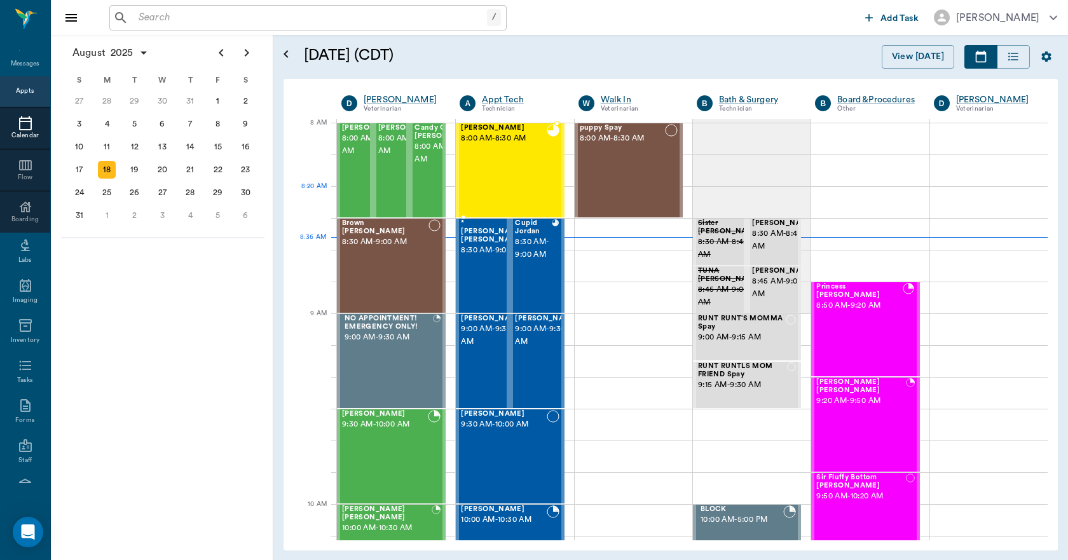
click at [489, 188] on div "[PERSON_NAME] 8:00 AM - 8:30 AM" at bounding box center [503, 170] width 85 height 93
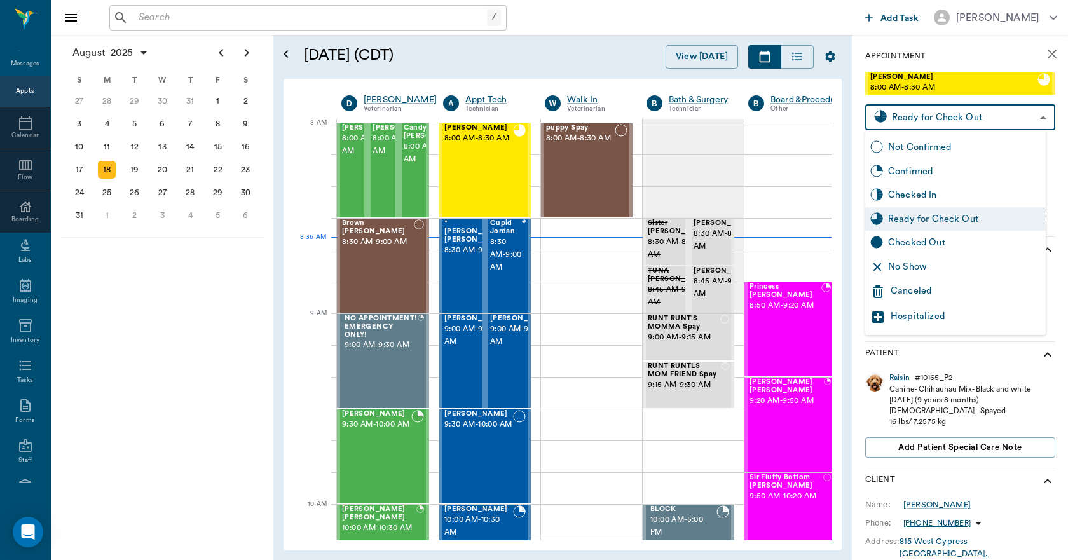
click at [913, 116] on body "/ ​ Add Task Dr. Bert Ellsworth Nectar Messages Appts Calendar Flow Boarding La…" at bounding box center [534, 280] width 1068 height 560
click at [921, 240] on div "Checked Out" at bounding box center [964, 243] width 153 height 14
type input "CHECKED_OUT"
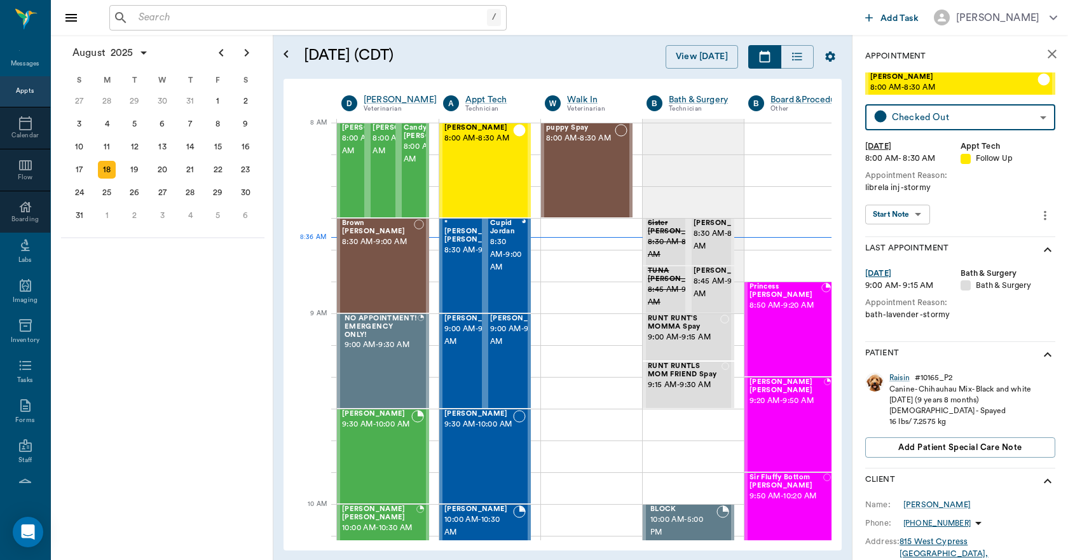
click at [1048, 53] on icon "close" at bounding box center [1052, 54] width 9 height 9
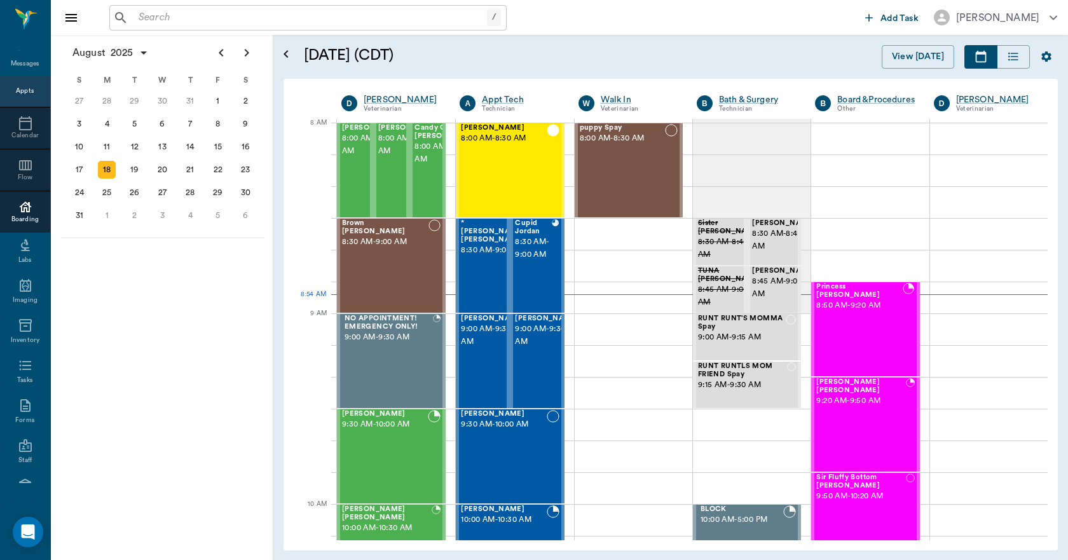
click at [19, 208] on icon at bounding box center [25, 207] width 13 height 11
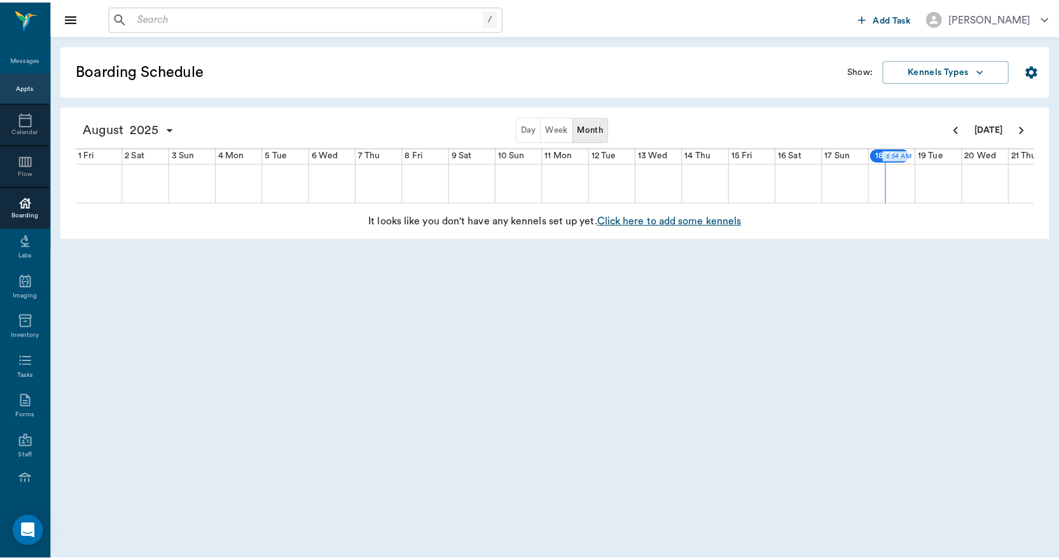
scroll to position [0, 492]
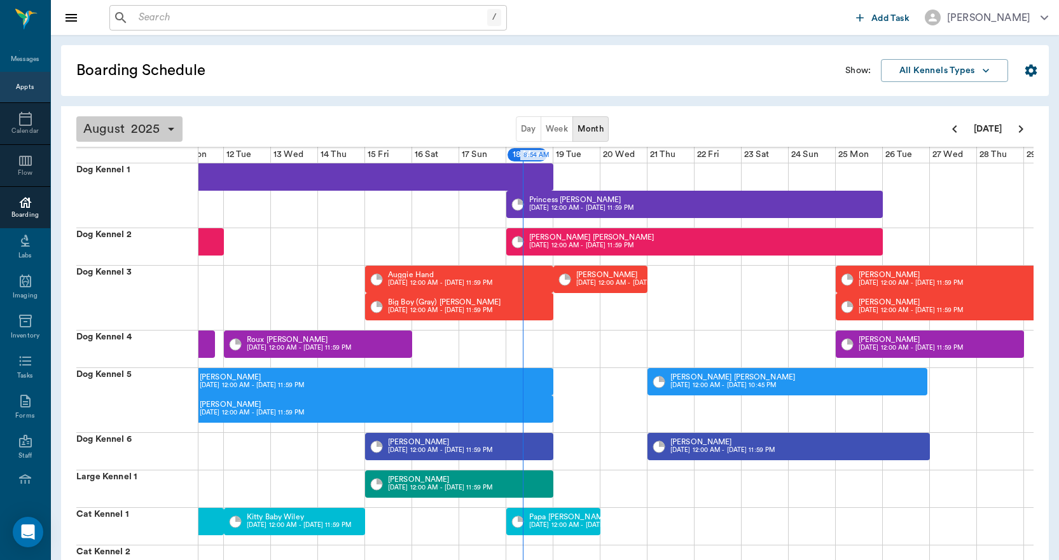
click at [166, 125] on icon "button" at bounding box center [170, 128] width 15 height 15
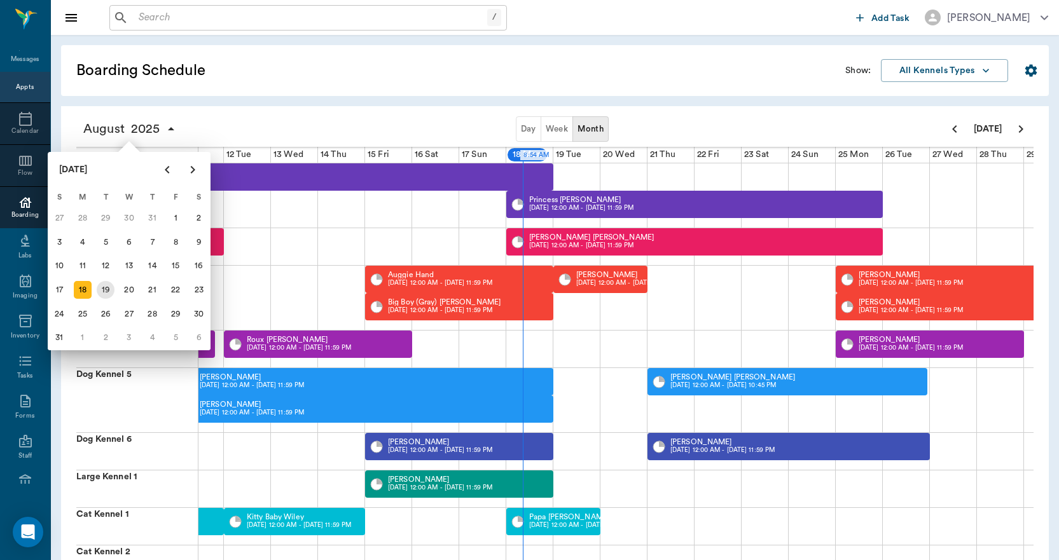
click at [109, 287] on div "19" at bounding box center [106, 290] width 18 height 18
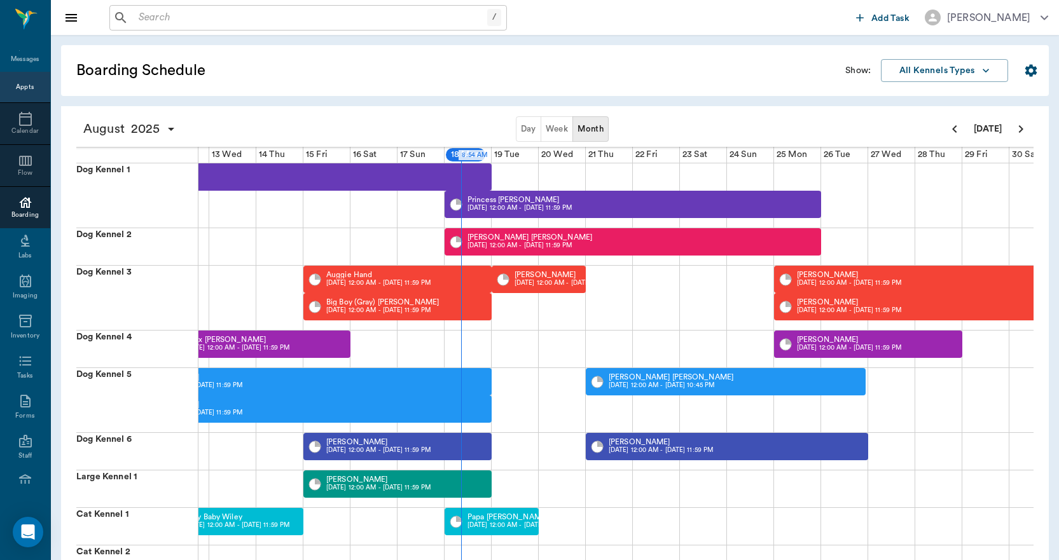
scroll to position [0, 624]
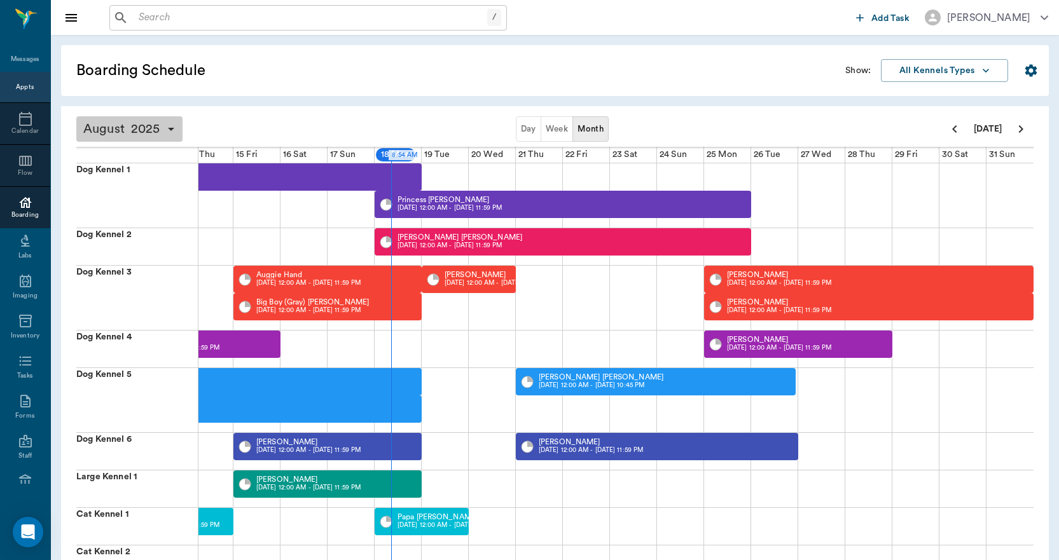
click at [172, 127] on icon "button" at bounding box center [170, 128] width 15 height 15
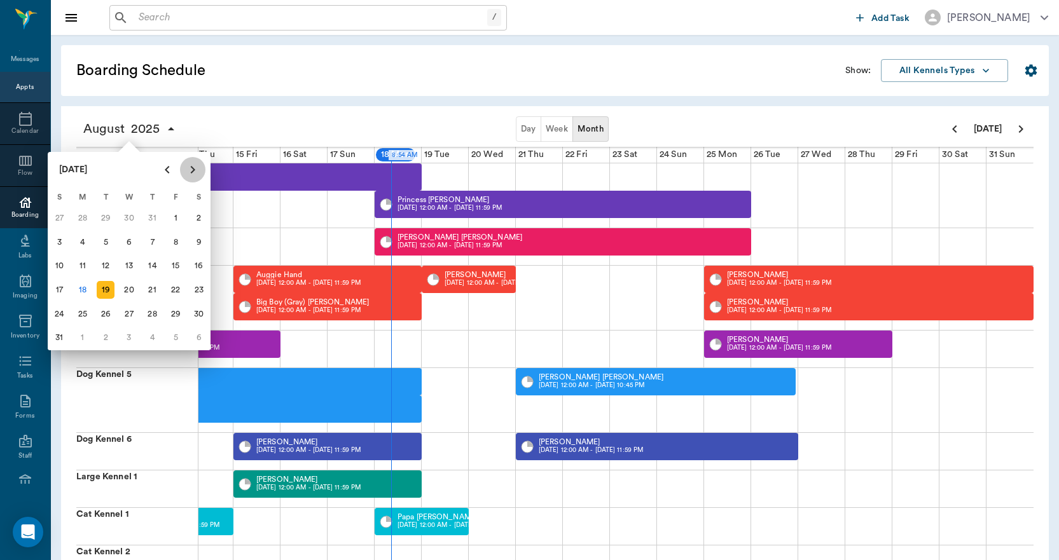
click at [193, 170] on icon "Next page" at bounding box center [192, 169] width 15 height 15
click at [153, 242] on div "11" at bounding box center [153, 242] width 18 height 18
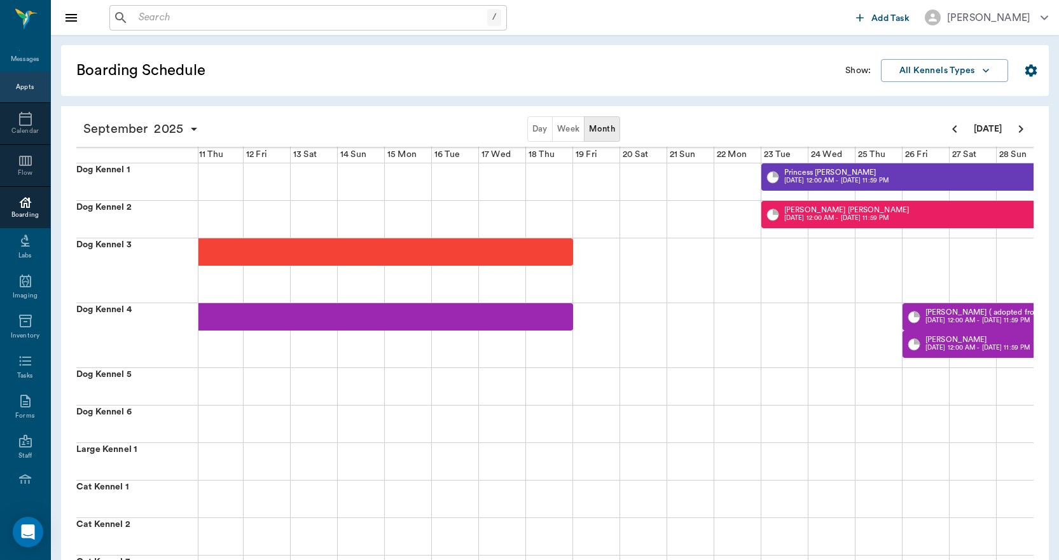
scroll to position [0, 471]
click at [196, 125] on icon "button" at bounding box center [193, 128] width 15 height 15
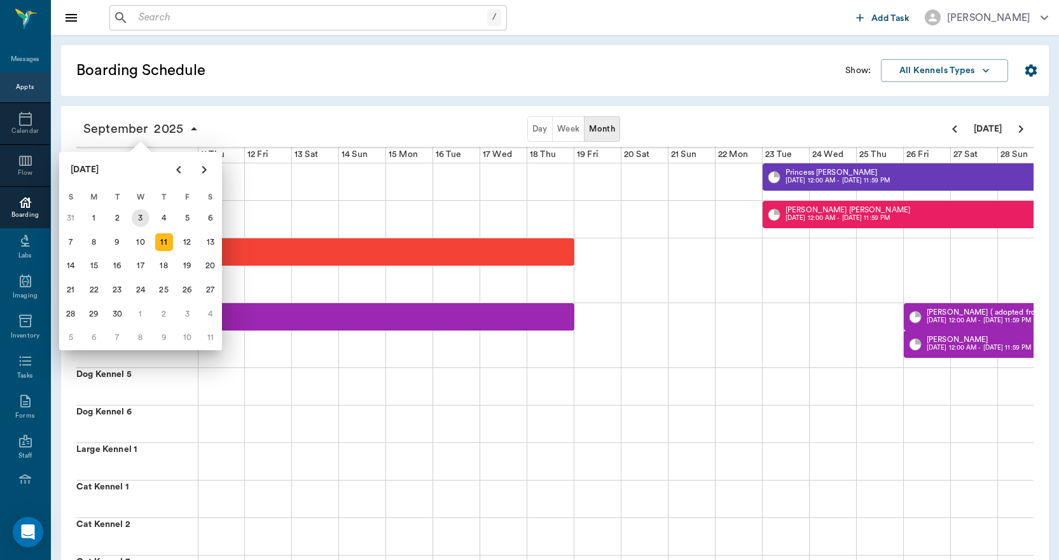
click at [144, 215] on div "3" at bounding box center [141, 218] width 18 height 18
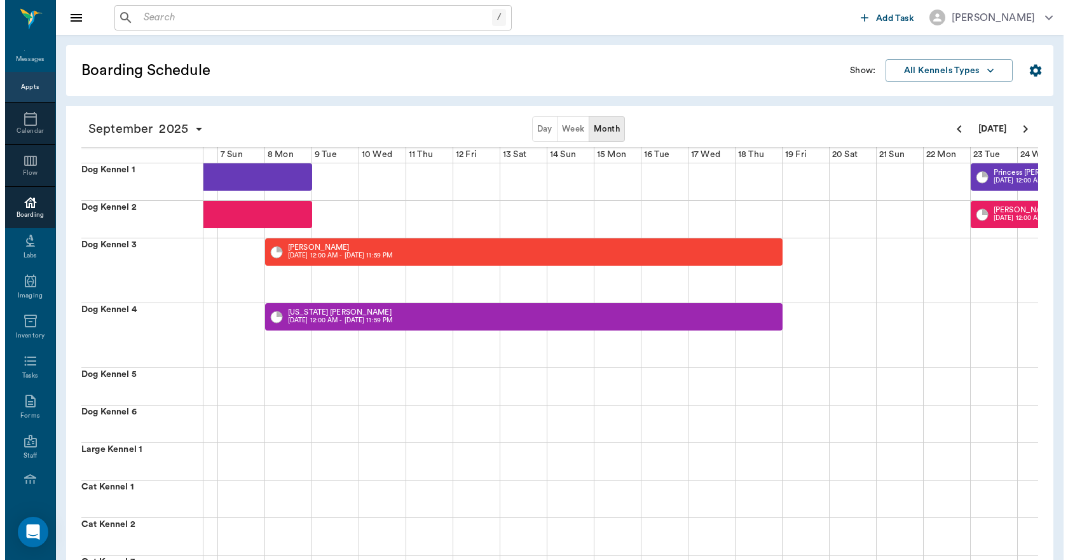
scroll to position [0, 95]
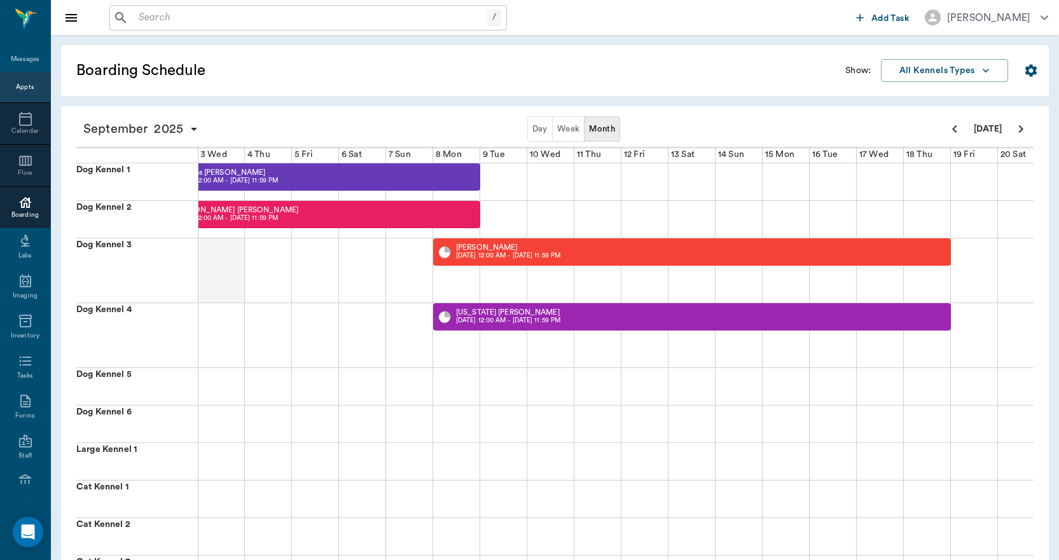
click at [223, 271] on div at bounding box center [221, 270] width 47 height 64
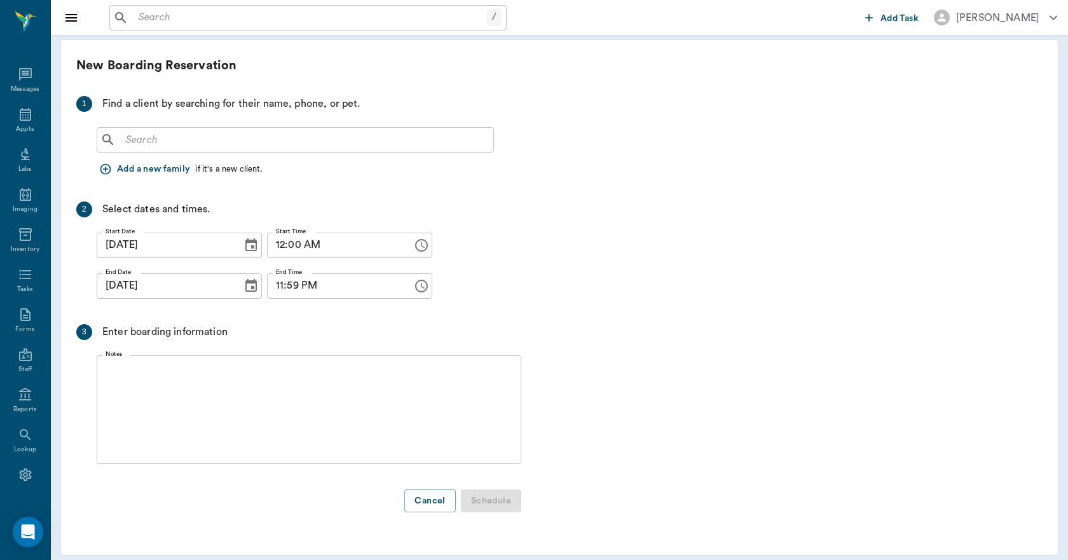
scroll to position [24, 0]
click at [214, 136] on input "text" at bounding box center [305, 140] width 368 height 18
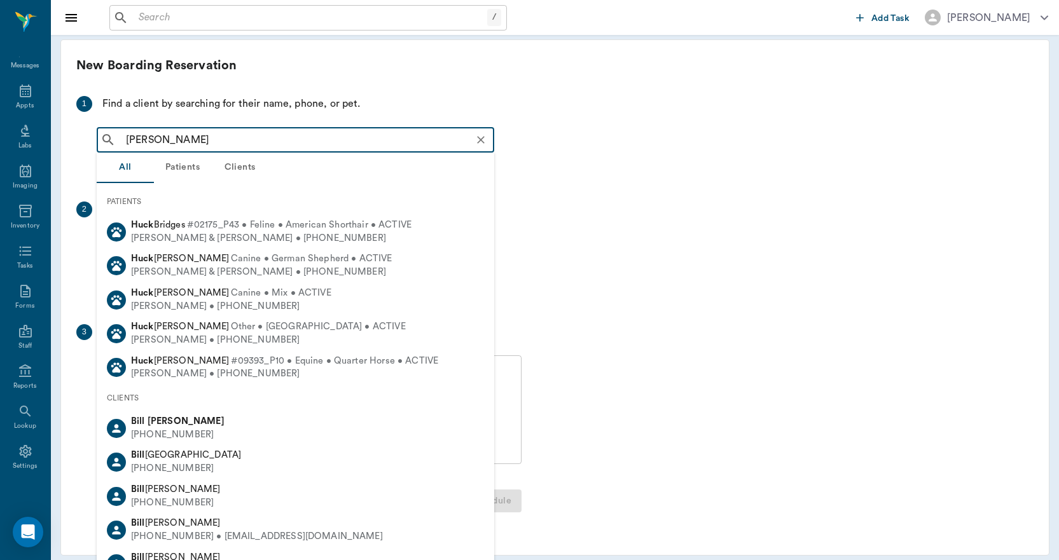
click at [153, 425] on b "Huckaby" at bounding box center [186, 421] width 77 height 10
type input "bill huck"
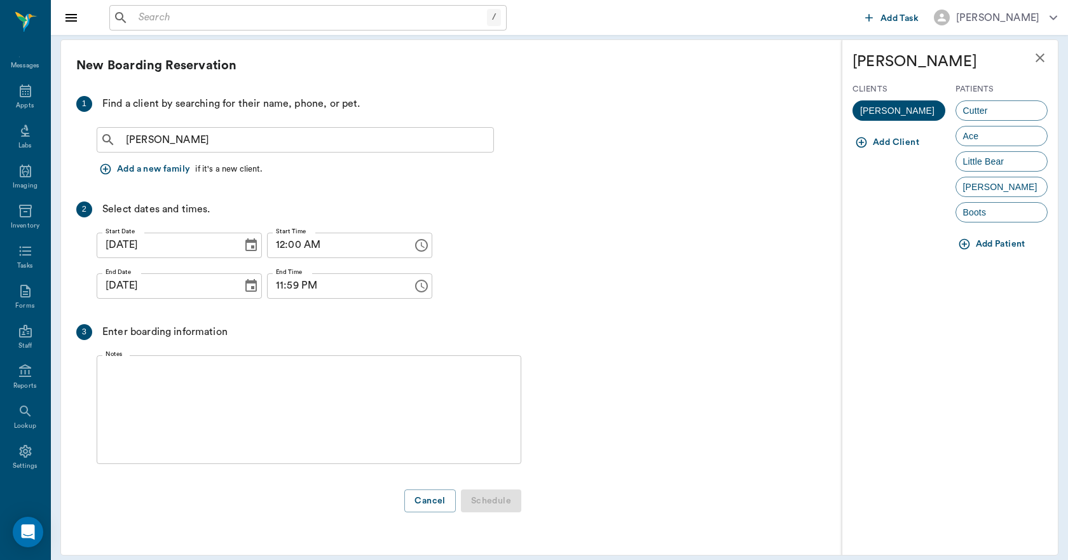
click at [966, 111] on span "Cutter" at bounding box center [975, 110] width 39 height 13
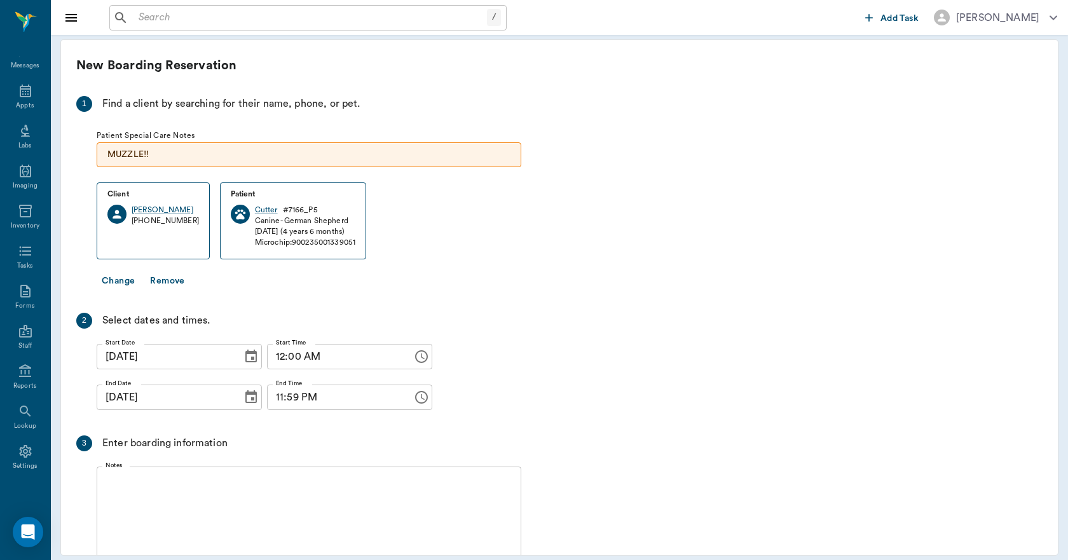
click at [244, 399] on icon "Choose date, selected date is Sep 3, 2025" at bounding box center [251, 397] width 15 height 15
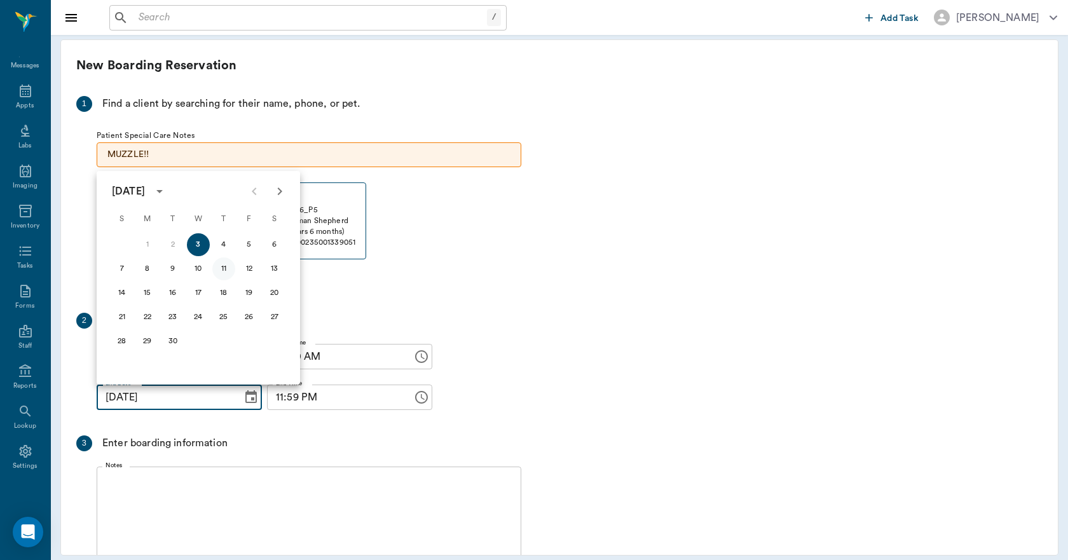
click at [230, 267] on button "11" at bounding box center [223, 269] width 23 height 23
type input "09/11/2025"
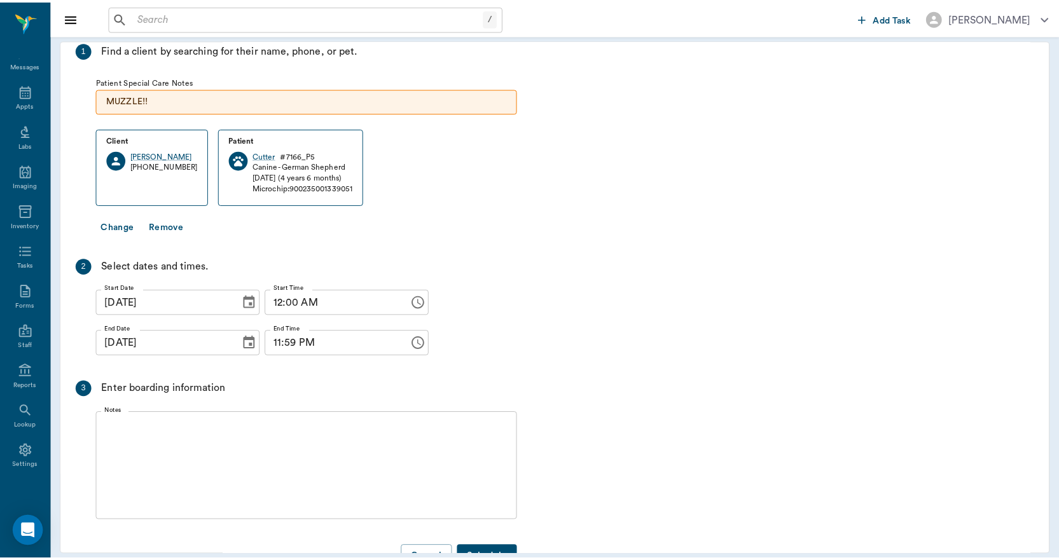
scroll to position [94, 0]
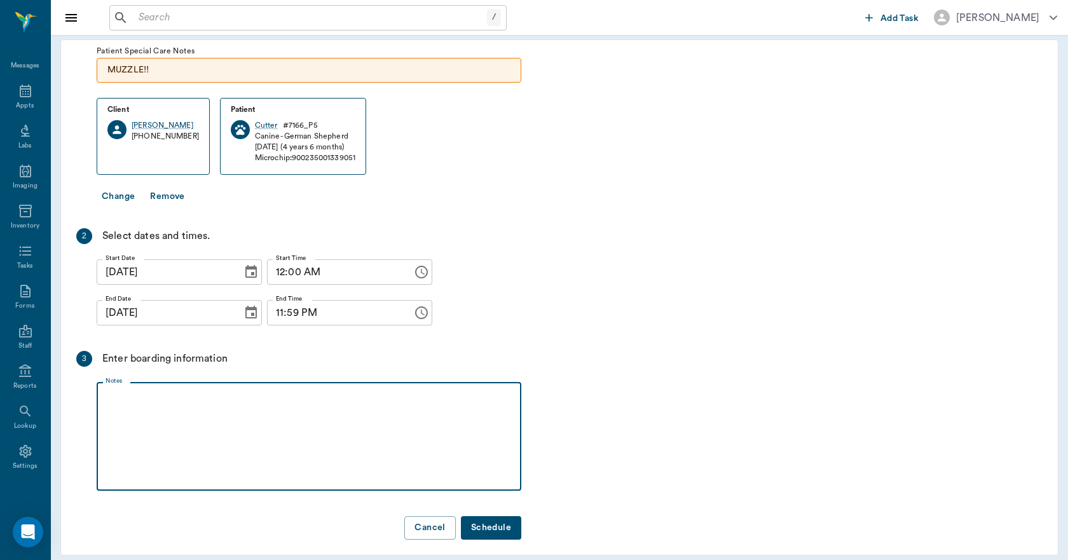
click at [194, 426] on textarea "Notes" at bounding box center [309, 437] width 407 height 88
type textarea "board lory"
click at [479, 516] on button "Schedule" at bounding box center [491, 528] width 60 height 24
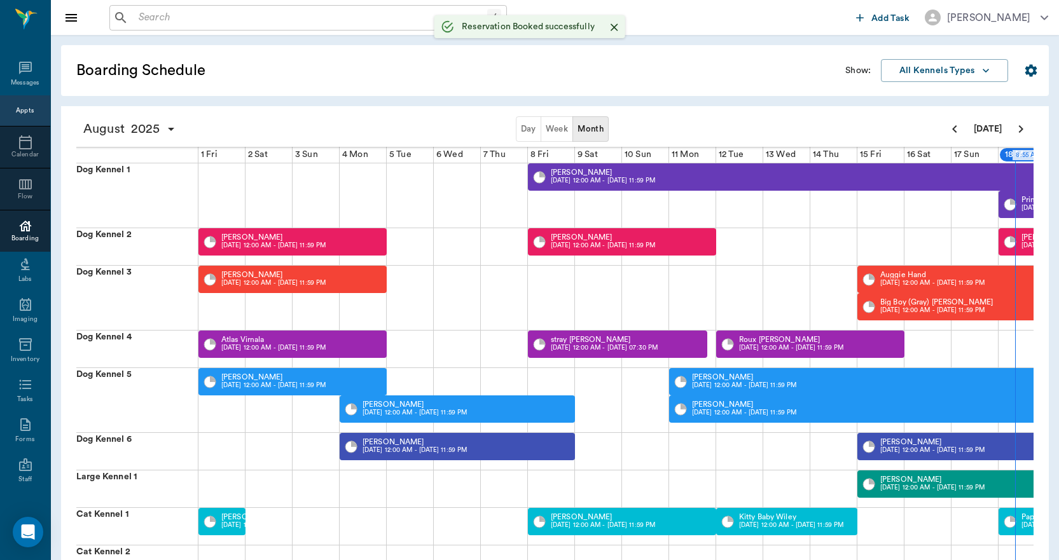
scroll to position [24, 0]
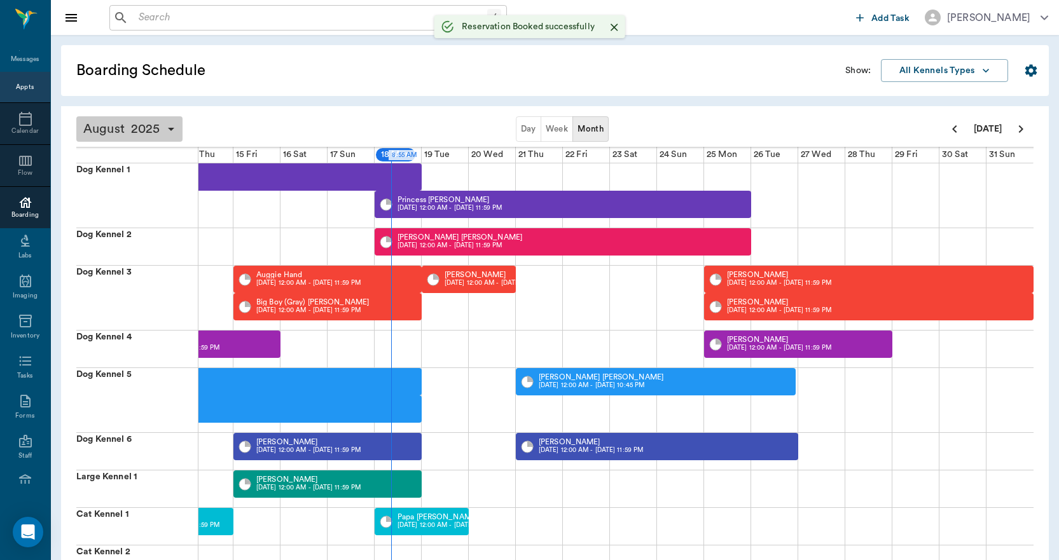
click at [170, 128] on icon "button" at bounding box center [170, 128] width 15 height 15
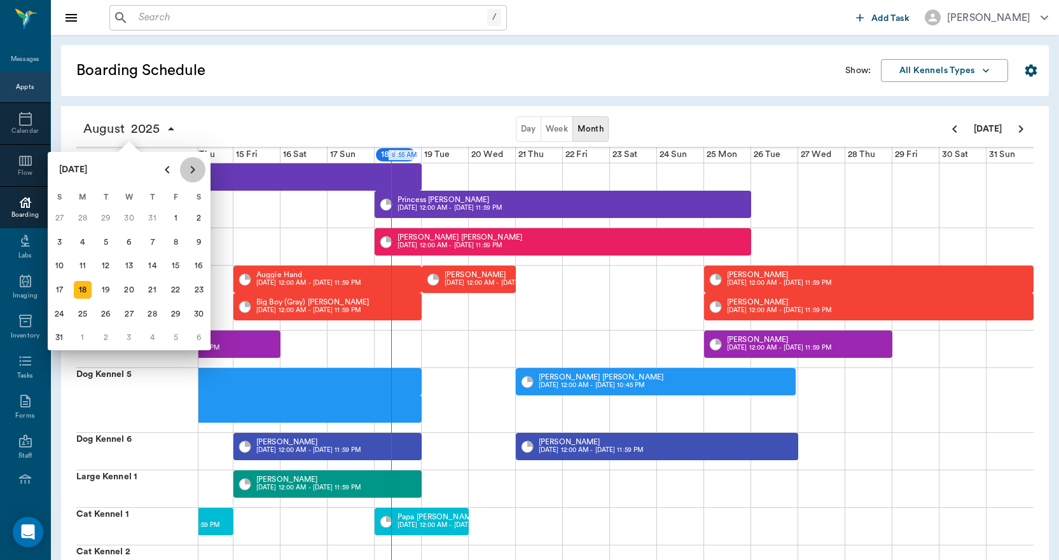
click at [191, 168] on icon "Next page" at bounding box center [192, 169] width 15 height 15
click at [127, 219] on div "3" at bounding box center [129, 218] width 18 height 18
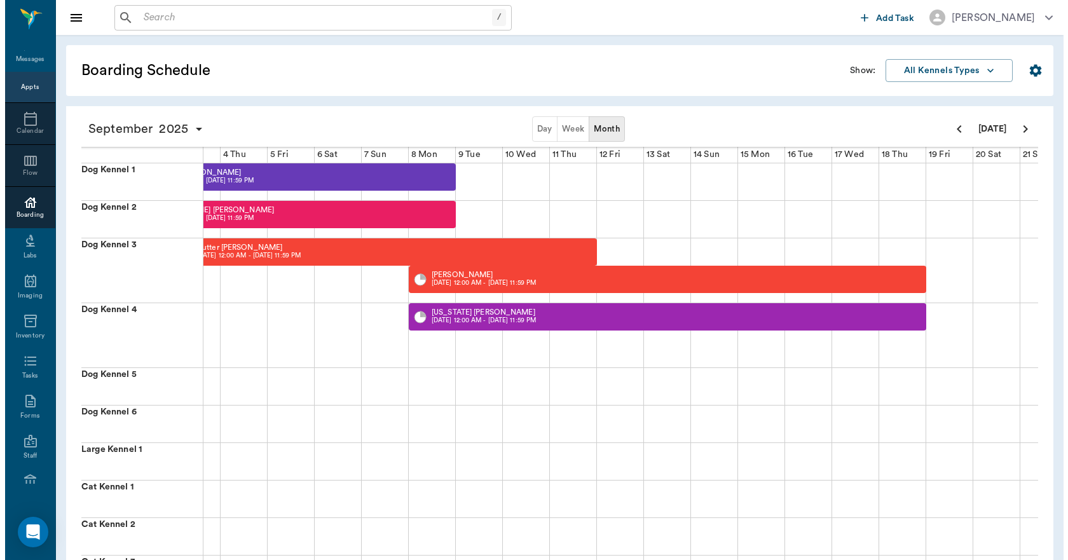
scroll to position [0, 95]
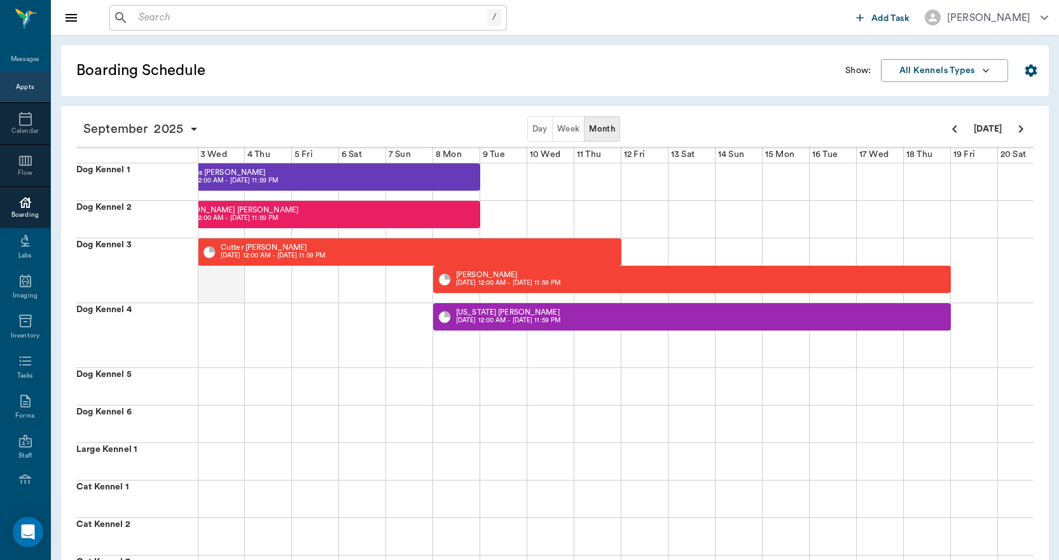
click at [221, 284] on div at bounding box center [221, 270] width 47 height 64
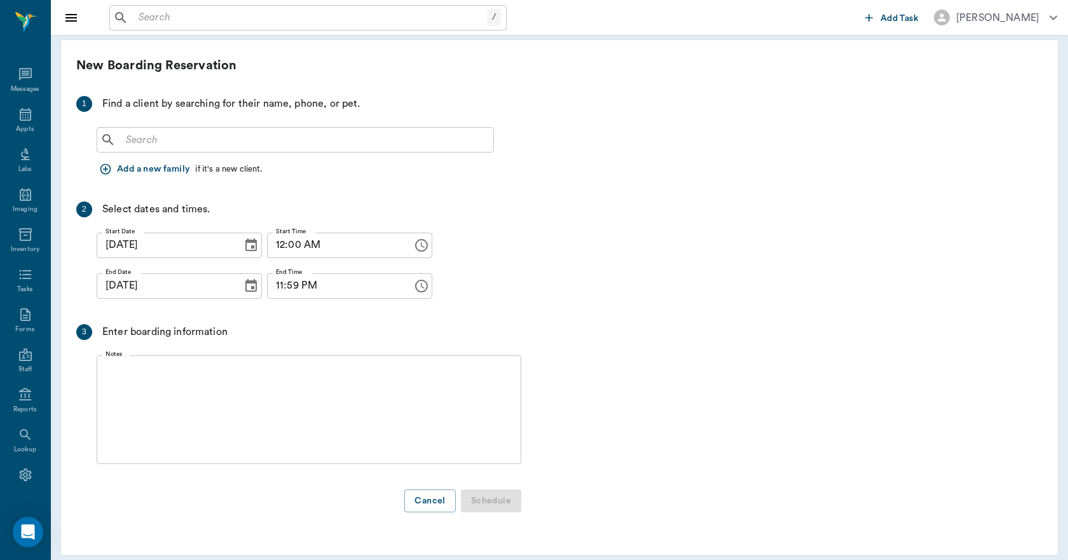
scroll to position [24, 0]
click at [147, 134] on input "text" at bounding box center [305, 140] width 368 height 18
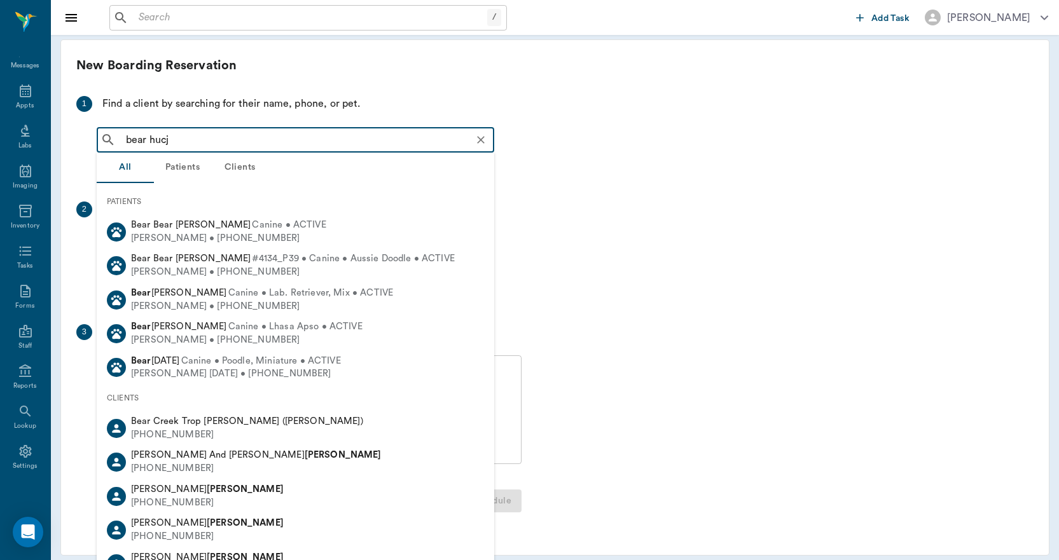
type input "bear huc"
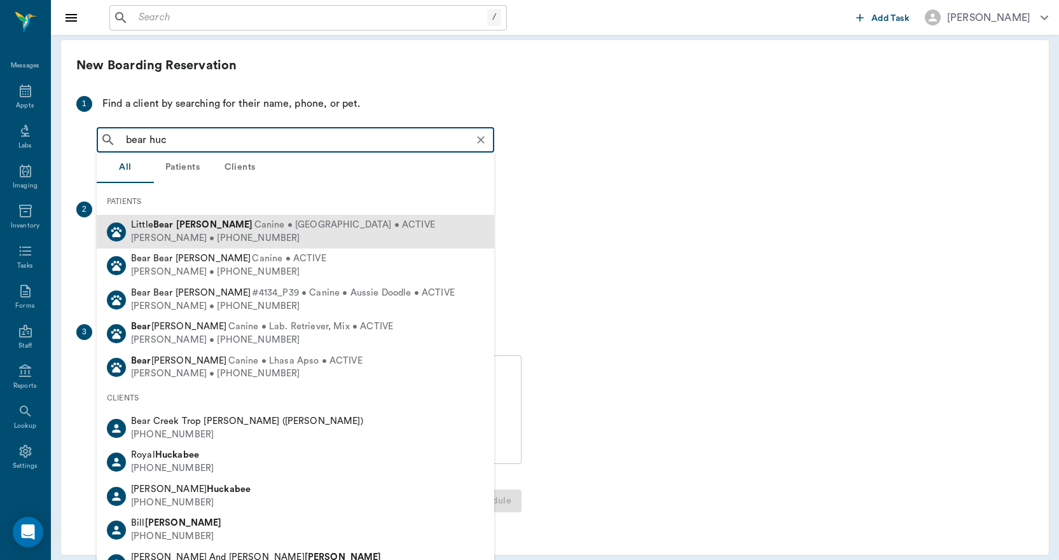
click at [178, 233] on div "Bill Huckaby • (903) 556-2686" at bounding box center [283, 238] width 304 height 13
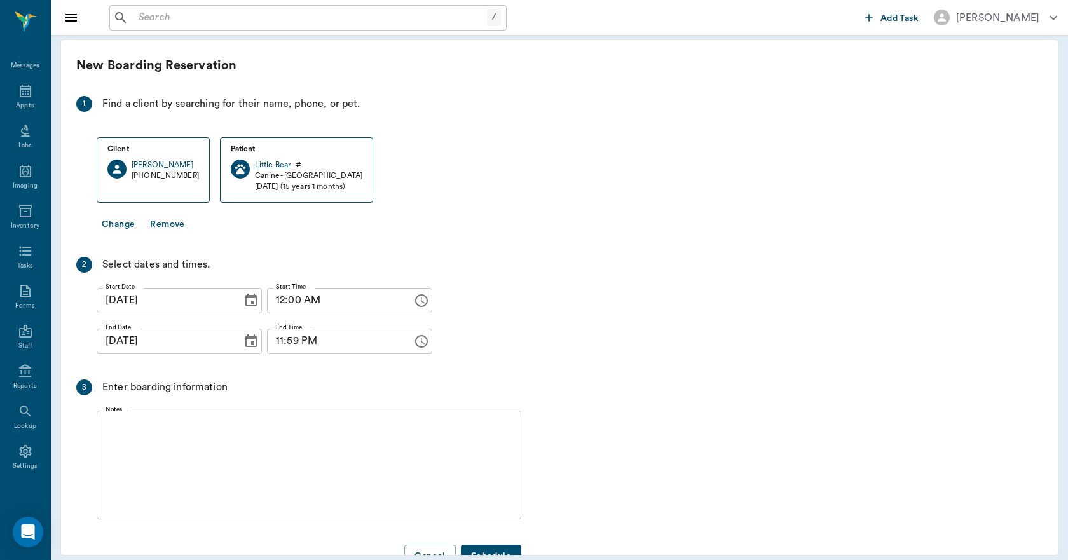
click at [244, 340] on icon "Choose date, selected date is Sep 3, 2025" at bounding box center [251, 341] width 15 height 15
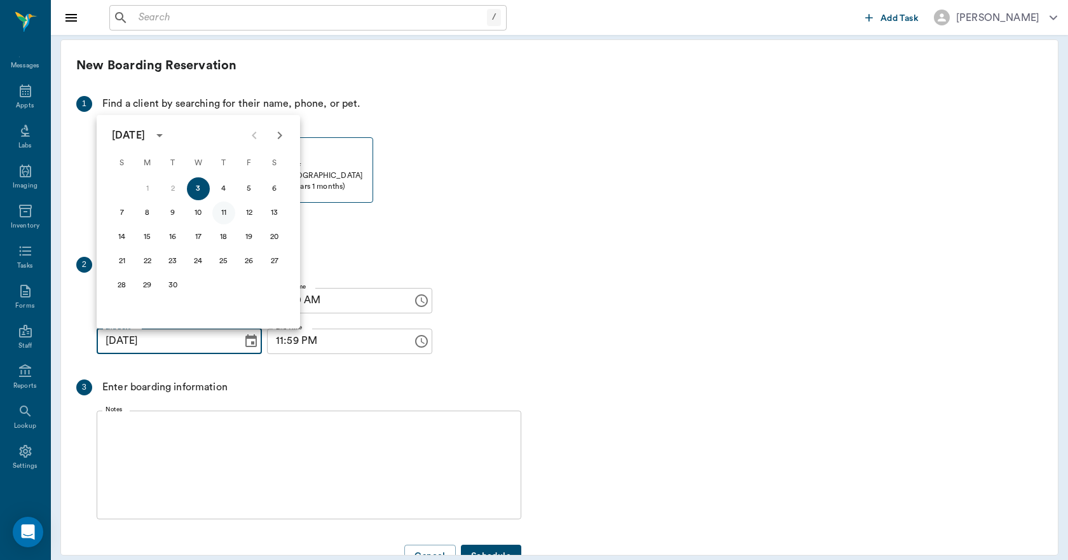
click at [221, 212] on button "11" at bounding box center [223, 213] width 23 height 23
type input "09/11/2025"
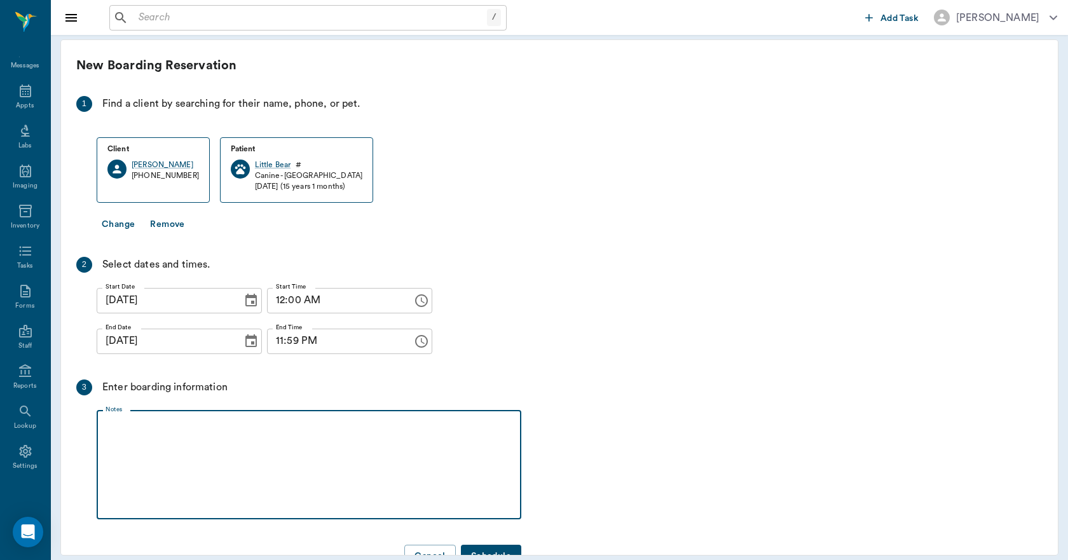
click at [142, 427] on textarea "Notes" at bounding box center [309, 465] width 407 height 88
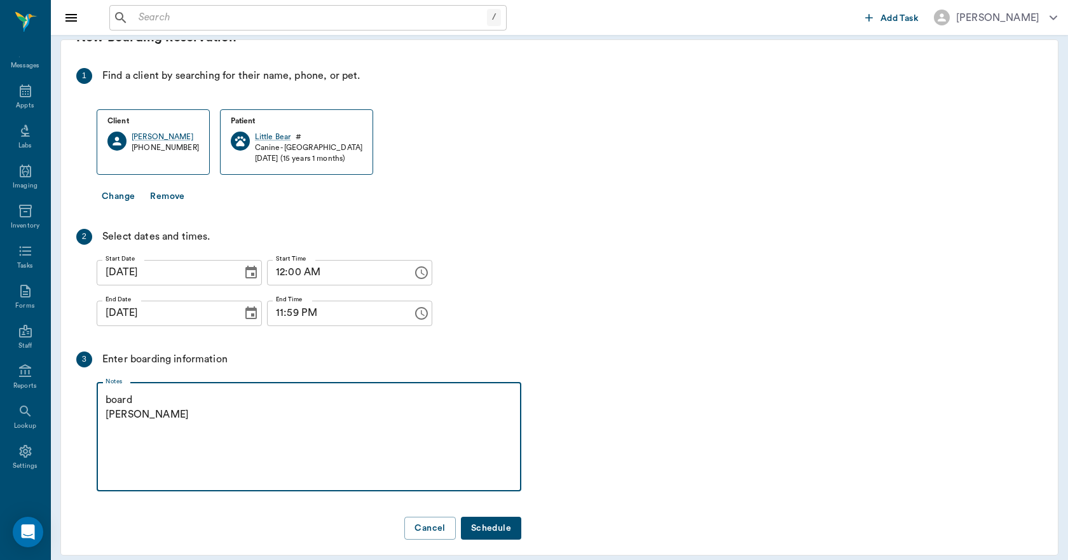
type textarea "board lory"
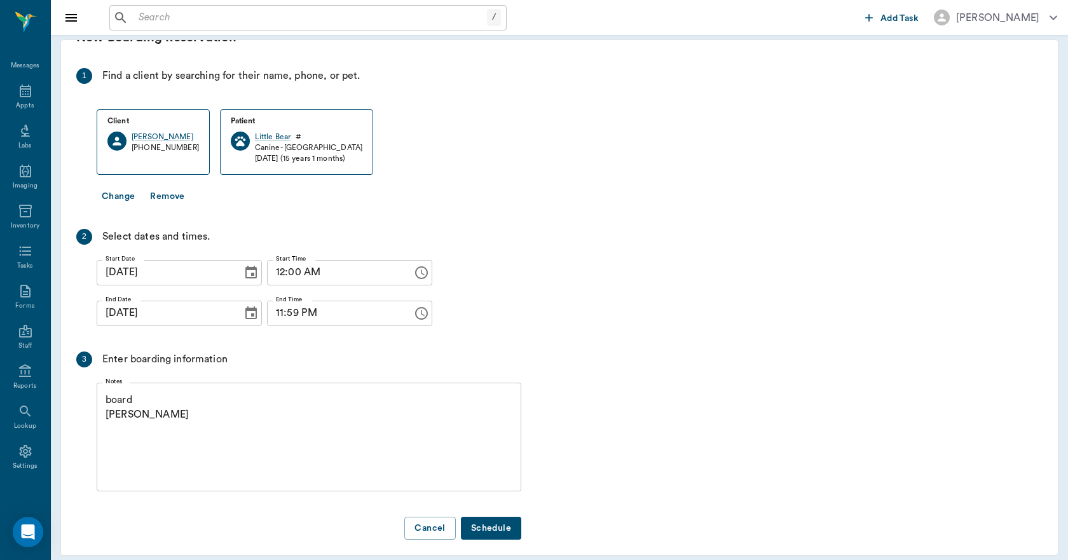
click at [493, 519] on button "Schedule" at bounding box center [491, 529] width 60 height 24
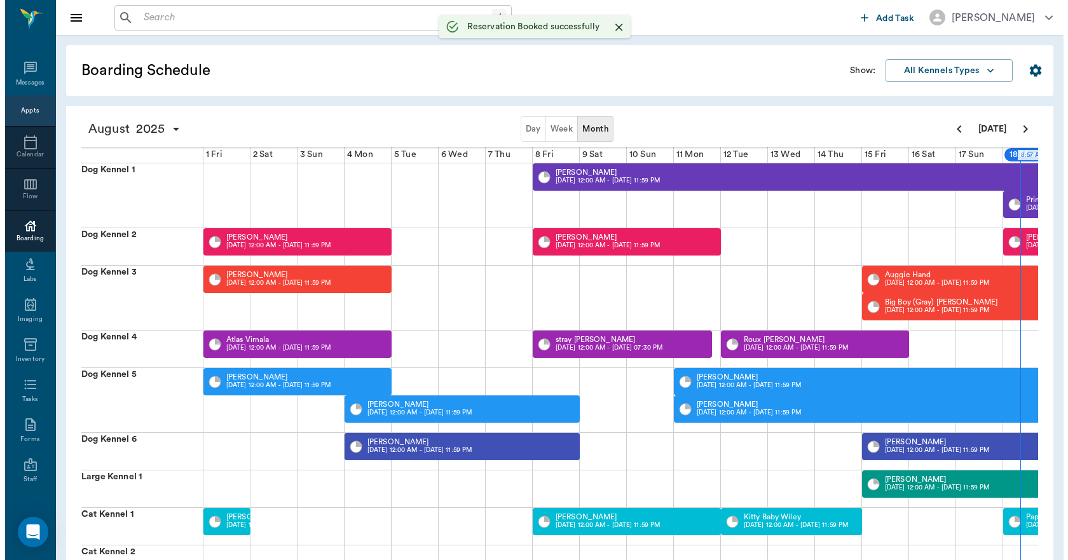
scroll to position [0, 624]
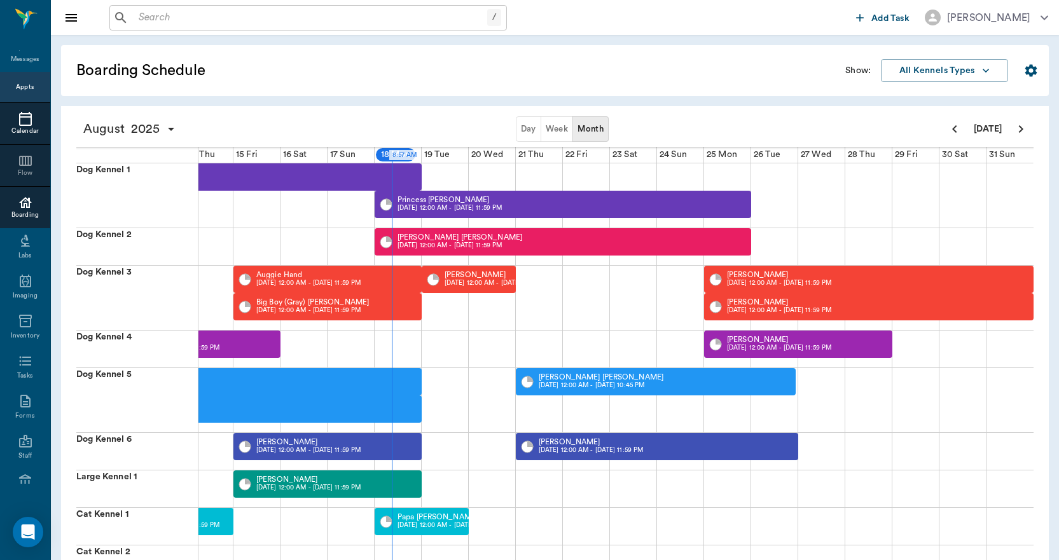
click at [18, 123] on icon at bounding box center [25, 118] width 15 height 15
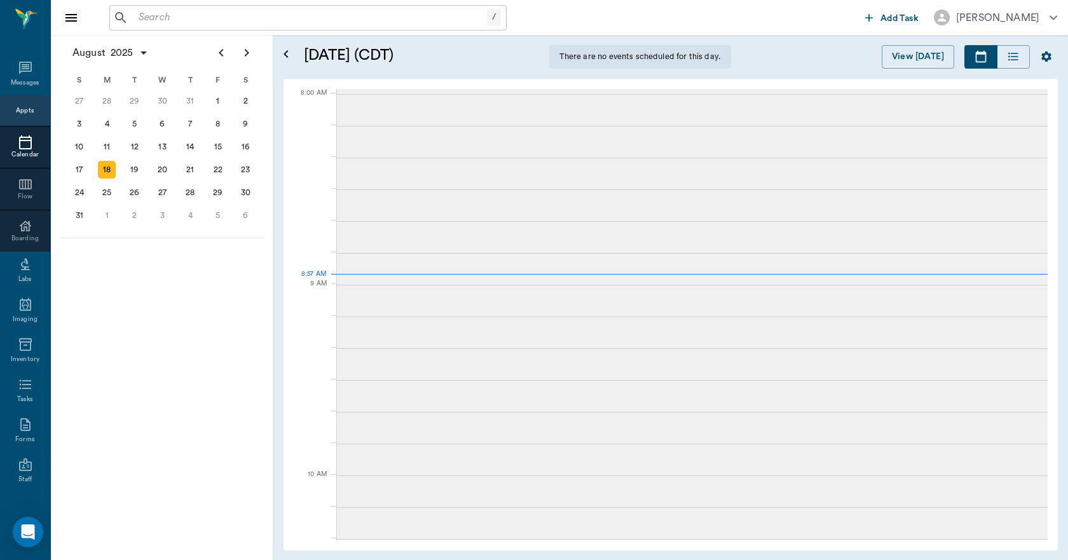
scroll to position [24, 0]
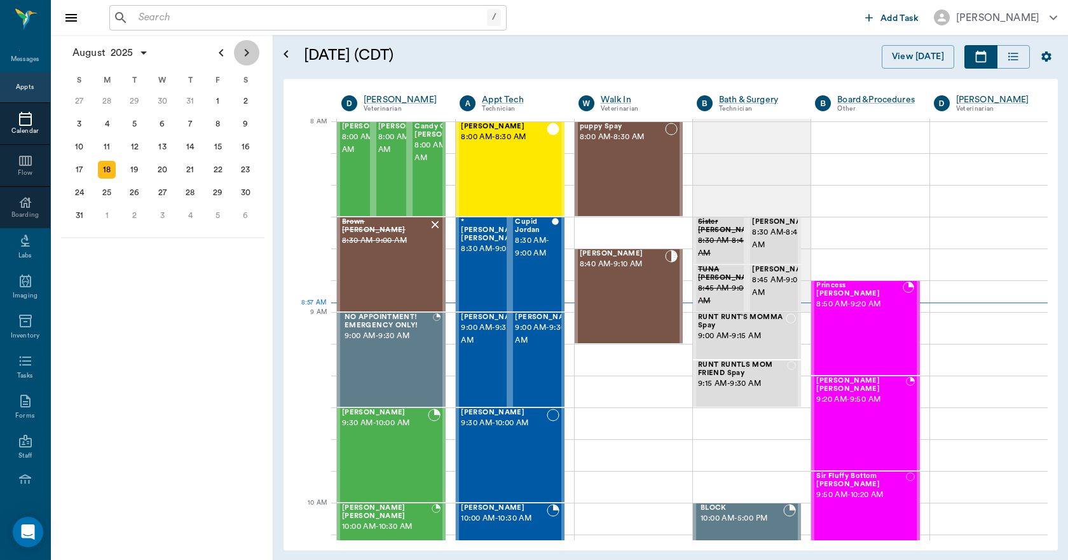
click at [242, 58] on icon "Next page" at bounding box center [246, 52] width 15 height 15
click at [161, 99] on div "3" at bounding box center [163, 101] width 18 height 18
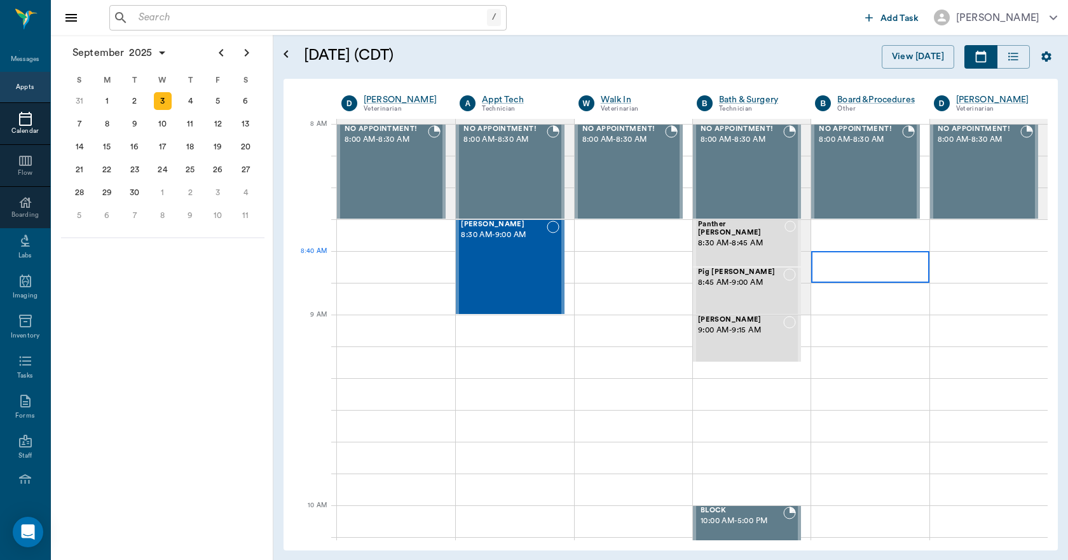
click at [861, 278] on div at bounding box center [870, 267] width 118 height 32
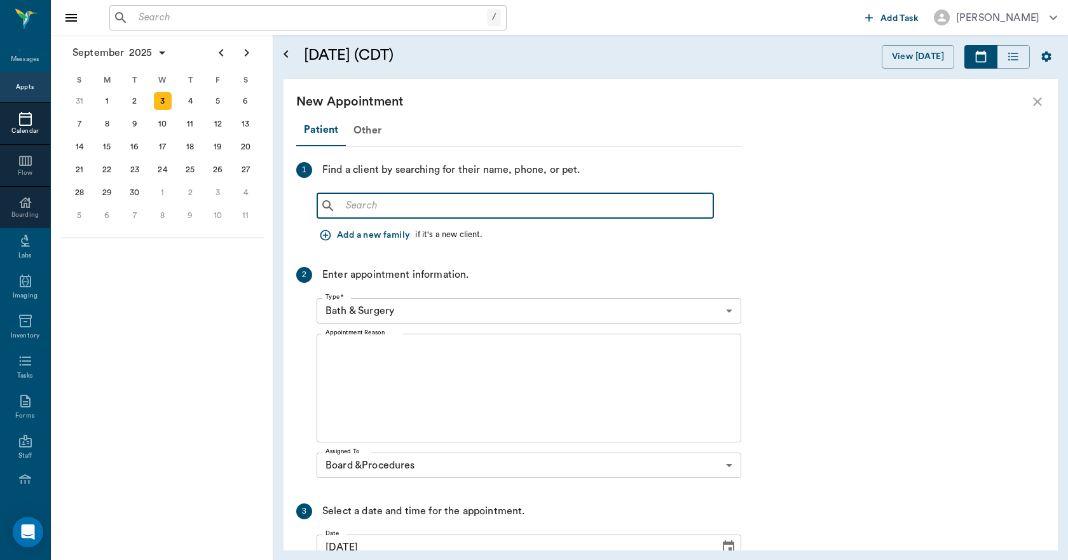
click at [438, 200] on input "text" at bounding box center [525, 206] width 368 height 18
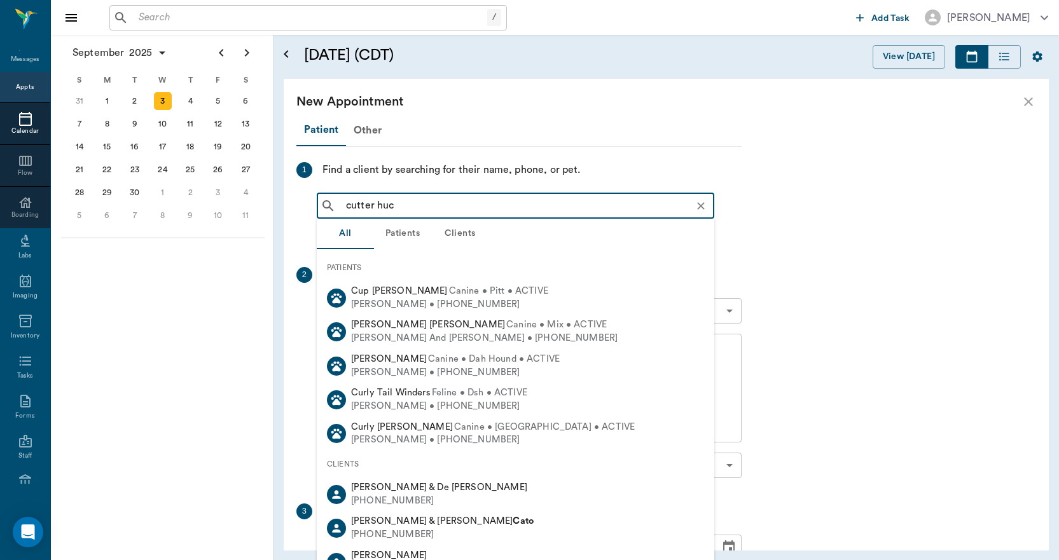
type input "cutter huck"
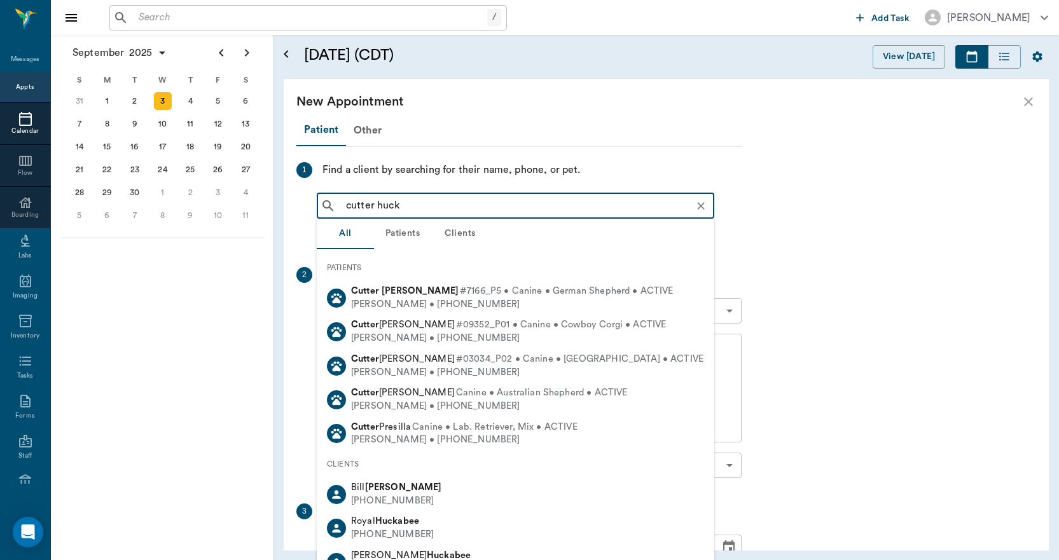
click at [409, 296] on div "Cutter Huckaby #7166_P5 • Canine • German Shepherd • ACTIVE" at bounding box center [512, 291] width 322 height 13
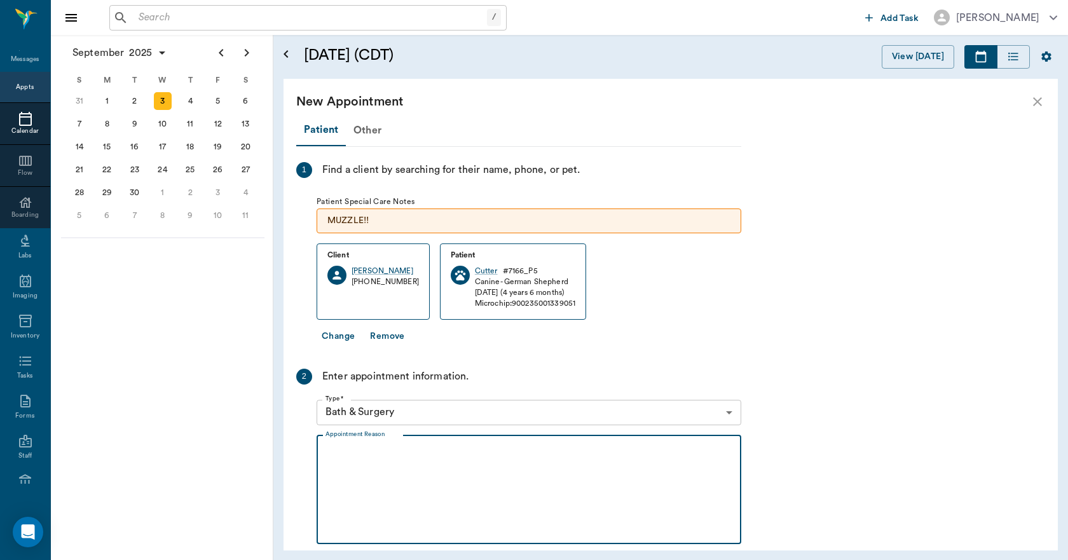
click at [423, 450] on textarea "Appointment Reason" at bounding box center [529, 490] width 407 height 88
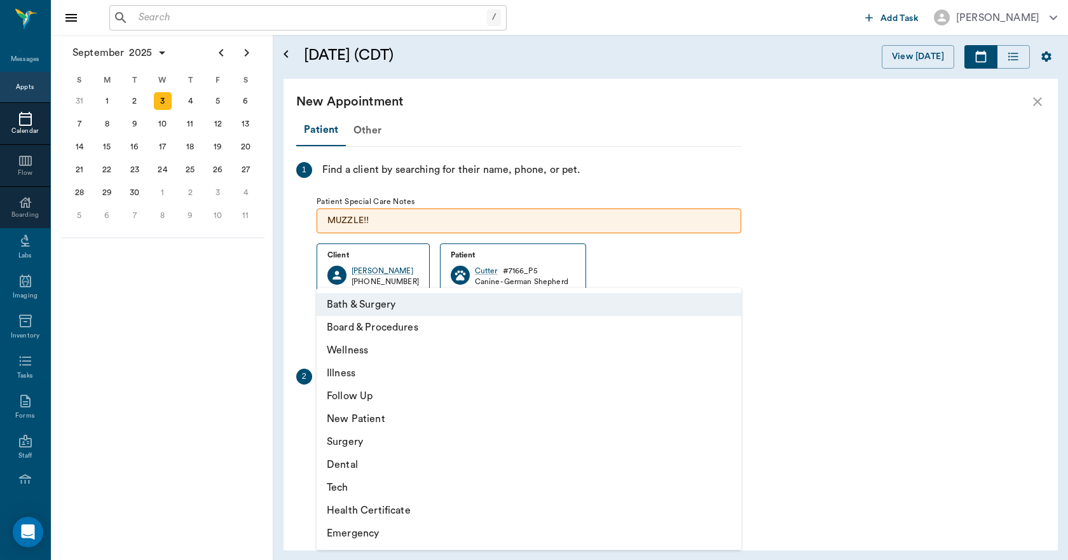
click at [434, 413] on body "/ ​ Add Task Dr. Bert Ellsworth Nectar Messages Appts Calendar Flow Boarding La…" at bounding box center [534, 280] width 1068 height 560
click at [381, 329] on li "Board & Procedures" at bounding box center [529, 327] width 425 height 23
type input "67816c1cf444b6f7d0a603e8"
type input "09:10 AM"
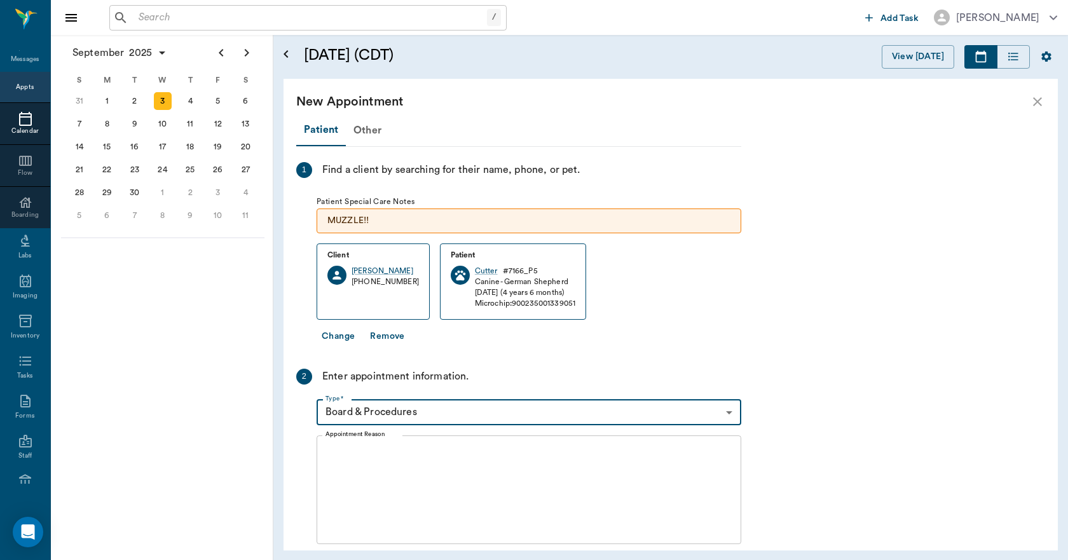
click at [366, 465] on textarea "Appointment Reason" at bounding box center [529, 490] width 407 height 88
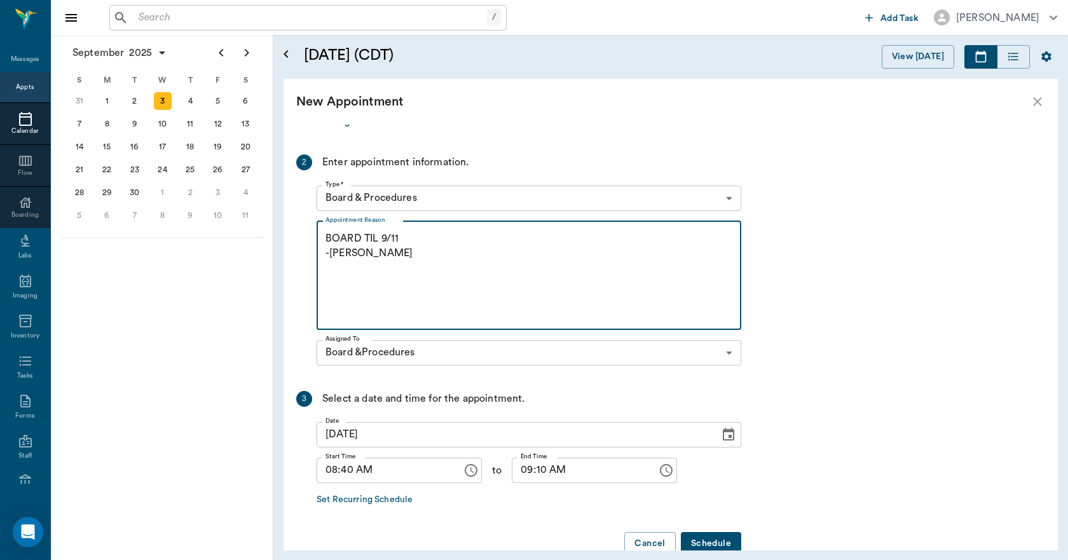
scroll to position [242, 0]
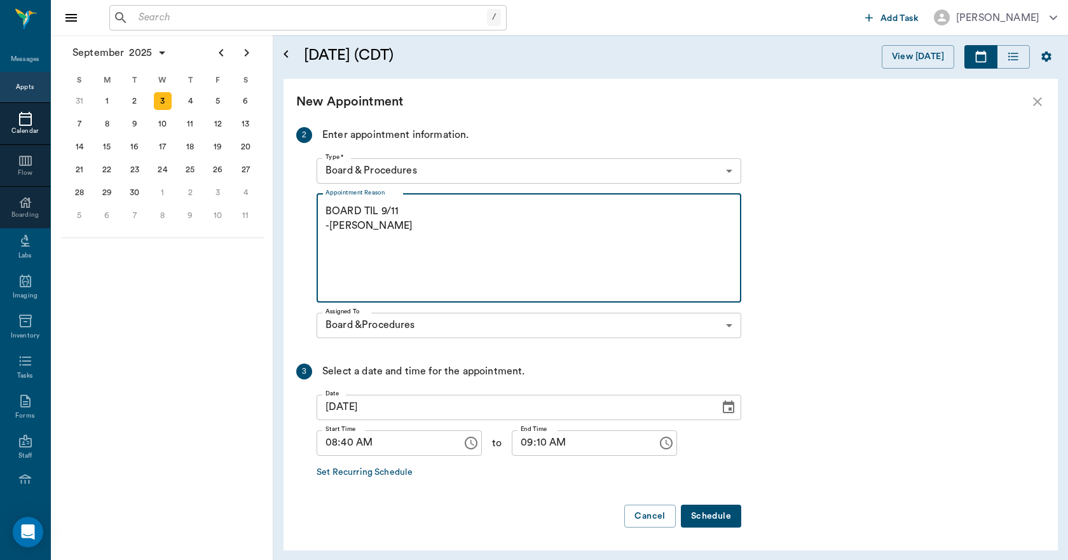
type textarea "BOARD TIL 9/11 -LORY"
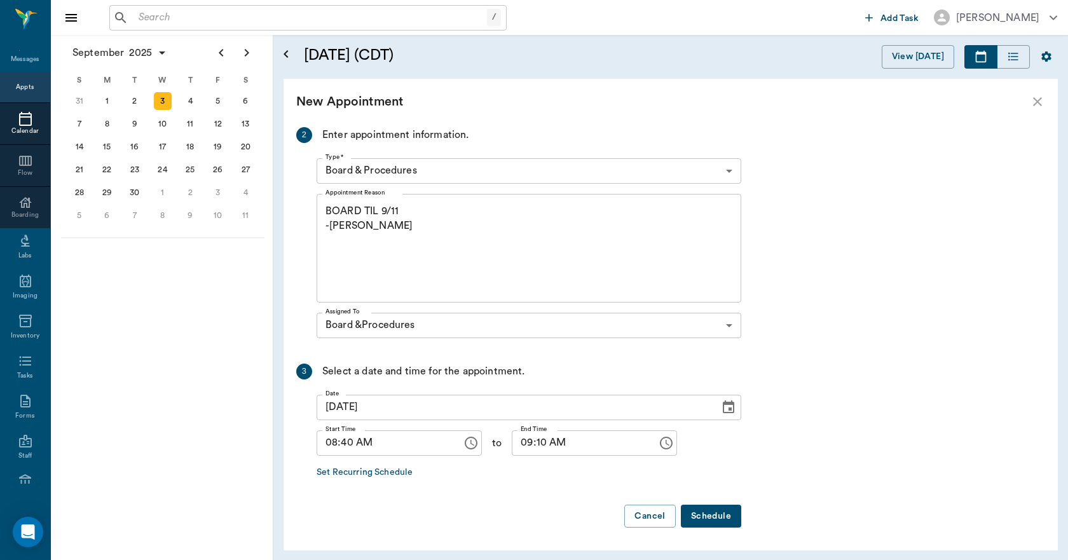
click at [715, 518] on button "Schedule" at bounding box center [711, 517] width 60 height 24
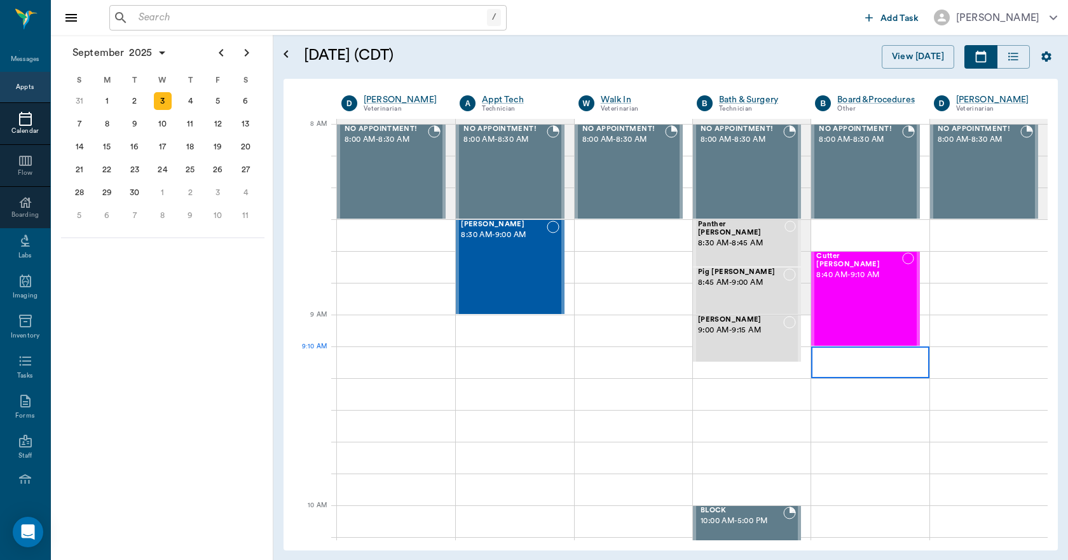
click at [832, 362] on div at bounding box center [870, 363] width 118 height 32
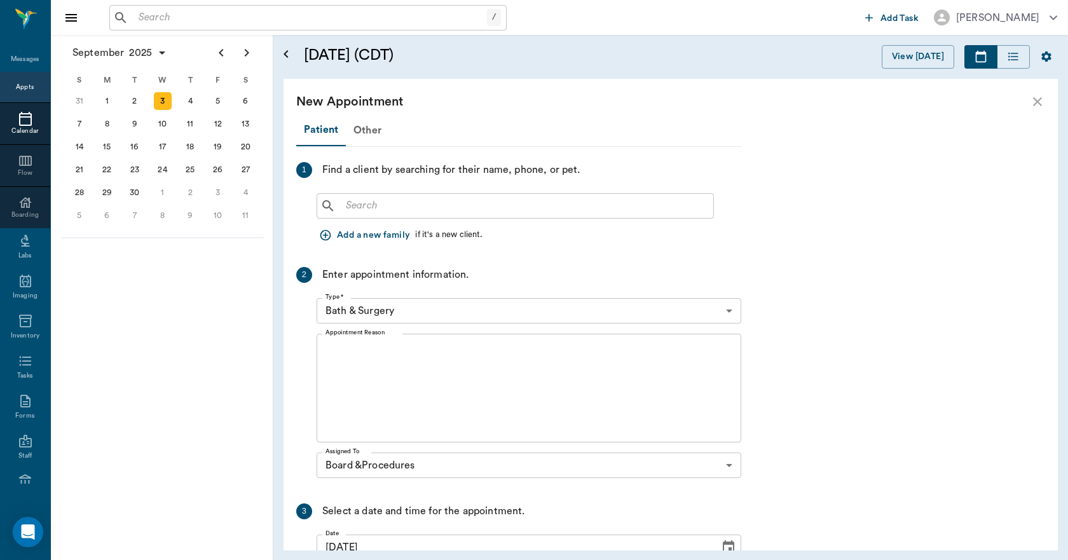
click at [430, 204] on input "text" at bounding box center [525, 206] width 368 height 18
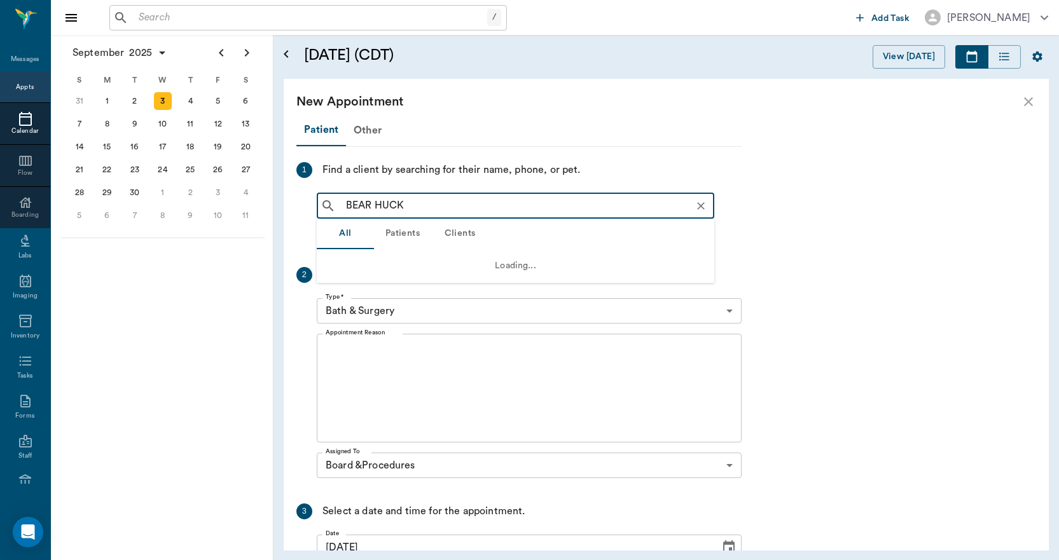
type input "BEAR HUCKA"
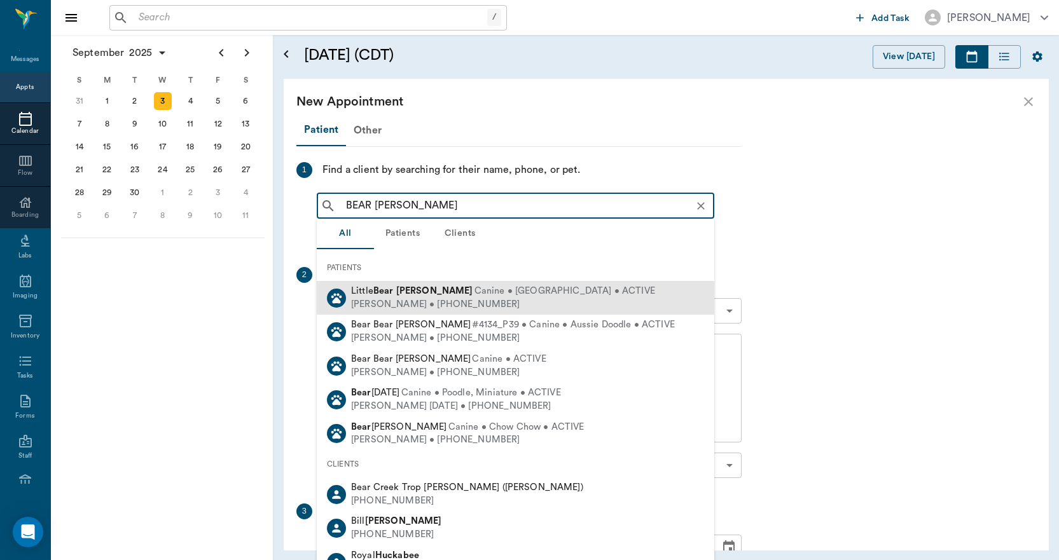
click at [474, 286] on span "Canine • Yorkie • ACTIVE" at bounding box center [564, 291] width 181 height 13
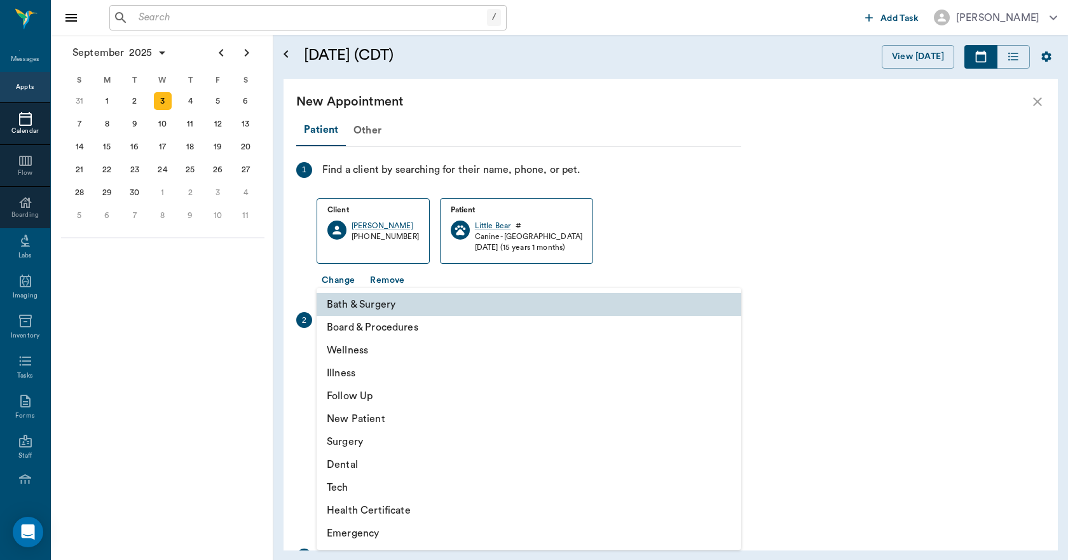
click at [447, 356] on body "/ ​ Add Task Dr. Bert Ellsworth Nectar Messages Appts Calendar Flow Boarding La…" at bounding box center [534, 280] width 1068 height 560
click at [386, 322] on li "Board & Procedures" at bounding box center [529, 327] width 425 height 23
type input "67816c1cf444b6f7d0a603e8"
type input "09:40 AM"
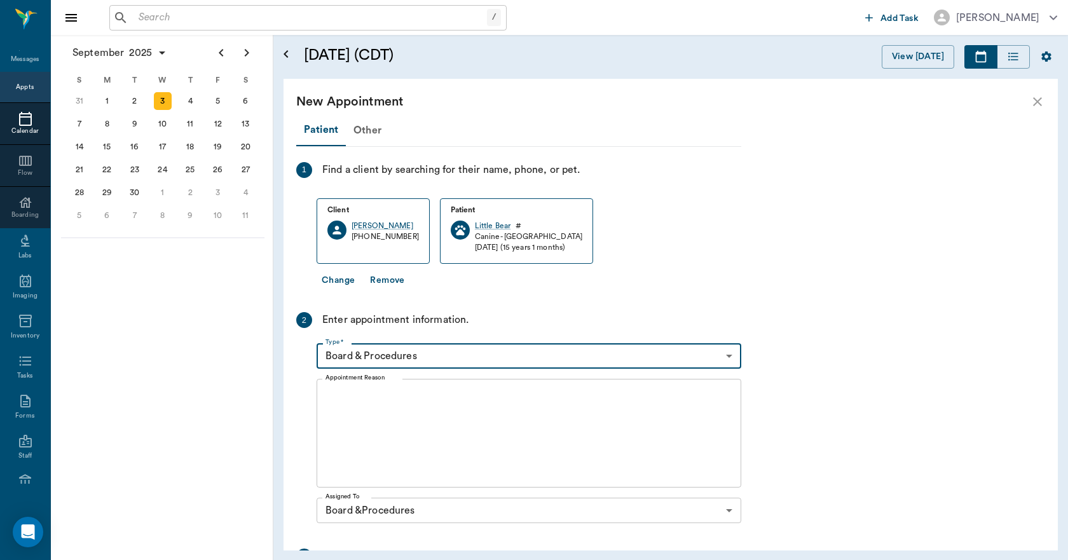
click at [394, 404] on textarea "Appointment Reason" at bounding box center [529, 434] width 407 height 88
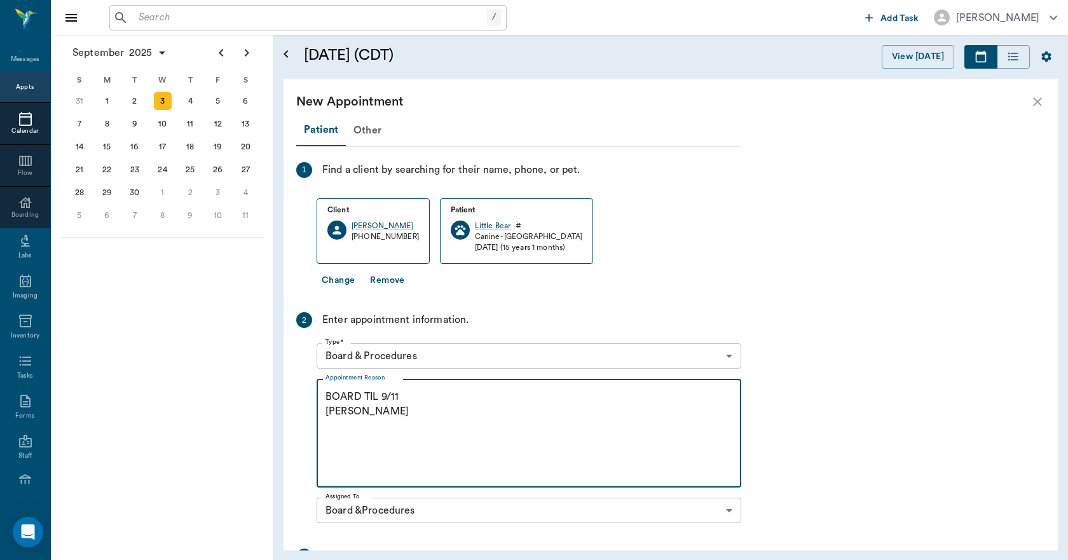
click at [394, 404] on textarea "BOARD TIL 9/11 LORY" at bounding box center [529, 434] width 407 height 88
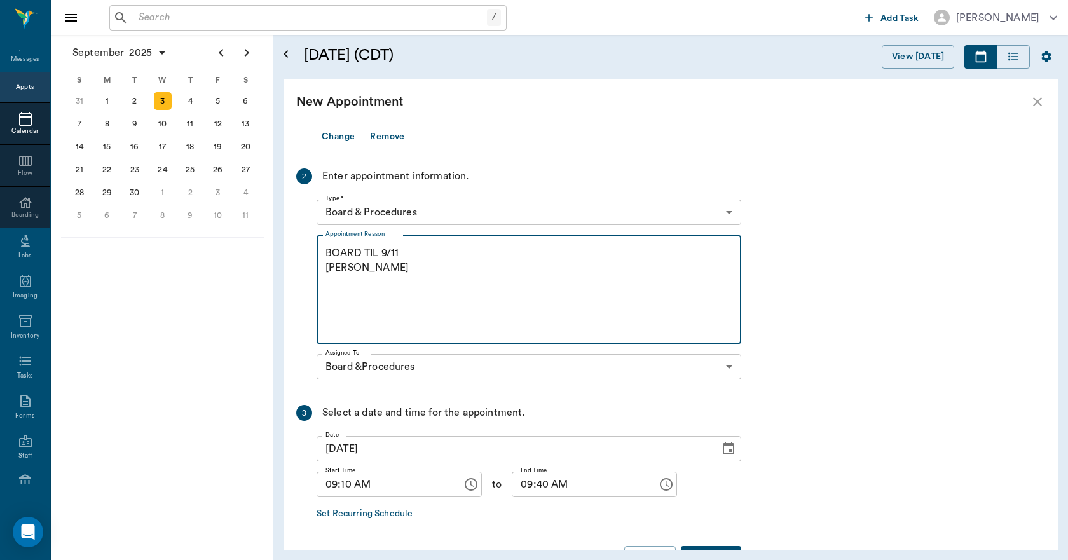
scroll to position [186, 0]
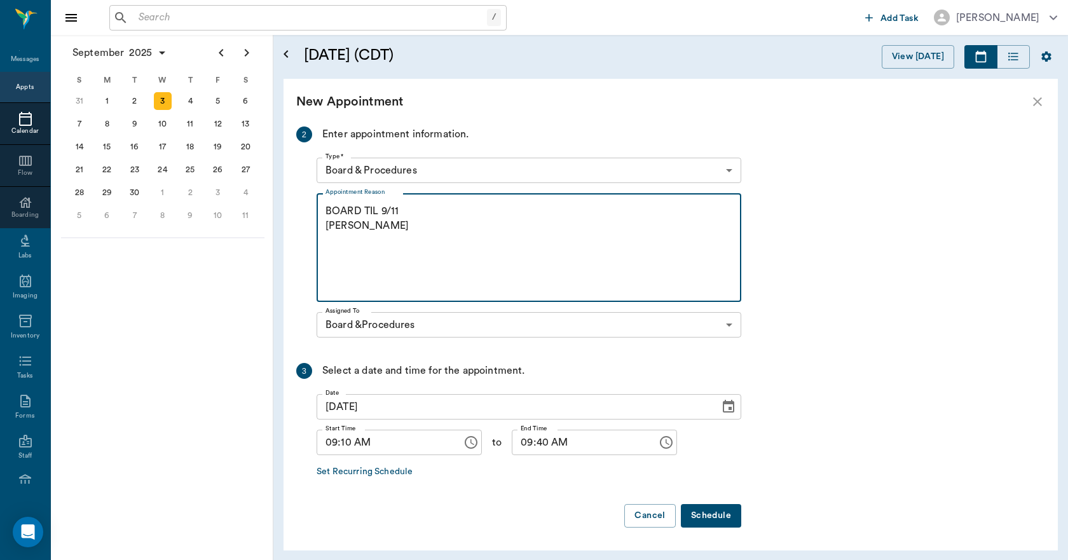
type textarea "BOARD TIL 9/11 LORY"
click at [717, 507] on button "Schedule" at bounding box center [711, 516] width 60 height 24
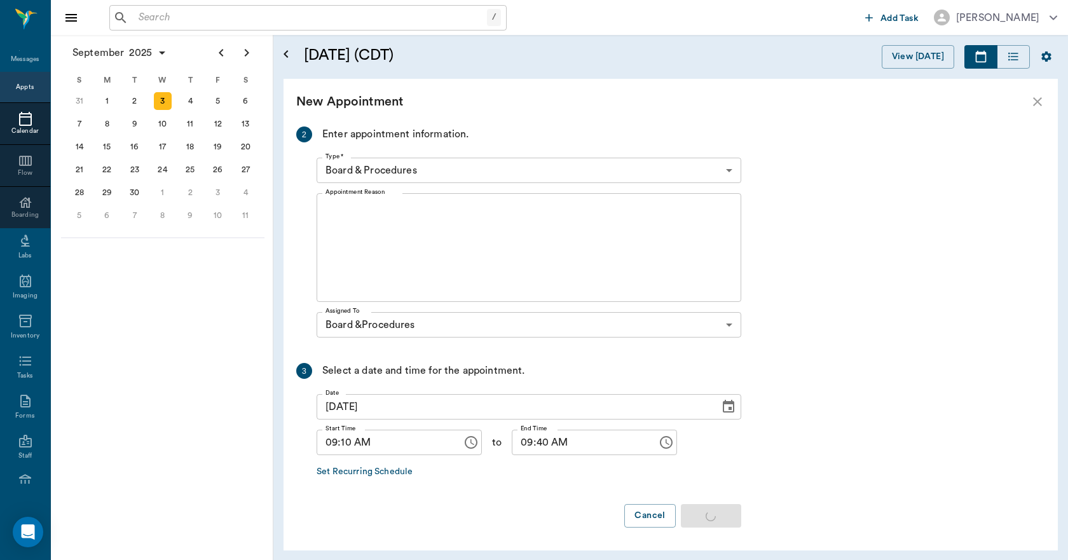
scroll to position [0, 0]
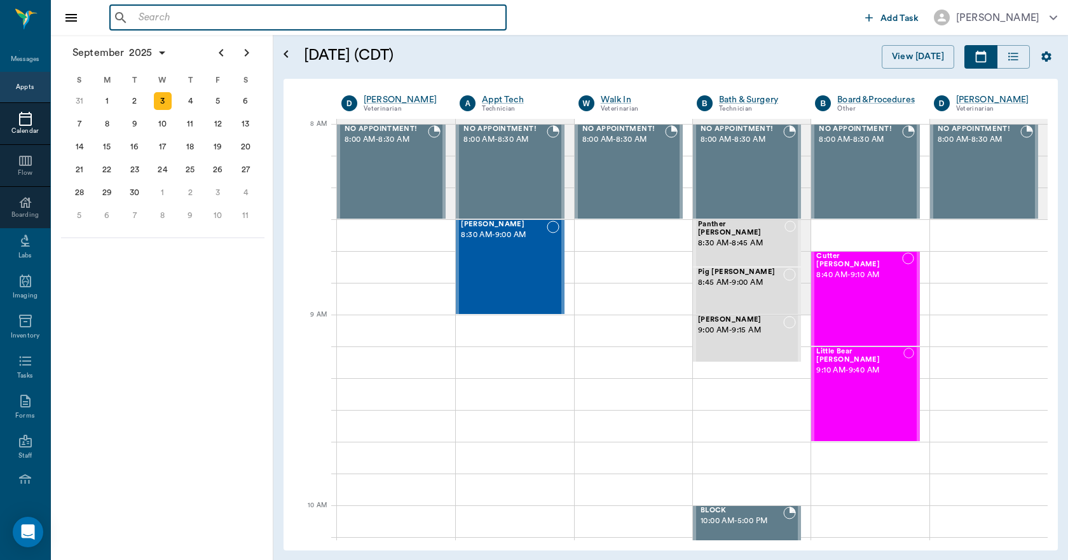
click at [358, 19] on input "text" at bounding box center [318, 18] width 368 height 18
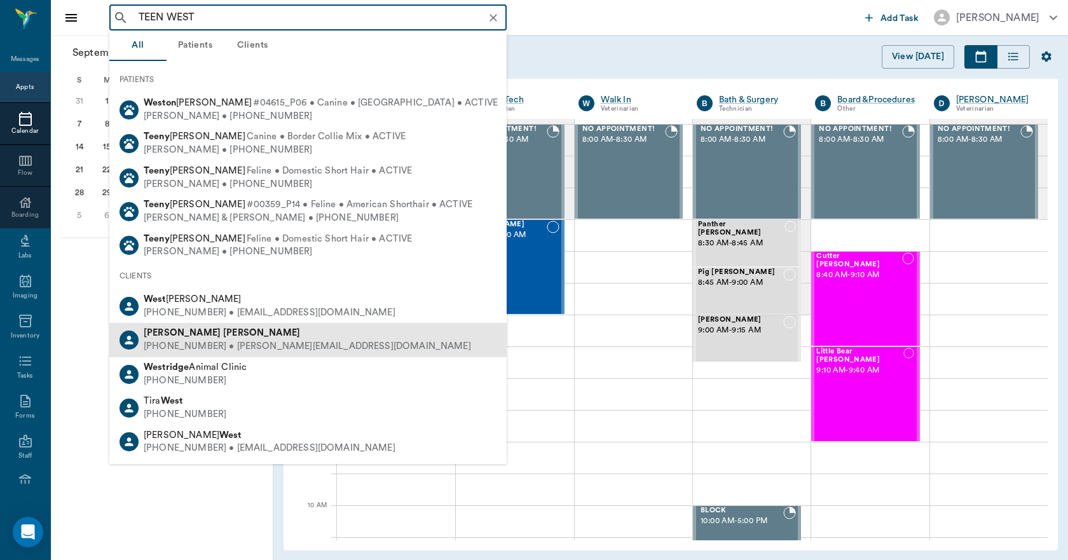
click at [203, 348] on div "(903) 824-1198 • teena@swat.coop" at bounding box center [307, 346] width 327 height 13
type input "TEEN WEST"
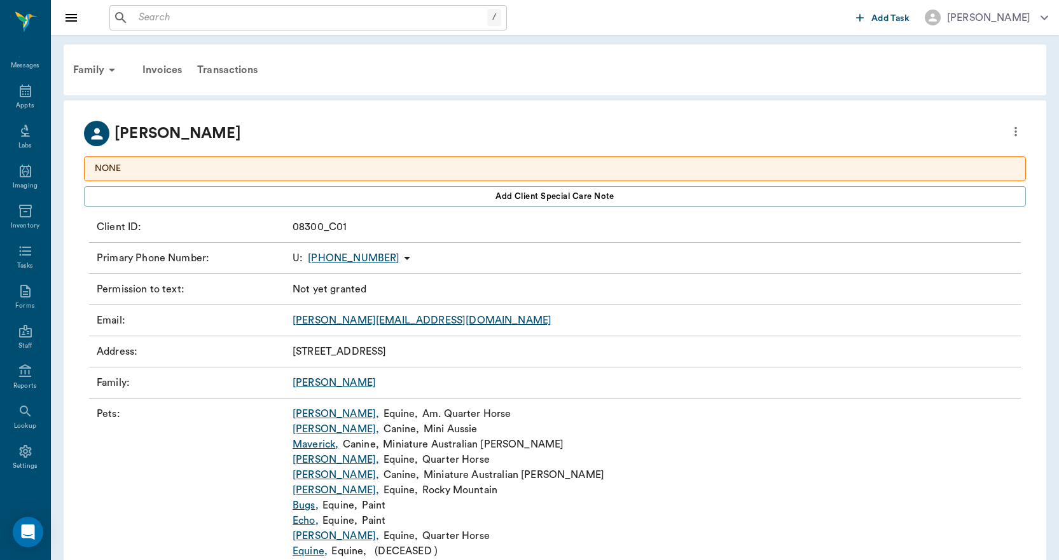
scroll to position [46, 0]
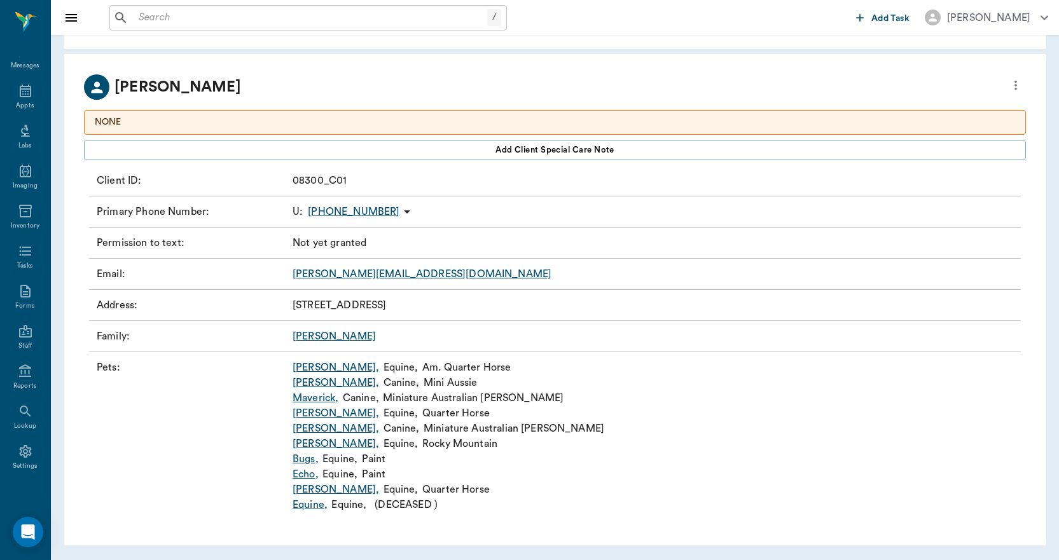
click at [305, 460] on link "Bugs ," at bounding box center [305, 458] width 26 height 15
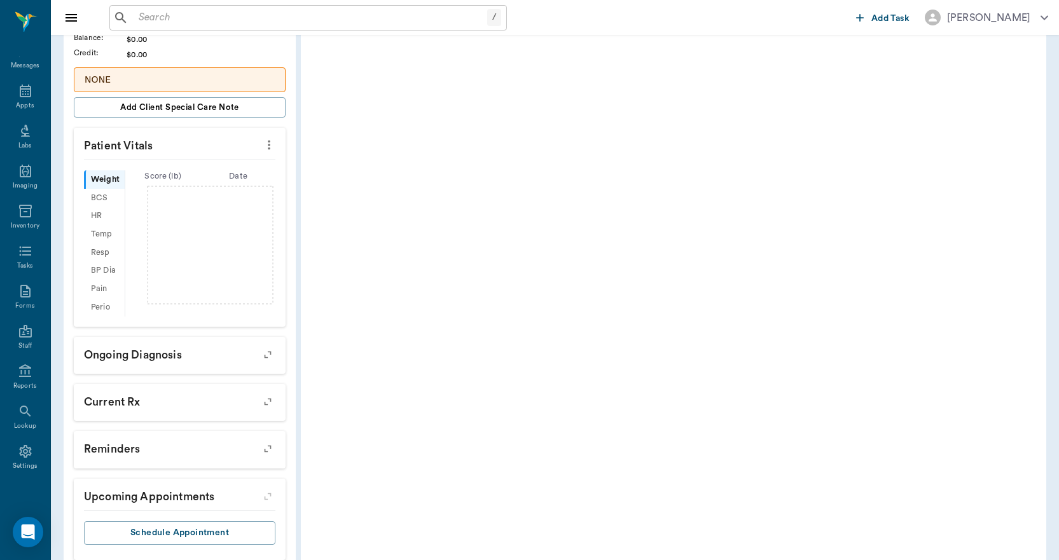
scroll to position [312, 0]
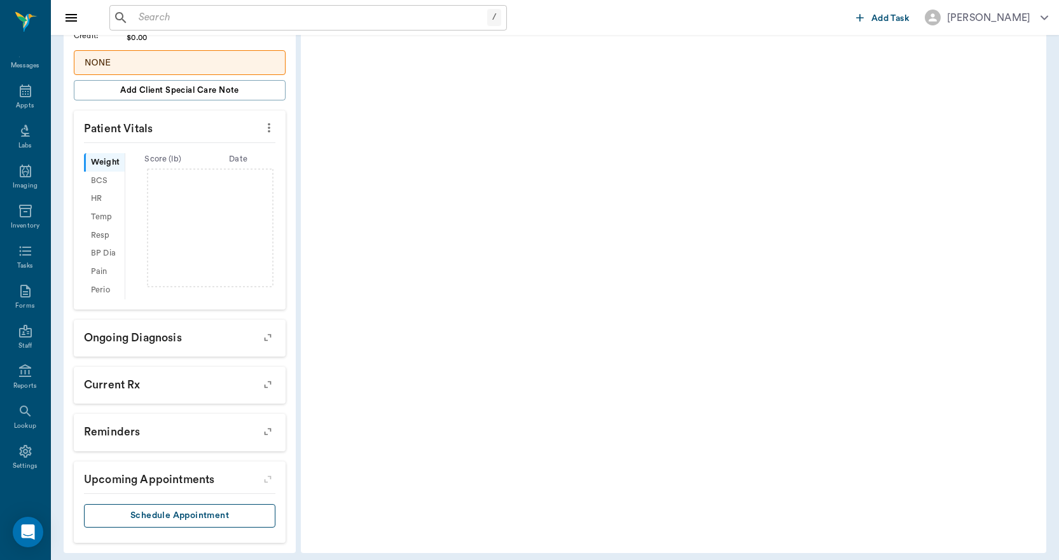
click at [168, 508] on button "Schedule Appointment" at bounding box center [179, 516] width 191 height 24
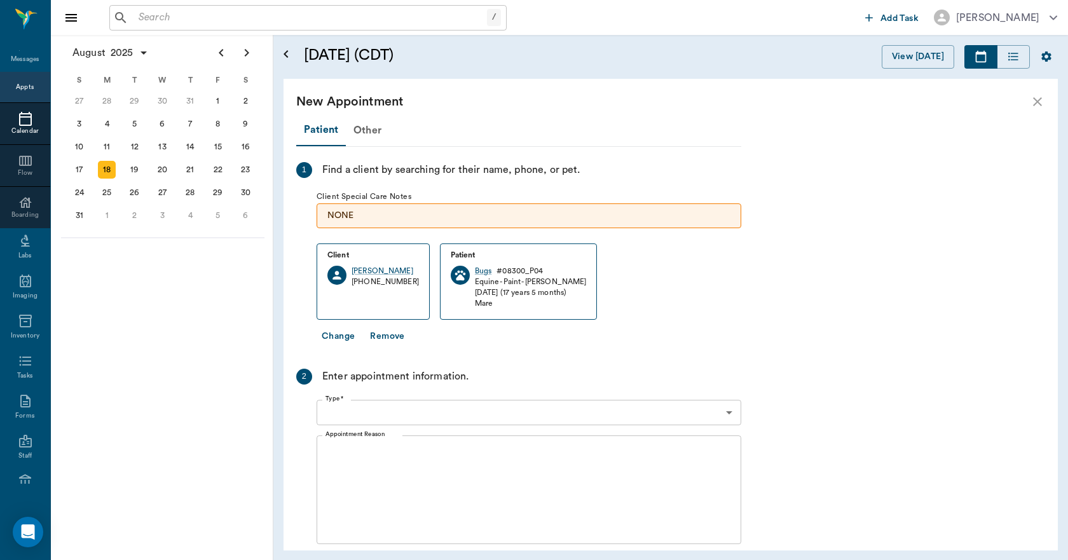
scroll to position [193, 0]
click at [132, 168] on div "19" at bounding box center [135, 170] width 18 height 18
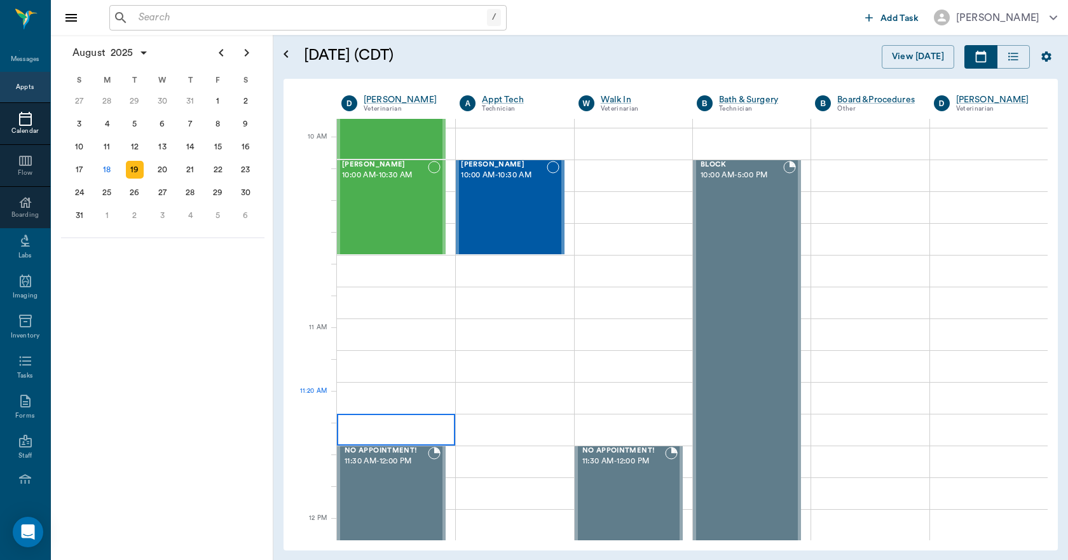
scroll to position [381, 0]
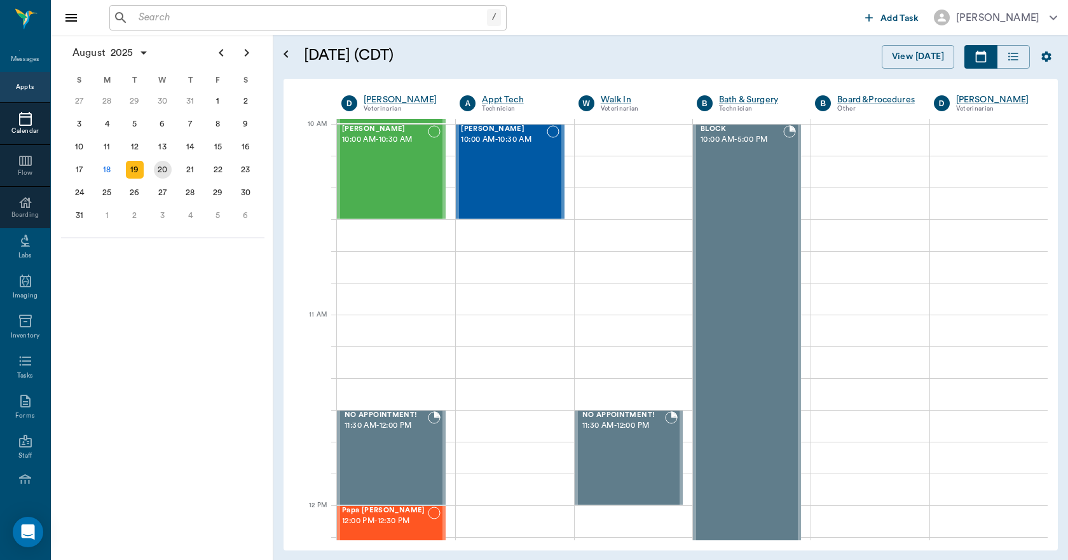
click at [169, 173] on div "20" at bounding box center [163, 170] width 18 height 18
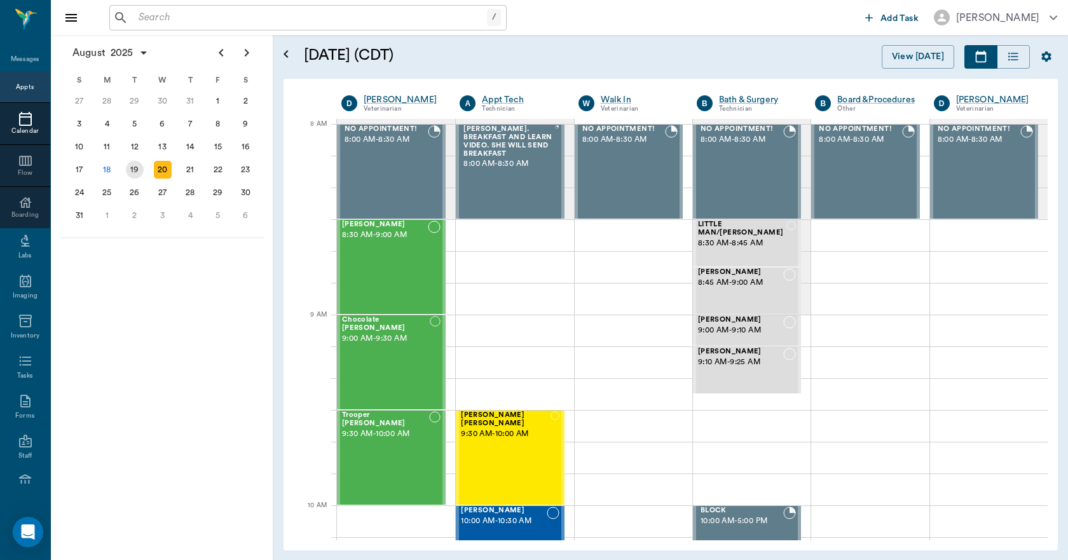
click at [132, 170] on div "19" at bounding box center [135, 170] width 18 height 18
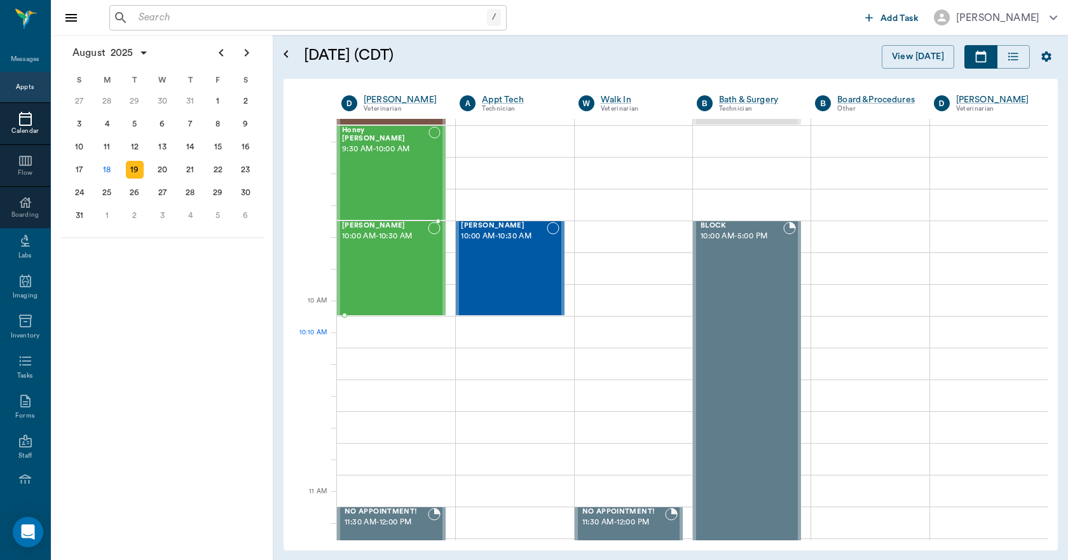
scroll to position [318, 0]
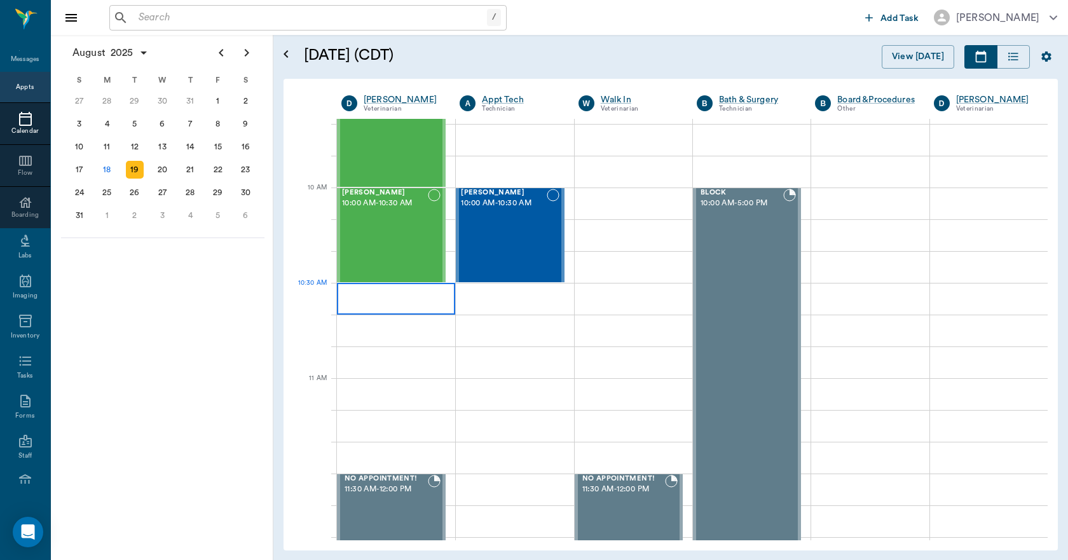
click at [372, 296] on div at bounding box center [396, 299] width 118 height 32
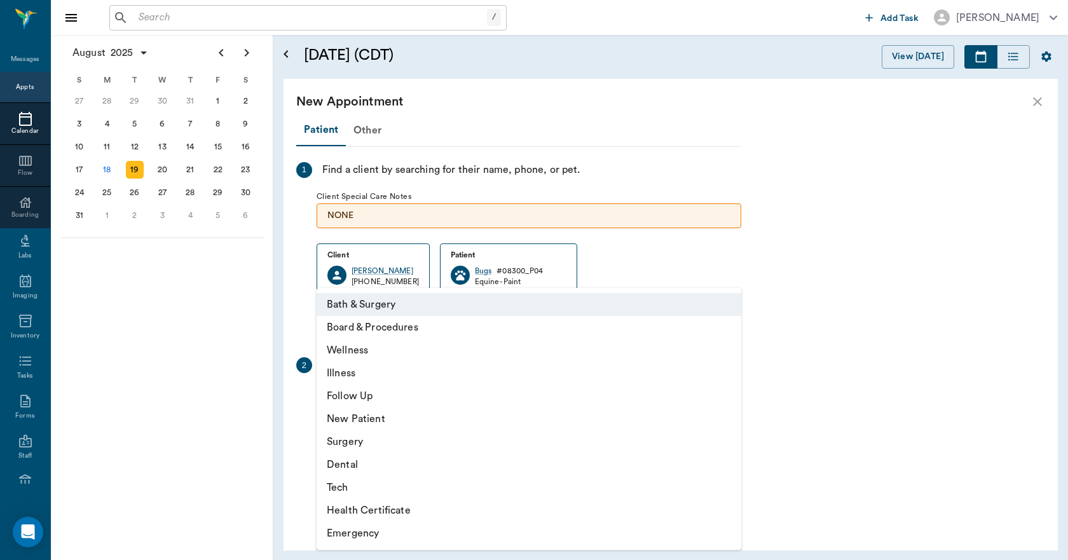
click at [424, 397] on body "/ ​ Add Task Dr. Bert Ellsworth Nectar Messages Appts Calendar Flow Boarding La…" at bounding box center [534, 280] width 1068 height 560
click at [368, 355] on li "Wellness" at bounding box center [529, 350] width 425 height 23
type input "65d2be4f46e3a538d89b8c14"
type input "11:00 AM"
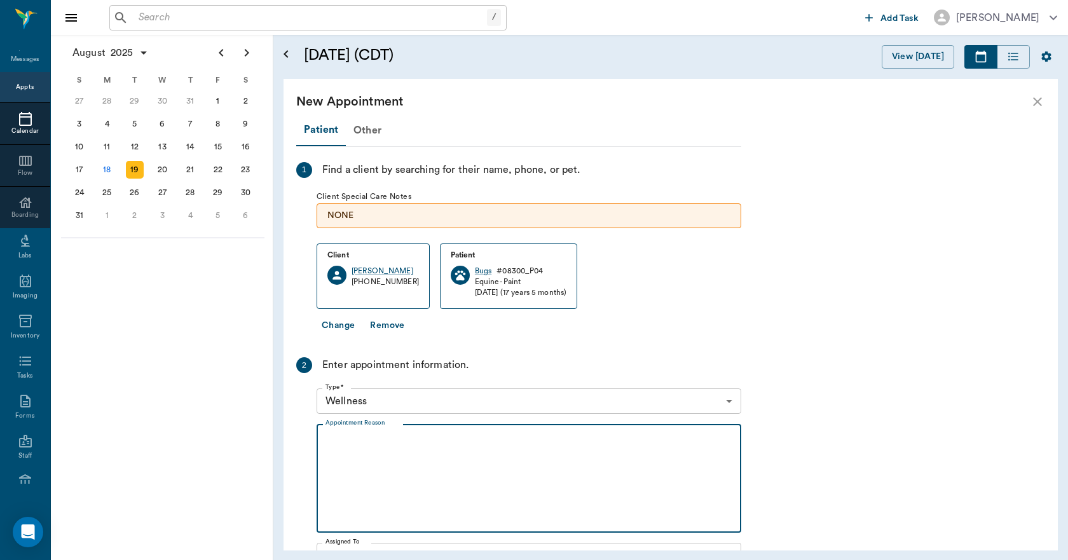
click at [396, 459] on textarea "Appointment Reason" at bounding box center [529, 479] width 407 height 88
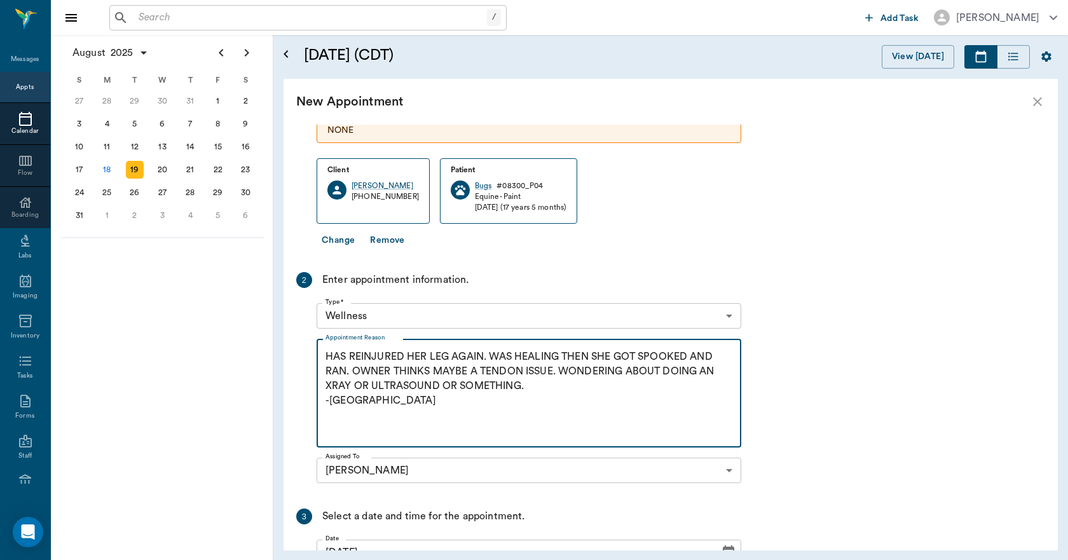
scroll to position [231, 0]
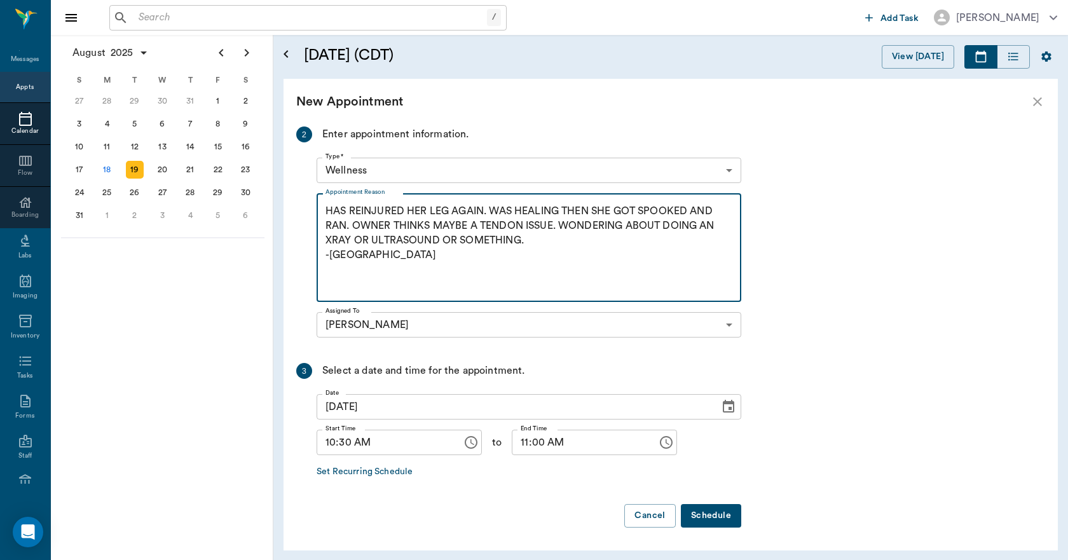
type textarea "HAS REINJURED HER LEG AGAIN. WAS HEALING THEN SHE GOT SPOOKED AND RAN. OWNER TH…"
click at [702, 511] on button "Schedule" at bounding box center [711, 516] width 60 height 24
